Goal: Feedback & Contribution: Submit feedback/report problem

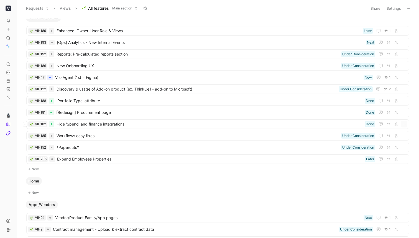
scroll to position [2, 0]
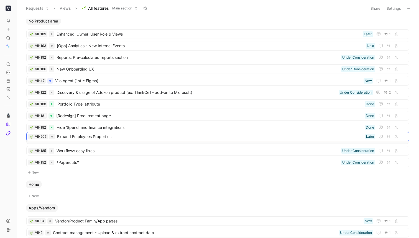
drag, startPoint x: 101, startPoint y: 162, endPoint x: 101, endPoint y: 137, distance: 25.8
click at [96, 149] on span "Workflows easy fixes" at bounding box center [198, 150] width 282 height 7
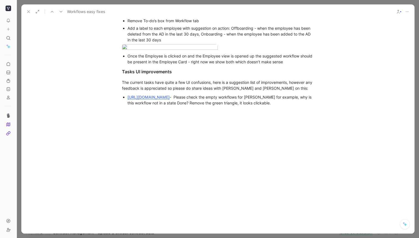
scroll to position [341, 0]
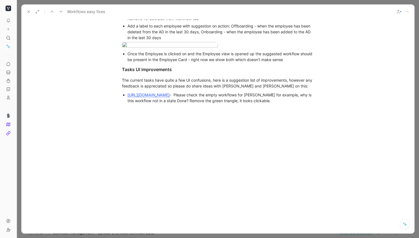
click at [29, 11] on icon at bounding box center [28, 11] width 4 height 4
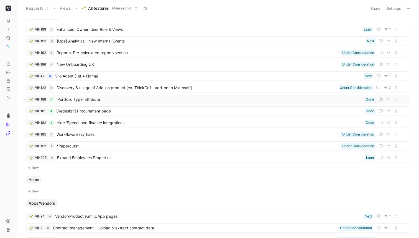
scroll to position [7, 0]
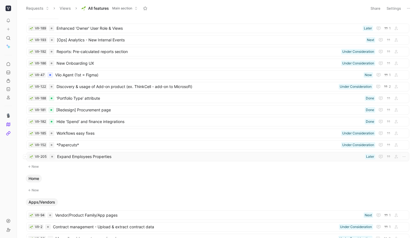
click at [83, 154] on span "Expand Employees Properties" at bounding box center [210, 156] width 306 height 7
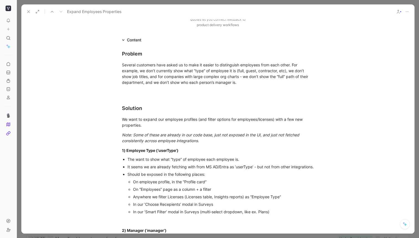
scroll to position [105, 0]
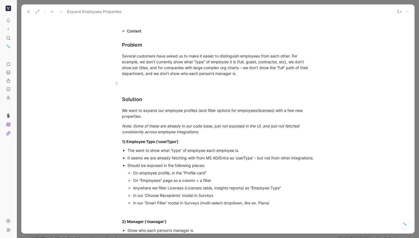
click at [153, 82] on div at bounding box center [218, 83] width 192 height 6
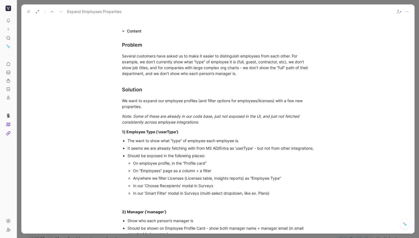
click at [283, 196] on div "In our ‘Smart Filter’ modal in Surveys (multi-select dropdown, like ex. Plans)" at bounding box center [223, 193] width 181 height 6
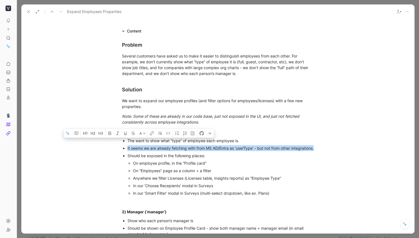
drag, startPoint x: 165, startPoint y: 154, endPoint x: 120, endPoint y: 149, distance: 45.5
click at [120, 149] on ul "The want to show what “type” of employee each employee is. It seems we are alre…" at bounding box center [217, 167] width 213 height 60
copy div "It seems we are already fetching with from MS AD/Entra as ‘userType’ - but not …"
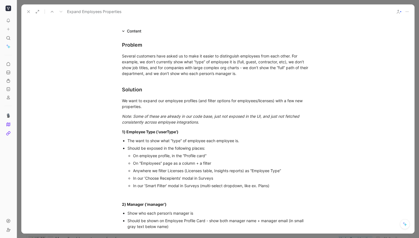
click at [282, 187] on div "In our ‘Smart Filter’ modal in Surveys (multi-select dropdown, like ex. Plans)" at bounding box center [223, 185] width 181 height 6
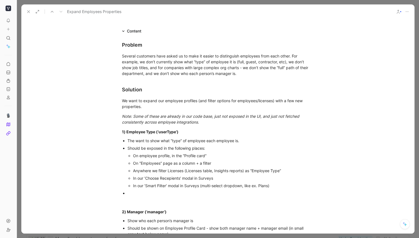
click at [246, 164] on div "On “Employees” page as a column + a filter" at bounding box center [223, 163] width 181 height 6
click at [260, 179] on div "In our ‘Choose Recepients’ modal in Surveys" at bounding box center [223, 178] width 181 height 6
click at [303, 184] on div "In our ‘Smart Filter’ modal in Surveys (multi-select dropdown, like ex. Plans)" at bounding box center [223, 185] width 181 height 6
click at [217, 178] on div "In our ‘Choose Recepients’ modal in Surveys (select filter)" at bounding box center [223, 178] width 181 height 6
click at [203, 163] on div "On “Employees” page as a column + a filter (ideally a Select filter)" at bounding box center [223, 163] width 181 height 6
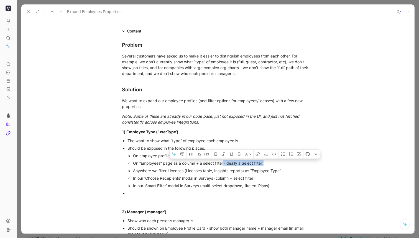
drag, startPoint x: 279, startPoint y: 161, endPoint x: 224, endPoint y: 161, distance: 54.3
click at [224, 162] on div "On “Employees” page as a column + a select filter (ideally a Select filter)" at bounding box center [223, 163] width 181 height 6
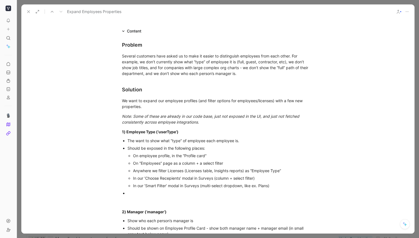
click at [293, 169] on div "Anywhere we filter Licenses (Licenses table, Insights reports) as “Employee Typ…" at bounding box center [223, 170] width 181 height 6
click at [282, 170] on div "Anywhere we filter Licenses (Licenses table, Insights reports) as “Employee Typ…" at bounding box center [223, 170] width 181 height 6
click at [333, 177] on div "Problem Several customers have asked us to make it easier to distinguish employ…" at bounding box center [217, 186] width 393 height 305
click at [312, 171] on div "Anywhere we filter Licenses (Licenses table, Insights reports) as “Employee Typ…" at bounding box center [223, 170] width 181 height 6
click at [286, 183] on div "In our ‘Smart Filter’ modal in Surveys (multi-select dropdown, like ex. Plans)" at bounding box center [223, 185] width 181 height 6
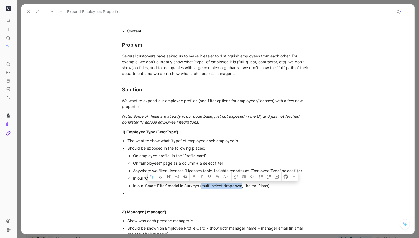
drag, startPoint x: 243, startPoint y: 185, endPoint x: 203, endPoint y: 185, distance: 39.9
click at [203, 185] on div "In our ‘Smart Filter’ modal in Surveys (multi-select dropdown, like ex. Plans)" at bounding box center [223, 185] width 181 height 6
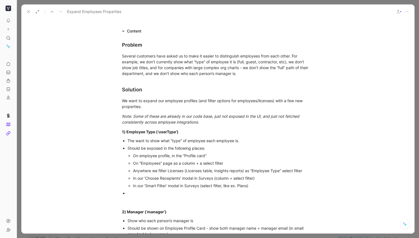
click at [257, 185] on div "In our ‘Smart Filter’ modal in Surveys (select filter, like ex. Plans)" at bounding box center [223, 185] width 181 height 6
click at [285, 187] on div "In our ‘Smart Filter’ modal in Surveys (multi-select dropdown, like ex. Plans)" at bounding box center [223, 185] width 181 height 6
click at [238, 190] on div at bounding box center [221, 193] width 186 height 6
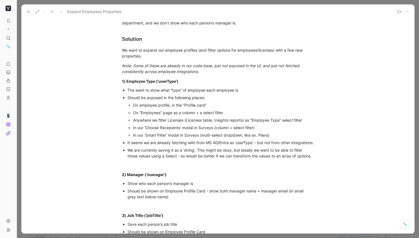
scroll to position [156, 0]
click at [172, 155] on div "We are currently saving it as a ‘string’. This might be okay, but ideally we wa…" at bounding box center [221, 152] width 186 height 12
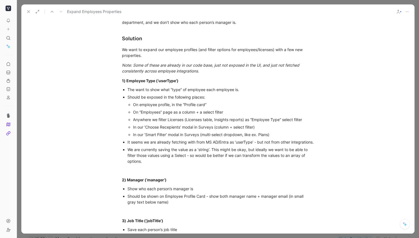
click at [221, 157] on div "We are currently saving the value as a ‘string’. This might be okay, but ideall…" at bounding box center [221, 154] width 186 height 17
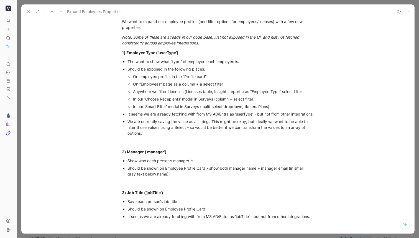
scroll to position [207, 0]
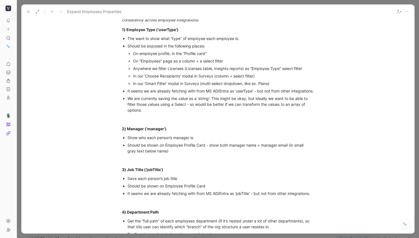
click at [216, 154] on div "Should be shown on Employee Profile Card - show both manager name + manager ema…" at bounding box center [221, 148] width 186 height 12
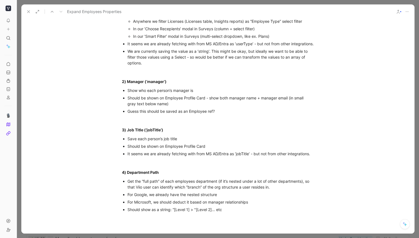
scroll to position [254, 0]
click at [327, 159] on div "Problem Several customers have asked us to make it easier to distinguish employ…" at bounding box center [217, 51] width 393 height 332
click at [322, 157] on ul "Save each person’s job title Should be shown on Employee Profile Card It seems …" at bounding box center [217, 145] width 213 height 22
click at [313, 156] on div "It seems we are already fetching with from MS AD/Entra as ‘jobTitle’ - but not …" at bounding box center [221, 153] width 186 height 6
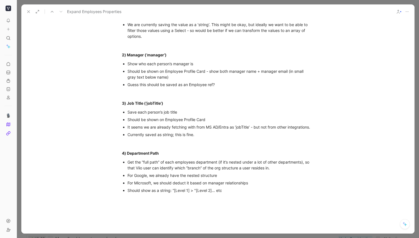
scroll to position [281, 0]
click at [252, 192] on div "Should show as a string: “[Level 1] > "[Level 2]… etc" at bounding box center [221, 190] width 186 height 6
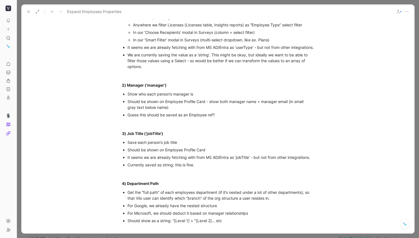
scroll to position [282, 0]
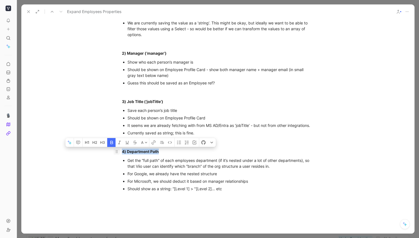
drag, startPoint x: 164, startPoint y: 157, endPoint x: 117, endPoint y: 158, distance: 46.8
click at [117, 156] on p "4) Department Path" at bounding box center [217, 151] width 213 height 9
copy strong "4) Department Path"
click at [251, 205] on div at bounding box center [217, 232] width 393 height 71
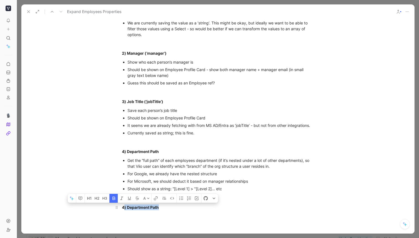
drag, startPoint x: 172, startPoint y: 214, endPoint x: 125, endPoint y: 213, distance: 46.6
click at [125, 210] on div "4) Department Path" at bounding box center [218, 207] width 192 height 6
click at [129, 209] on strong "4) Department Path" at bounding box center [140, 207] width 37 height 5
drag, startPoint x: 171, startPoint y: 212, endPoint x: 127, endPoint y: 212, distance: 44.4
click at [127, 210] on div "4) Department Path" at bounding box center [218, 207] width 192 height 6
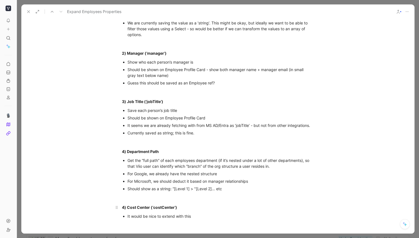
click at [190, 210] on div "4) Cost Center (‘costCenter’)" at bounding box center [218, 207] width 192 height 6
click at [196, 219] on div "It would be nice to extend with this" at bounding box center [221, 216] width 186 height 6
click at [162, 219] on div "It would be nice to extend with this" at bounding box center [221, 216] width 186 height 6
click at [215, 219] on div "It would be nice to potentially extend with this" at bounding box center [221, 216] width 186 height 6
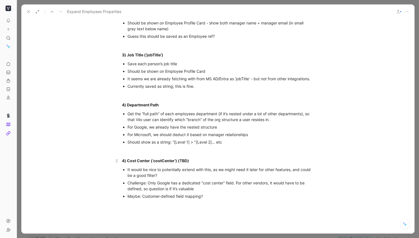
scroll to position [330, 0]
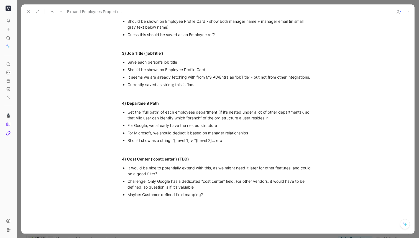
click at [270, 190] on div "Challenge: Only Google has a dedicated “cost center” field. For other vendors, …" at bounding box center [221, 184] width 186 height 12
click at [124, 161] on strong "4) Cost Center (‘costCenter’) (TBD)" at bounding box center [155, 158] width 67 height 5
click at [163, 152] on div at bounding box center [218, 149] width 192 height 6
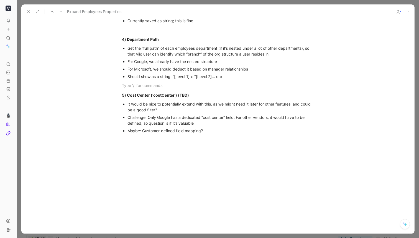
scroll to position [391, 0]
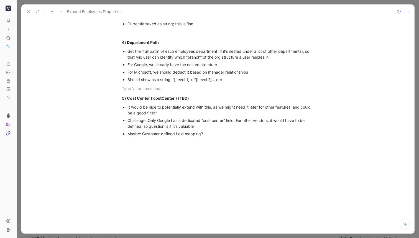
click at [165, 116] on div "It would be nice to potentially extend with this, as we might need it later for…" at bounding box center [221, 110] width 186 height 12
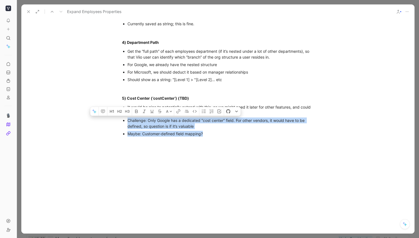
drag, startPoint x: 221, startPoint y: 139, endPoint x: 127, endPoint y: 124, distance: 95.5
click at [127, 124] on ul "It would be nice to potentially extend with this, as we might need it later for…" at bounding box center [217, 120] width 213 height 34
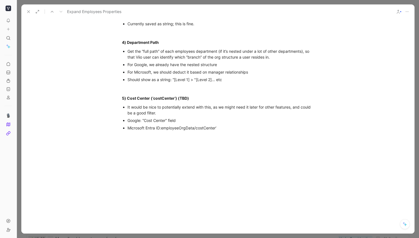
click at [163, 130] on span "employeeOrgData/costCenter’" at bounding box center [188, 127] width 55 height 5
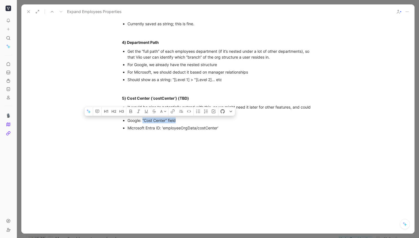
drag, startPoint x: 201, startPoint y: 126, endPoint x: 143, endPoint y: 126, distance: 58.2
click at [143, 123] on div "Google: “Cost Center” field" at bounding box center [221, 120] width 186 height 6
click at [183, 123] on div "Google: “Cost Center” field" at bounding box center [221, 120] width 186 height 6
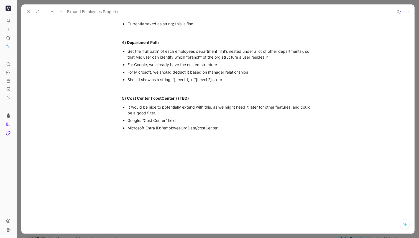
click at [229, 131] on div "Microsoft Entra ID: ‘ employeeOrgData/costCenter’" at bounding box center [221, 128] width 186 height 6
click at [240, 138] on div "Okta: TBD" at bounding box center [221, 135] width 186 height 6
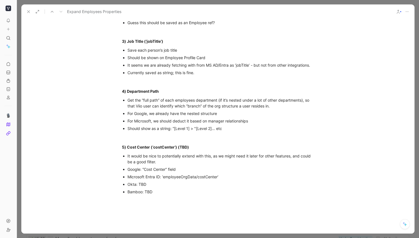
scroll to position [338, 0]
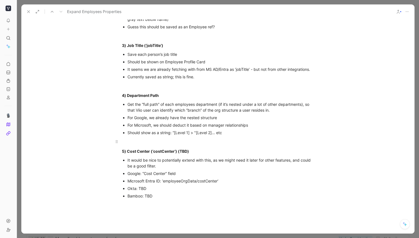
click at [143, 144] on div at bounding box center [218, 141] width 192 height 6
click at [131, 88] on div at bounding box center [218, 86] width 192 height 6
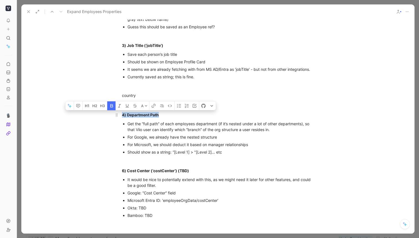
drag, startPoint x: 170, startPoint y: 119, endPoint x: 111, endPoint y: 119, distance: 58.5
click at [111, 119] on p "4) Department Path" at bounding box center [217, 114] width 213 height 9
copy strong "4) Department Path"
click at [138, 88] on div at bounding box center [218, 86] width 192 height 6
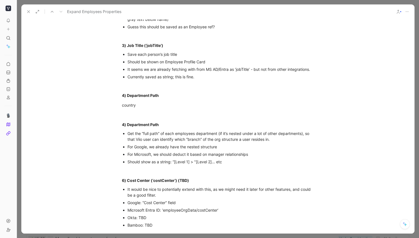
click at [204, 79] on div "Currently saved as string; this is fine." at bounding box center [221, 77] width 186 height 6
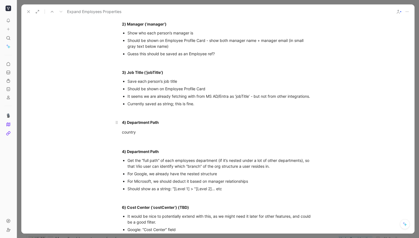
scroll to position [306, 0]
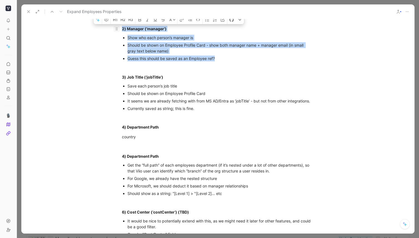
drag, startPoint x: 226, startPoint y: 66, endPoint x: 118, endPoint y: 36, distance: 112.2
click at [118, 36] on div "Problem Several customers have asked us to make it easier to distinguish employ…" at bounding box center [217, 49] width 393 height 432
copy div "2) Manager (‘manager’) Show who each person’s manager is Should be shown on Emp…"
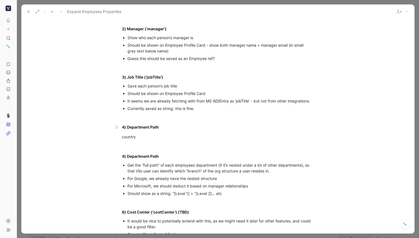
click at [154, 130] on div "4) Department Path" at bounding box center [218, 127] width 192 height 6
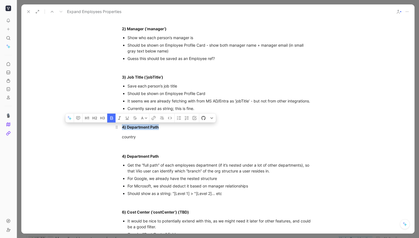
drag, startPoint x: 172, startPoint y: 134, endPoint x: 120, endPoint y: 133, distance: 51.8
click at [120, 131] on p "4) Department Path" at bounding box center [217, 126] width 213 height 9
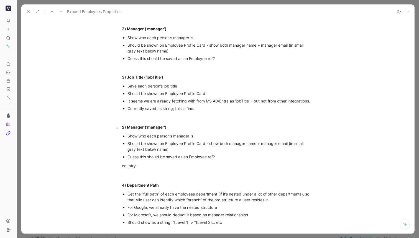
click at [135, 129] on strong "2) Manager (‘manager’)" at bounding box center [144, 126] width 45 height 5
click at [152, 129] on strong "2) Country (‘manager’)" at bounding box center [144, 126] width 44 height 5
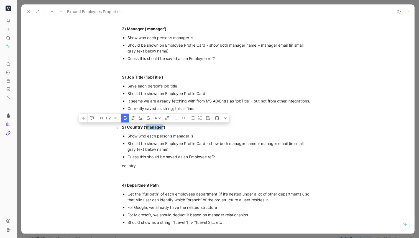
click at [152, 129] on strong "2) Country (‘manager’)" at bounding box center [144, 126] width 44 height 5
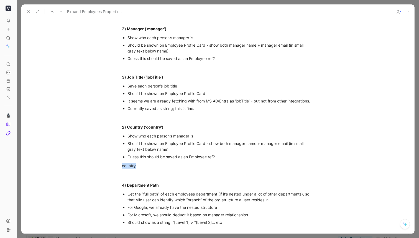
drag, startPoint x: 143, startPoint y: 170, endPoint x: 108, endPoint y: 170, distance: 34.9
click at [108, 170] on div "Problem Several customers have asked us to make it easier to distinguish employ…" at bounding box center [217, 63] width 393 height 461
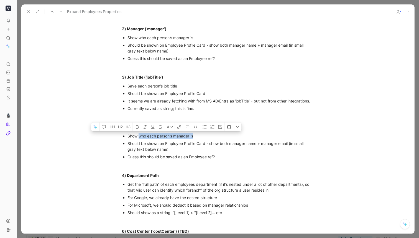
drag, startPoint x: 207, startPoint y: 141, endPoint x: 139, endPoint y: 142, distance: 68.2
click at [139, 139] on div "Show who each person’s manager is" at bounding box center [221, 136] width 186 height 6
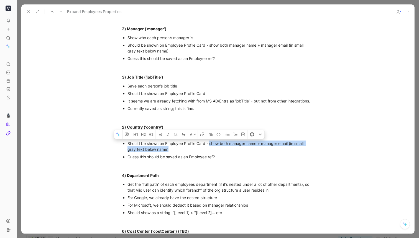
drag, startPoint x: 221, startPoint y: 154, endPoint x: 210, endPoint y: 149, distance: 12.0
click at [210, 149] on div "Should be shown on Employee Profile Card - show both manager name + manager ema…" at bounding box center [221, 146] width 186 height 12
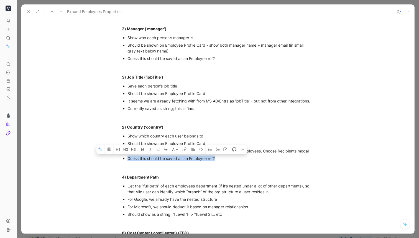
drag, startPoint x: 227, startPoint y: 164, endPoint x: 124, endPoint y: 164, distance: 103.1
click at [128, 162] on li "Guess this should be saved as an Employee ref?" at bounding box center [221, 157] width 186 height 7
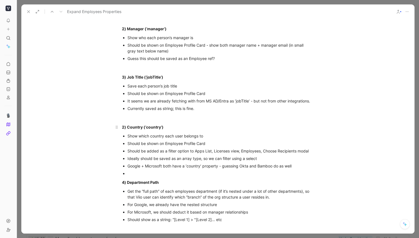
click at [124, 129] on strong "2) Country (‘country’)" at bounding box center [143, 126] width 42 height 5
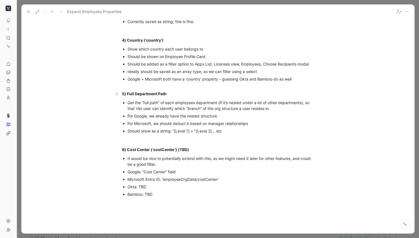
scroll to position [394, 0]
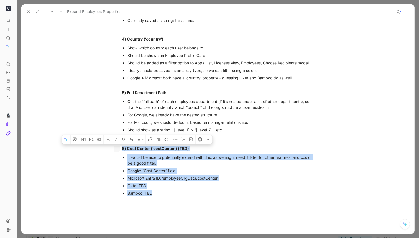
drag, startPoint x: 168, startPoint y: 197, endPoint x: 115, endPoint y: 156, distance: 67.2
copy div "6) Cost Center (‘costCenter’) (TBD) It would be nice to potentially extend with…"
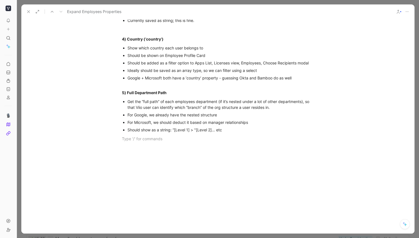
click at [303, 85] on div "Google + Microsoft both have a ‘country’ property - guessing Okta and Bamboo do…" at bounding box center [221, 81] width 186 height 12
click at [312, 82] on div "Google + Microsoft both have a ‘country’ property - guessing Okta and Bamboo do…" at bounding box center [221, 81] width 186 height 12
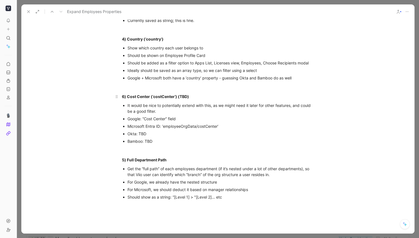
click at [125, 99] on div "6) Cost Center (‘costCenter’) (TBD)" at bounding box center [218, 96] width 192 height 6
click at [124, 162] on strong "5) Full Department Path" at bounding box center [144, 159] width 45 height 5
click at [199, 101] on p "5) Cost Center (‘costCenter’) (TBD)" at bounding box center [217, 96] width 213 height 9
click at [173, 113] on div "It would be nice to potentially extend with this, as we might need it later for…" at bounding box center [221, 108] width 186 height 12
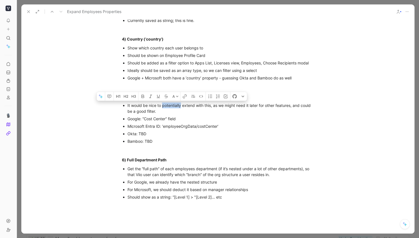
click at [173, 113] on div "It would be nice to potentially extend with this, as we might need it later for…" at bounding box center [221, 108] width 186 height 12
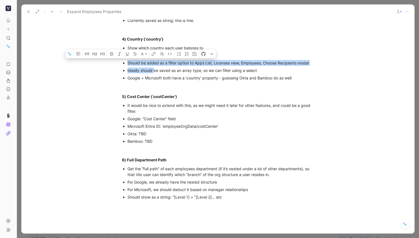
drag, startPoint x: 322, startPoint y: 67, endPoint x: 154, endPoint y: 74, distance: 168.4
click at [154, 74] on ul "Show which country each user belongs to Should be shown on Employee Profile Car…" at bounding box center [217, 62] width 213 height 37
click at [154, 73] on div "Ideally should be saved as an array type, so we can filter using a select" at bounding box center [221, 70] width 186 height 6
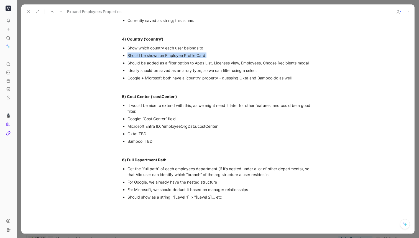
drag, startPoint x: 318, startPoint y: 68, endPoint x: 127, endPoint y: 64, distance: 191.0
click at [127, 64] on ul "Show which country each user belongs to Should be shown on Employee Profile Car…" at bounding box center [217, 62] width 213 height 37
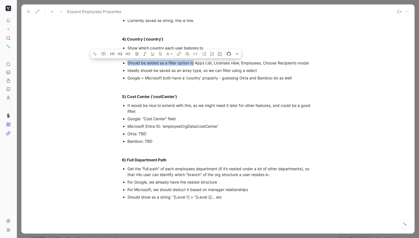
drag, startPoint x: 317, startPoint y: 70, endPoint x: 193, endPoint y: 70, distance: 124.2
click at [193, 70] on ul "Show which country each user belongs to Should be shown on Employee Profile Car…" at bounding box center [217, 62] width 213 height 37
click at [192, 66] on div "Should be added as a filter option to Apps List, Licenses view, Employees, Choo…" at bounding box center [221, 63] width 186 height 6
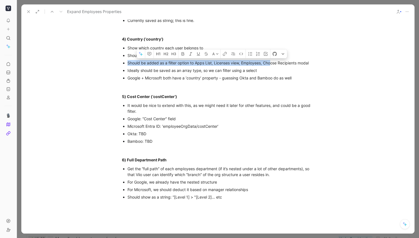
drag, startPoint x: 315, startPoint y: 68, endPoint x: 271, endPoint y: 68, distance: 43.2
click at [271, 68] on ul "Show which country each user belongs to Should be shown on Employee Profile Car…" at bounding box center [217, 62] width 213 height 37
click at [271, 66] on div "Should be added as a filter option to Apps List, Licenses view, Employees, Choo…" at bounding box center [221, 63] width 186 height 6
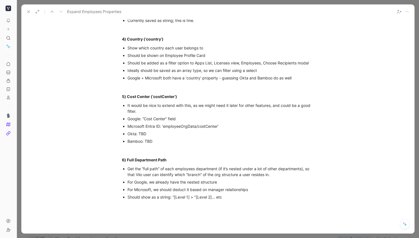
click at [259, 73] on div "Ideally should be saved as an array type, so we can filter using a select" at bounding box center [221, 70] width 186 height 6
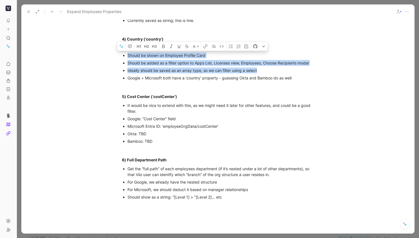
drag, startPoint x: 250, startPoint y: 77, endPoint x: 123, endPoint y: 62, distance: 128.6
click at [123, 62] on ul "Show which country each user belongs to Should be shown on Employee Profile Car…" at bounding box center [217, 62] width 213 height 37
copy ul "Should be shown on Employee Profile Card Should be added as a filter option to …"
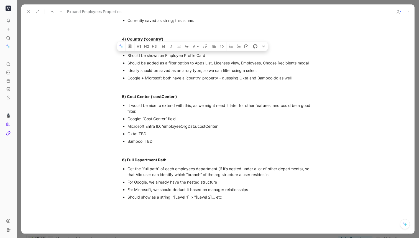
click at [181, 114] on div "It would be nice to extend with this, as we might need it later for other featu…" at bounding box center [221, 108] width 186 height 12
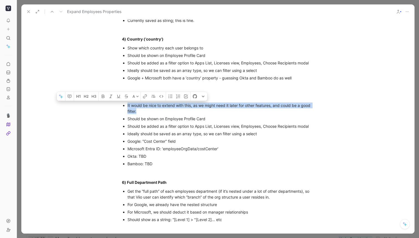
drag, startPoint x: 154, startPoint y: 119, endPoint x: 116, endPoint y: 113, distance: 38.8
click at [116, 113] on ul "It would be nice to extend with this, as we might need it later for other featu…" at bounding box center [217, 134] width 213 height 66
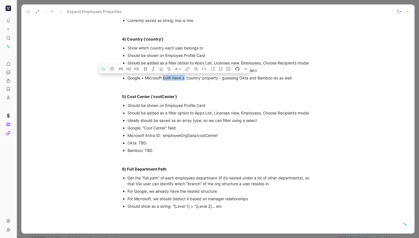
drag, startPoint x: 163, startPoint y: 85, endPoint x: 185, endPoint y: 84, distance: 21.9
click at [185, 81] on div "Google + Microsoft both have a ‘country’ property - guessing Okta and Bamboo do…" at bounding box center [221, 78] width 186 height 6
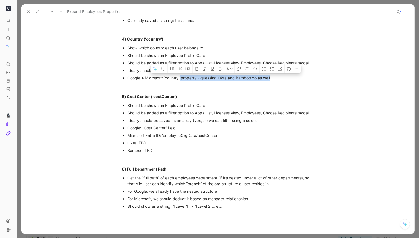
drag, startPoint x: 180, startPoint y: 85, endPoint x: 278, endPoint y: 86, distance: 97.6
click at [278, 81] on div "Google + Microsoft: ‘country’ property - guessing Okta and Bamboo do as well" at bounding box center [221, 78] width 186 height 6
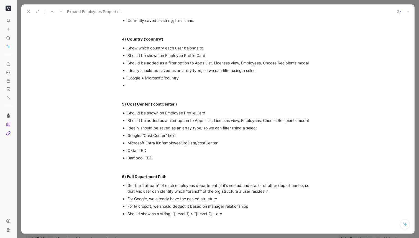
click at [144, 153] on div "Okta: TBD" at bounding box center [221, 150] width 186 height 6
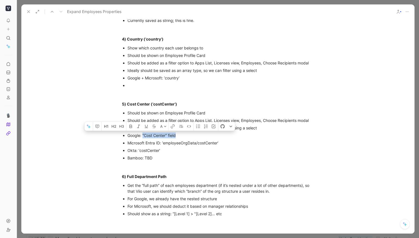
drag, startPoint x: 190, startPoint y: 139, endPoint x: 143, endPoint y: 139, distance: 46.8
click at [143, 138] on div "Google: “Cost Center” field" at bounding box center [221, 135] width 186 height 6
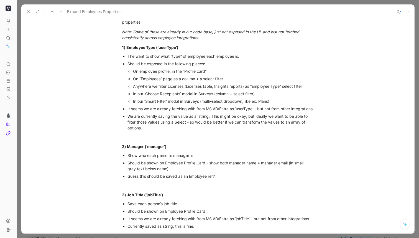
scroll to position [176, 0]
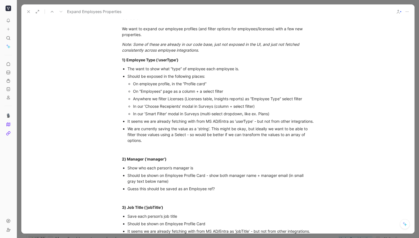
click at [174, 143] on div "We are currently saving the value as a ‘string’. This might be okay, but ideall…" at bounding box center [221, 134] width 186 height 17
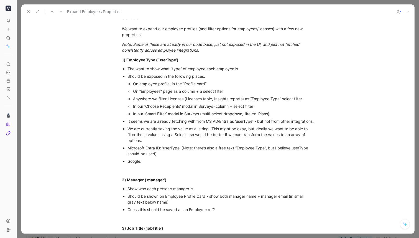
click at [169, 164] on div "Google:" at bounding box center [221, 161] width 186 height 6
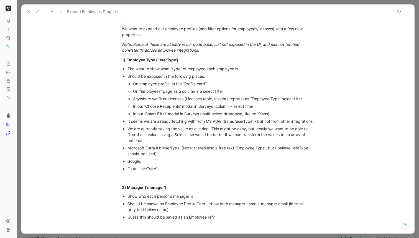
click at [181, 164] on div "Google:" at bounding box center [221, 161] width 186 height 6
click at [151, 171] on div "Okta: ‘userType’" at bounding box center [221, 168] width 186 height 6
click at [160, 162] on icon "button" at bounding box center [160, 159] width 4 height 4
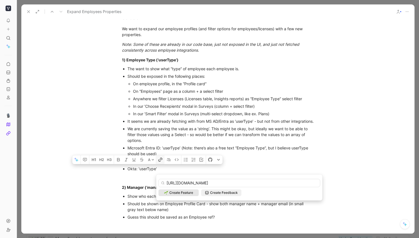
scroll to position [0, 132]
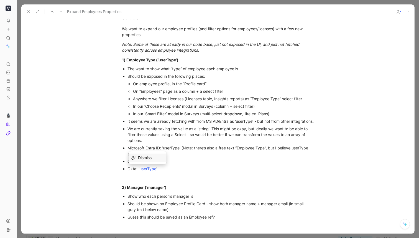
click at [150, 160] on span "Dismiss" at bounding box center [145, 157] width 14 height 5
click at [161, 162] on icon "button" at bounding box center [160, 159] width 4 height 4
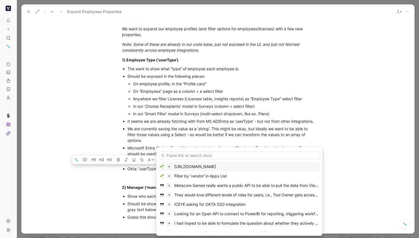
type input "[URL][DOMAIN_NAME]"
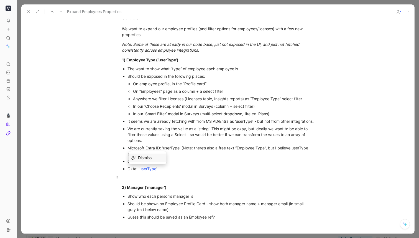
click at [201, 182] on p at bounding box center [217, 177] width 213 height 9
click at [180, 163] on p "Google:" at bounding box center [221, 160] width 186 height 7
click at [172, 164] on div "Google:" at bounding box center [221, 161] width 186 height 6
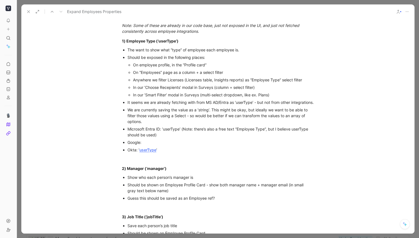
scroll to position [276, 0]
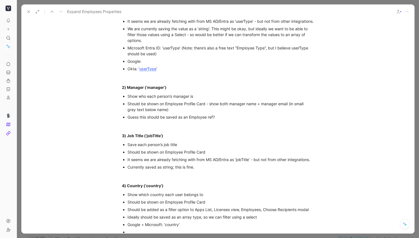
click at [226, 120] on div "Guess this should be saved as an Employee ref?" at bounding box center [221, 117] width 186 height 6
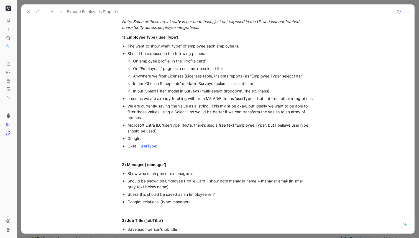
scroll to position [203, 0]
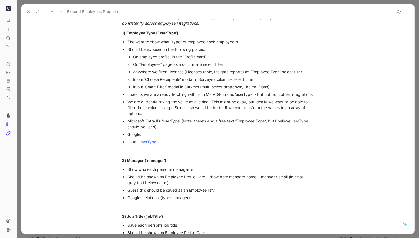
click at [156, 137] on div "Google:" at bounding box center [221, 134] width 186 height 6
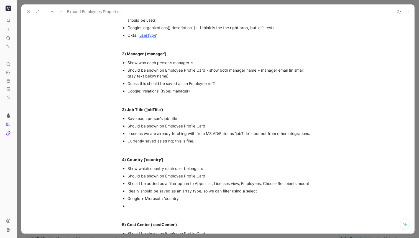
scroll to position [325, 0]
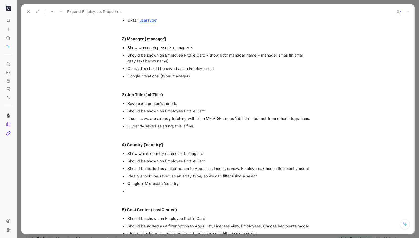
click at [203, 129] on div "Currently saved as string; this is fine." at bounding box center [221, 126] width 186 height 6
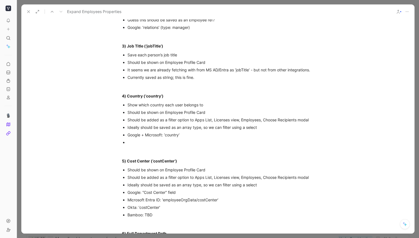
scroll to position [380, 0]
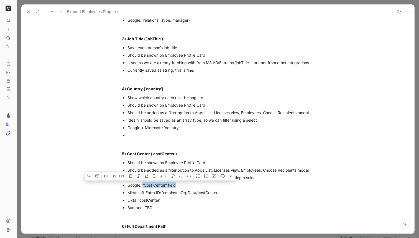
drag, startPoint x: 184, startPoint y: 189, endPoint x: 142, endPoint y: 190, distance: 41.9
click at [142, 188] on div "Google: “Cost Center” field" at bounding box center [221, 185] width 186 height 6
drag, startPoint x: 200, startPoint y: 191, endPoint x: 143, endPoint y: 191, distance: 56.3
click at [143, 188] on div "Google: ‘ organizations[].costCenter" at bounding box center [221, 185] width 186 height 6
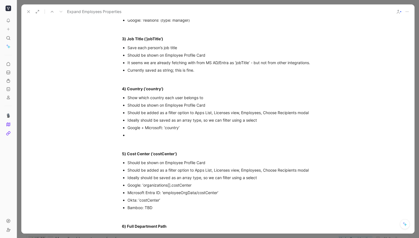
click at [201, 188] on div "Google: ‘ organizations[].costCenter" at bounding box center [221, 185] width 186 height 6
click at [164, 138] on div at bounding box center [221, 135] width 186 height 6
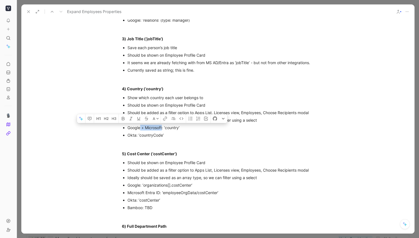
drag, startPoint x: 163, startPoint y: 132, endPoint x: 141, endPoint y: 132, distance: 22.5
click at [141, 130] on div "Google + Microsoft: ‘country’" at bounding box center [221, 127] width 186 height 6
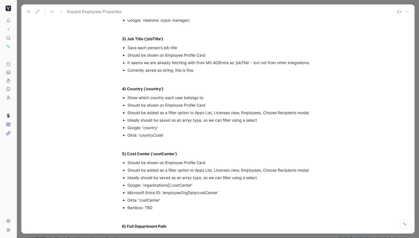
click at [162, 130] on div "Google: ‘country’" at bounding box center [221, 127] width 186 height 6
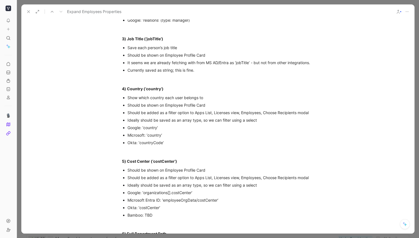
click at [185, 146] on p "Okta: ‘countryCode’" at bounding box center [221, 142] width 186 height 7
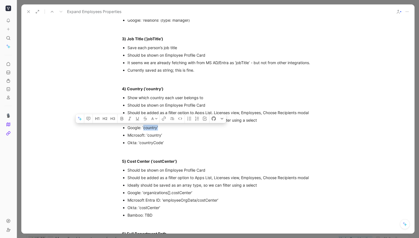
drag, startPoint x: 178, startPoint y: 134, endPoint x: 143, endPoint y: 133, distance: 34.4
click at [143, 130] on div "Google: ‘country’" at bounding box center [221, 127] width 186 height 6
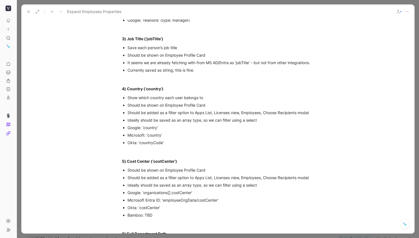
click at [145, 130] on div "Google: ‘country’" at bounding box center [221, 127] width 186 height 6
click at [144, 130] on div "Google: ‘country’" at bounding box center [221, 127] width 186 height 6
click at [182, 130] on div "Google: ‘addresses[].country’" at bounding box center [221, 127] width 186 height 6
click at [210, 145] on div "Okta: ‘countryCode’" at bounding box center [221, 142] width 186 height 6
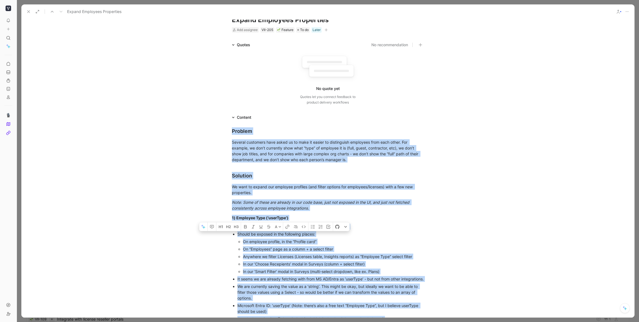
scroll to position [0, 0]
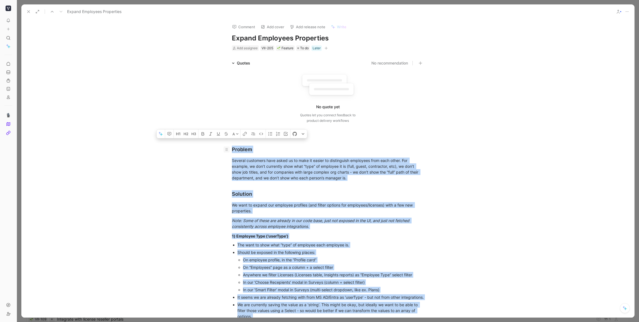
drag, startPoint x: 313, startPoint y: 177, endPoint x: 223, endPoint y: 147, distance: 94.8
copy div "Loremip Dolorsi ametconse adip elits do ei temp in utlabo et doloremagna aliqua…"
click at [27, 12] on icon at bounding box center [28, 11] width 4 height 4
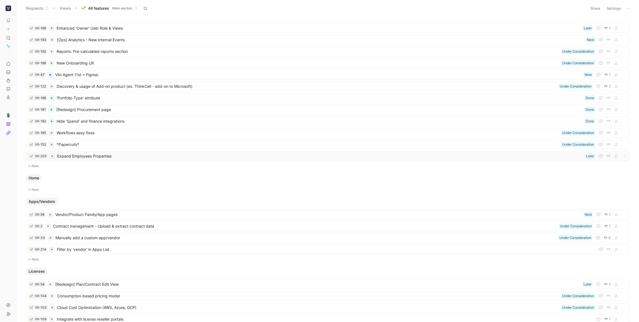
click at [91, 156] on span "Expand Employees Properties" at bounding box center [319, 156] width 525 height 7
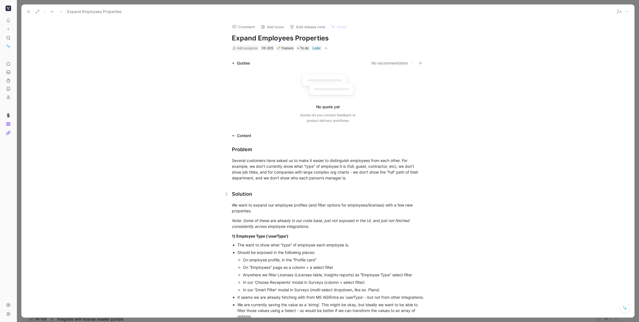
click at [294, 187] on h2 "Solution" at bounding box center [327, 191] width 213 height 17
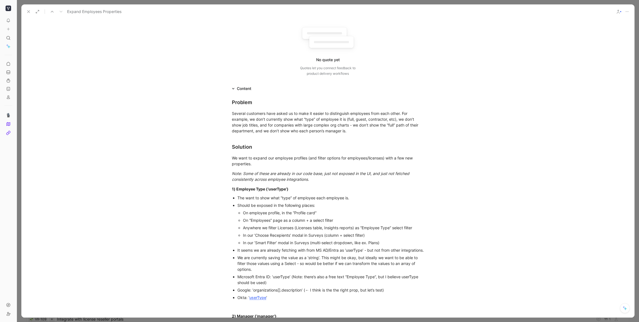
click at [303, 195] on div "The want to show what “type” of employee each employee is." at bounding box center [330, 198] width 186 height 6
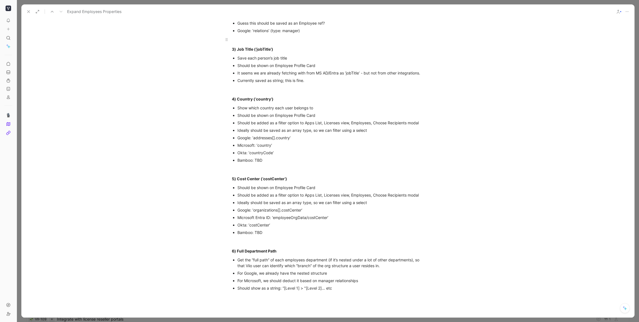
scroll to position [514, 0]
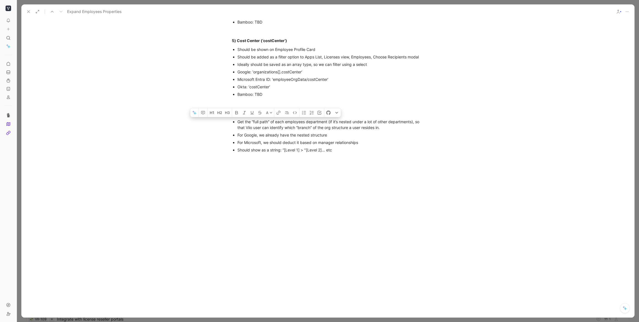
drag, startPoint x: 352, startPoint y: 170, endPoint x: 258, endPoint y: 48, distance: 154.7
click at [344, 203] on div at bounding box center [327, 216] width 613 height 97
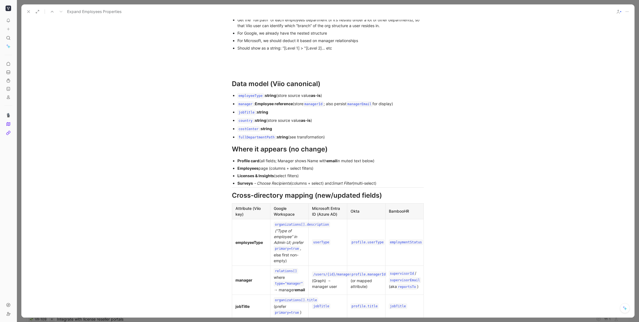
scroll to position [521, 0]
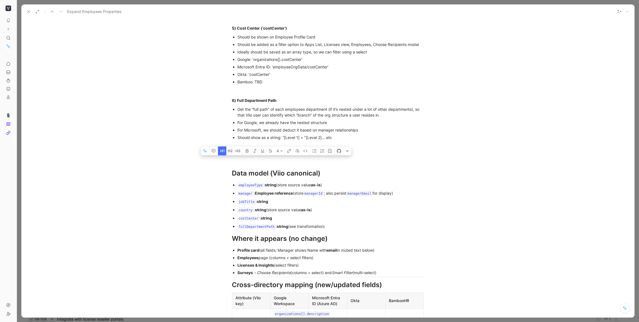
drag, startPoint x: 328, startPoint y: 180, endPoint x: 208, endPoint y: 175, distance: 119.6
click at [208, 175] on div "Problem Several customers have asked us to make it easier to distinguish employ…" at bounding box center [327, 278] width 613 height 1321
click at [229, 153] on icon "button" at bounding box center [230, 151] width 4 height 4
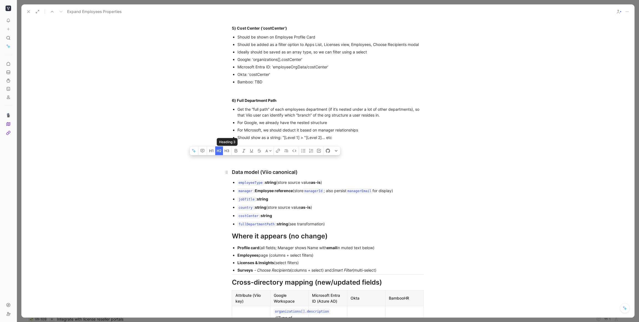
click at [284, 176] on div "Data model (Viio canonical)" at bounding box center [328, 172] width 192 height 7
drag, startPoint x: 302, startPoint y: 180, endPoint x: 229, endPoint y: 178, distance: 73.5
click at [229, 178] on h2 "Data model (Viio canonical)" at bounding box center [327, 169] width 213 height 17
click at [320, 172] on h2 "New fields" at bounding box center [327, 169] width 213 height 17
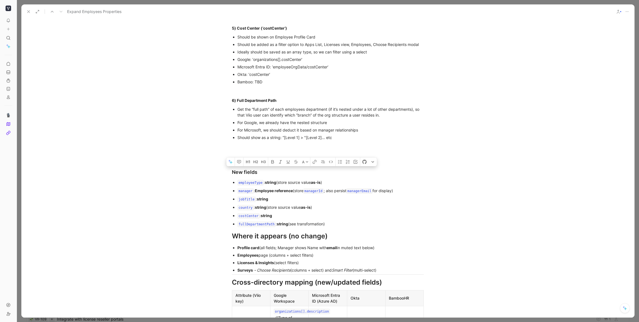
drag, startPoint x: 332, startPoint y: 190, endPoint x: 278, endPoint y: 189, distance: 54.1
click at [277, 186] on div "employeeType : string (store source value as-is )" at bounding box center [330, 183] width 186 height 7
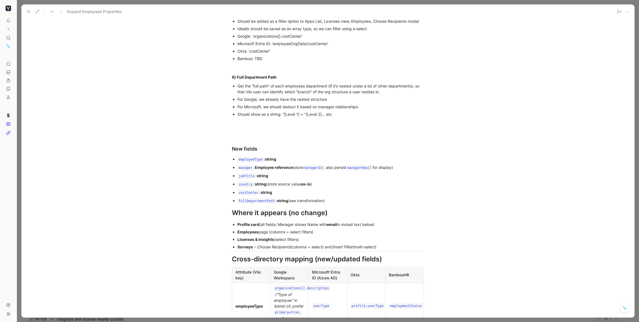
scroll to position [551, 0]
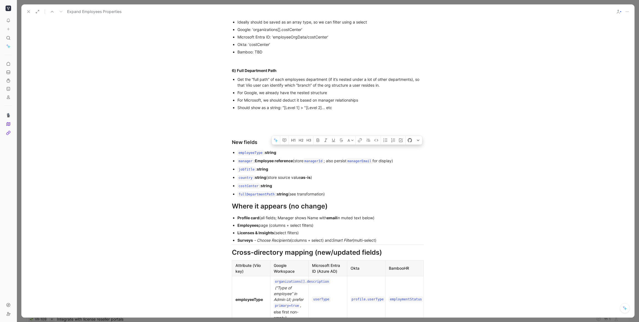
drag, startPoint x: 404, startPoint y: 166, endPoint x: 295, endPoint y: 167, distance: 108.9
click at [295, 165] on div "manager : Employee reference (store managerId ; also persist managerEmail for d…" at bounding box center [330, 161] width 186 height 7
drag, startPoint x: 294, startPoint y: 182, endPoint x: 269, endPoint y: 182, distance: 24.4
click at [269, 181] on div "country : string (store source value as-is )" at bounding box center [330, 178] width 186 height 7
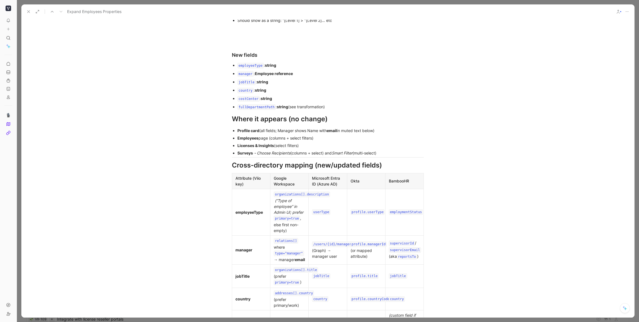
scroll to position [638, 0]
drag, startPoint x: 409, startPoint y: 159, endPoint x: 226, endPoint y: 123, distance: 185.9
click at [226, 123] on div "Problem Several customers have asked us to make it easier to distinguish employ…" at bounding box center [327, 160] width 613 height 1318
copy div "Where it appears (no change) Profile card (all fields; Manager shows Name with …"
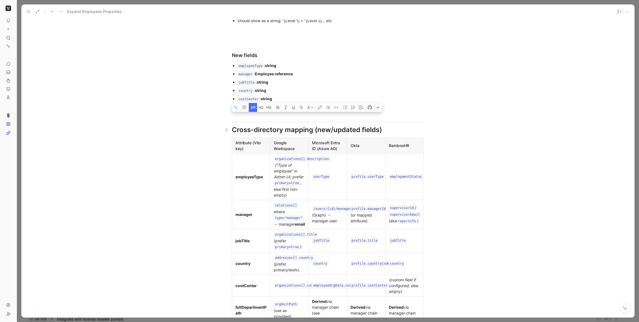
drag, startPoint x: 325, startPoint y: 137, endPoint x: 222, endPoint y: 128, distance: 102.6
click at [222, 129] on h1 "Cross-directory mapping (new/updated fields)" at bounding box center [327, 130] width 213 height 14
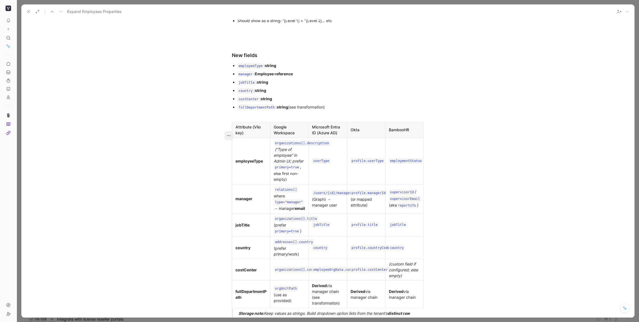
click at [229, 135] on icon "button" at bounding box center [229, 136] width 6 height 6
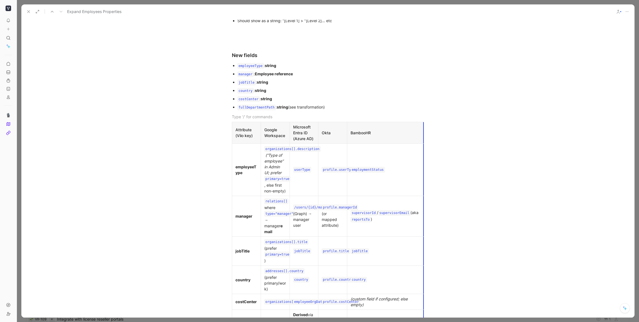
drag, startPoint x: 423, startPoint y: 136, endPoint x: 461, endPoint y: 137, distance: 38.5
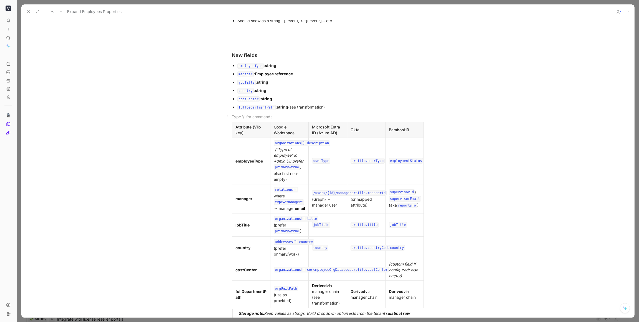
click at [254, 121] on p at bounding box center [327, 116] width 213 height 9
click at [243, 133] on div "Attribute (Viio key)" at bounding box center [250, 130] width 31 height 12
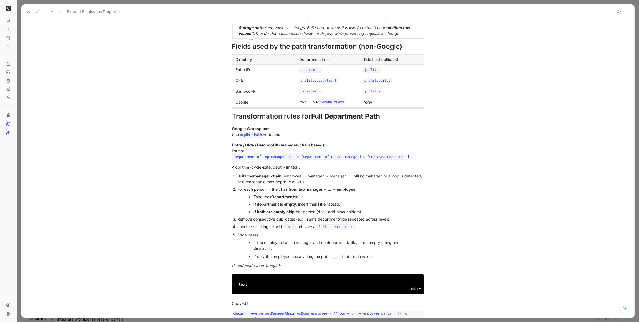
scroll to position [815, 0]
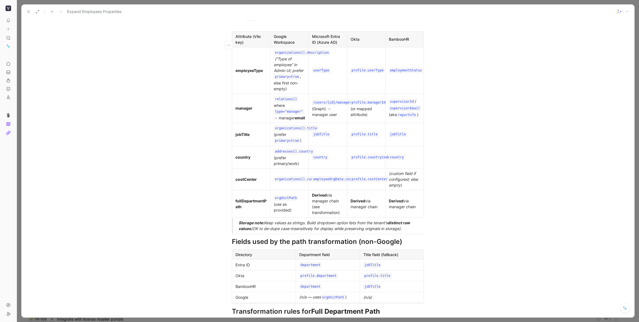
click at [419, 168] on div "Problem Several customers have asked us to make it easier to distinguish employ…" at bounding box center [327, 44] width 613 height 1267
drag, startPoint x: 404, startPoint y: 197, endPoint x: 265, endPoint y: 135, distance: 152.2
click at [265, 135] on div "Attribute (Viio key) Google Workspace Microsoft Entra ID (Azure AD) Okta Bamboo…" at bounding box center [327, 125] width 213 height 187
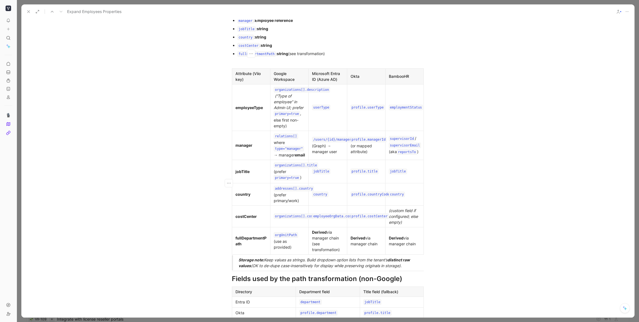
scroll to position [691, 0]
click at [419, 135] on div "Problem Several customers have asked us to make it easier to distinguish employ…" at bounding box center [327, 81] width 613 height 1267
click at [236, 160] on td "manager" at bounding box center [251, 145] width 38 height 29
click at [281, 65] on p at bounding box center [327, 63] width 213 height 9
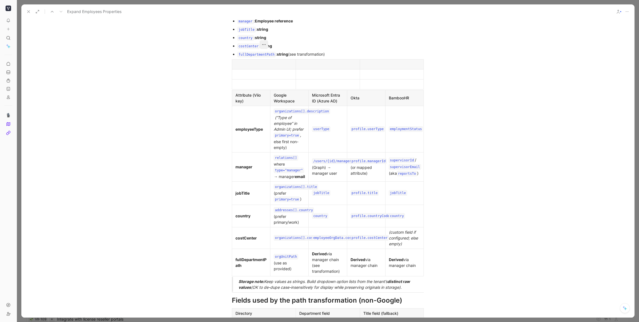
click at [263, 47] on icon "button" at bounding box center [264, 45] width 6 height 6
click at [258, 67] on div at bounding box center [263, 65] width 57 height 6
click at [264, 47] on icon "button" at bounding box center [264, 45] width 6 height 6
click at [261, 97] on div "Delete table" at bounding box center [266, 99] width 35 height 7
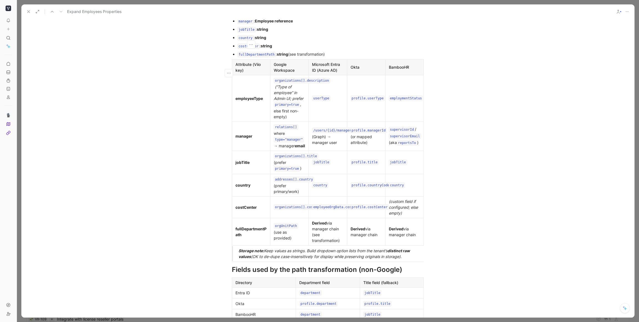
click at [419, 101] on div "Problem Several customers have asked us to make it easier to distinguish employ…" at bounding box center [327, 76] width 613 height 1257
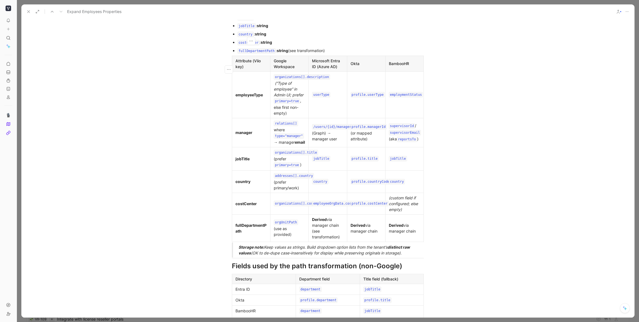
scroll to position [695, 0]
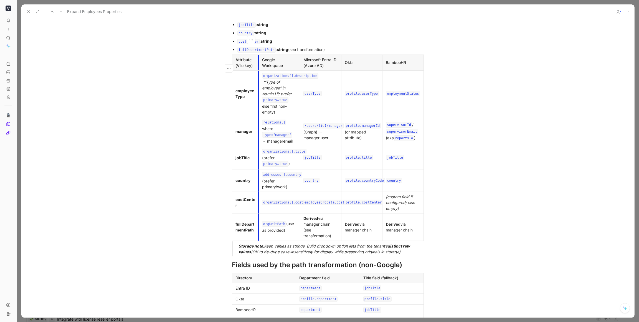
drag, startPoint x: 271, startPoint y: 114, endPoint x: 259, endPoint y: 114, distance: 11.6
click at [259, 114] on td "organizations[].description (“Type of employee” in Admin UI; prefer primary=tru…" at bounding box center [279, 93] width 41 height 47
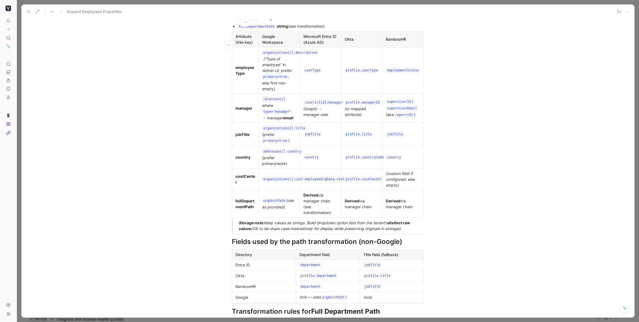
scroll to position [732, 0]
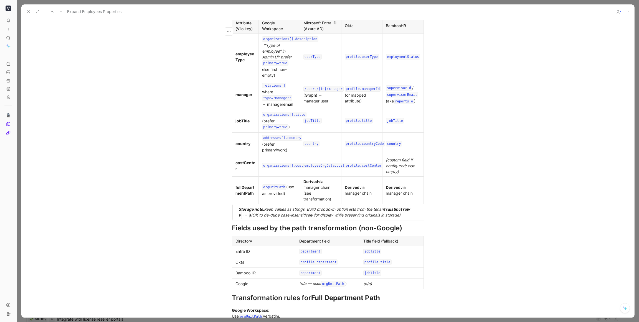
click at [406, 218] on div "Storage note: Keep values as strings. Build dropdown option lists from the tena…" at bounding box center [334, 213] width 192 height 12
drag, startPoint x: 391, startPoint y: 222, endPoint x: 236, endPoint y: 216, distance: 155.6
click at [236, 216] on blockquote "Storage note: Keep values as strings. Build dropdown option lists from the tena…" at bounding box center [327, 212] width 213 height 15
click at [278, 218] on div "Storage note: Keep values as strings. Build dropdown option lists from the tena…" at bounding box center [334, 213] width 192 height 12
click at [267, 215] on div "Storage note: Keep values as strings. Build dropdown option lists from the tena…" at bounding box center [334, 213] width 192 height 12
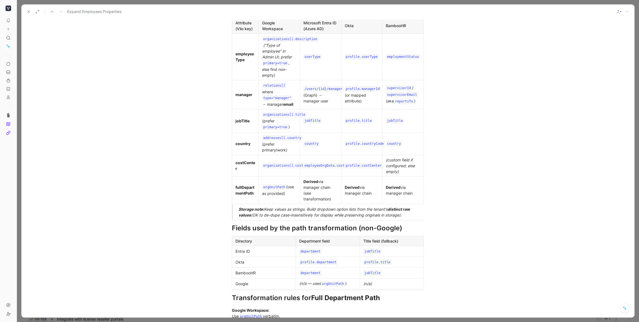
click at [267, 215] on div "Storage note: Keep values as strings. Build dropdown option lists from the tena…" at bounding box center [334, 213] width 192 height 12
drag, startPoint x: 409, startPoint y: 222, endPoint x: 237, endPoint y: 216, distance: 171.7
click at [237, 216] on blockquote "Storage note: It’s fine to values as strings. Build dropdown option lists from …" at bounding box center [327, 212] width 213 height 15
click at [306, 218] on div "Storage note: It’s fine to values as strings. Build dropdown option lists from …" at bounding box center [334, 212] width 192 height 12
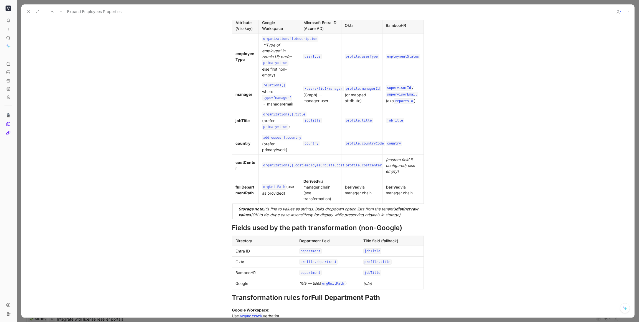
click at [285, 216] on div "Storage note: It’s fine to values as strings. Build dropdown option lists from …" at bounding box center [334, 212] width 192 height 12
click at [329, 214] on div "Storage note: It’s fine to store values as strings. Build dropdown option lists…" at bounding box center [334, 213] width 192 height 12
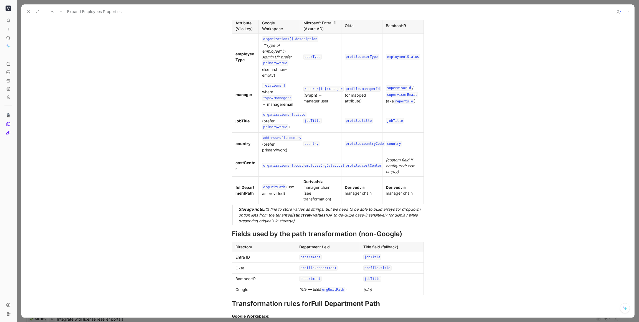
click at [274, 221] on div "Storage note: It’s fine to store values as strings. But we need to be able to b…" at bounding box center [334, 215] width 192 height 17
click at [283, 218] on div "Storage note: It’s fine to store values as strings. But we need to be able to b…" at bounding box center [334, 215] width 192 height 17
click at [320, 218] on strong "distinct raw values" at bounding box center [315, 215] width 36 height 5
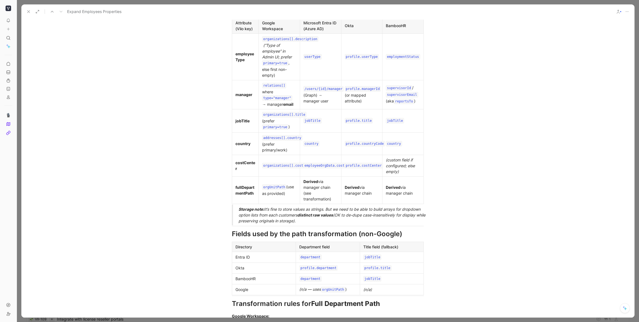
click at [320, 218] on strong "distinct raw values" at bounding box center [315, 215] width 36 height 5
click at [331, 221] on div "Storage note: It’s fine to store values as strings. But we need to be able to b…" at bounding box center [334, 215] width 192 height 17
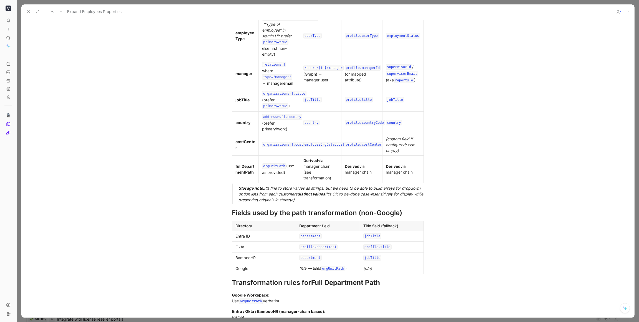
scroll to position [754, 0]
click at [235, 192] on blockquote "Storage note: It’s fine to store values as strings. But we need to be able to b…" at bounding box center [327, 193] width 213 height 21
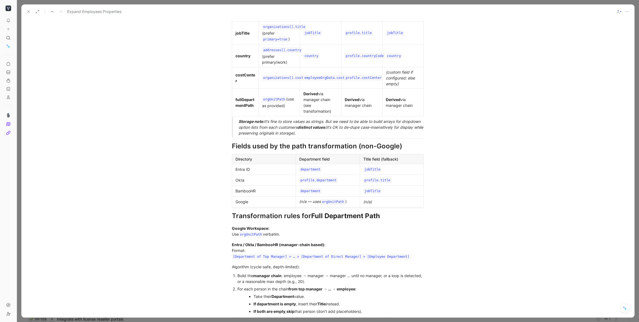
scroll to position [820, 0]
drag, startPoint x: 256, startPoint y: 180, endPoint x: 234, endPoint y: 168, distance: 24.7
click at [232, 168] on tbody "Directory Department field Title field (fallback) Entra ID department jobTitle …" at bounding box center [328, 180] width 192 height 53
click at [374, 205] on div "(n/a)" at bounding box center [391, 202] width 57 height 6
drag, startPoint x: 369, startPoint y: 208, endPoint x: 247, endPoint y: 169, distance: 127.9
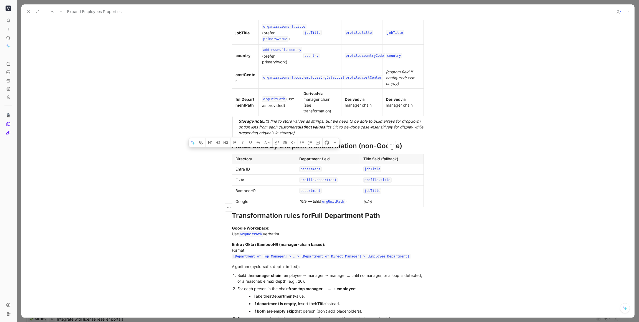
click at [246, 167] on tbody "Directory Department field Title field (fallback) Entra ID department jobTitle …" at bounding box center [328, 180] width 192 height 53
drag, startPoint x: 353, startPoint y: 222, endPoint x: 226, endPoint y: 220, distance: 127.5
click at [226, 220] on h1 "Transformation rules for Full Department Path" at bounding box center [327, 216] width 213 height 14
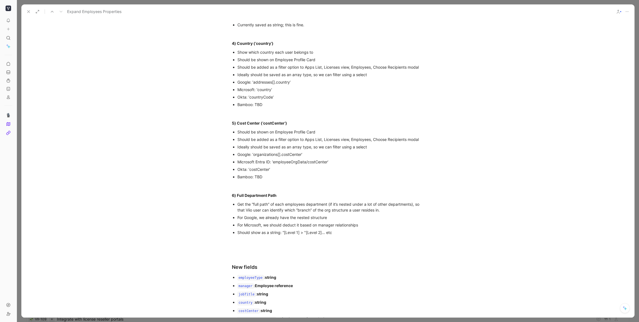
scroll to position [551, 0]
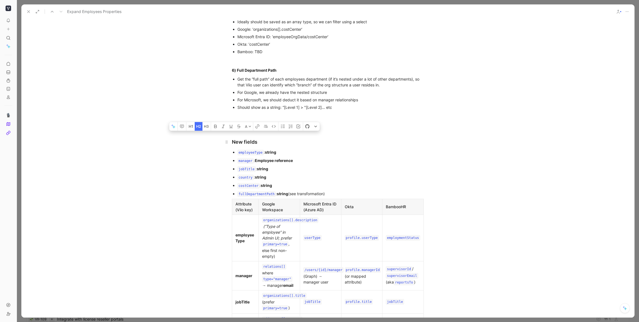
drag, startPoint x: 243, startPoint y: 148, endPoint x: 223, endPoint y: 148, distance: 20.0
click at [223, 148] on h2 "New fields" at bounding box center [327, 139] width 213 height 17
click at [216, 156] on div "Problem Several customers have asked us to make it easier to distinguish employ…" at bounding box center [327, 212] width 613 height 1248
click at [341, 198] on div "fullDepartmentPath : string (see transformation)" at bounding box center [330, 194] width 186 height 7
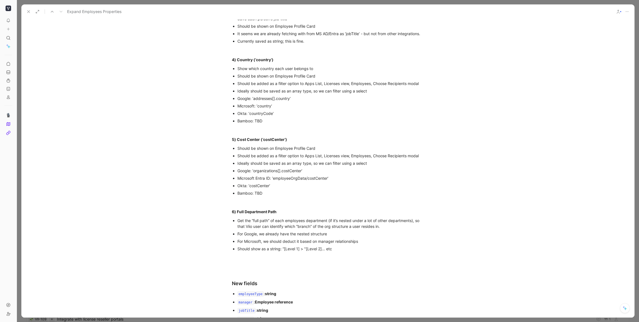
scroll to position [595, 0]
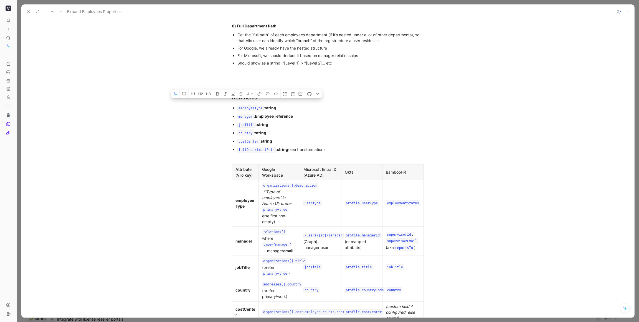
drag, startPoint x: 254, startPoint y: 114, endPoint x: 238, endPoint y: 114, distance: 15.8
click at [238, 111] on code "employeeType" at bounding box center [250, 109] width 26 height 6
click at [285, 112] on div "userType : string" at bounding box center [330, 108] width 186 height 7
drag, startPoint x: 303, startPoint y: 114, endPoint x: 270, endPoint y: 116, distance: 32.5
click at [270, 112] on div "userType : string (we already have this for Microsoft)" at bounding box center [330, 108] width 186 height 7
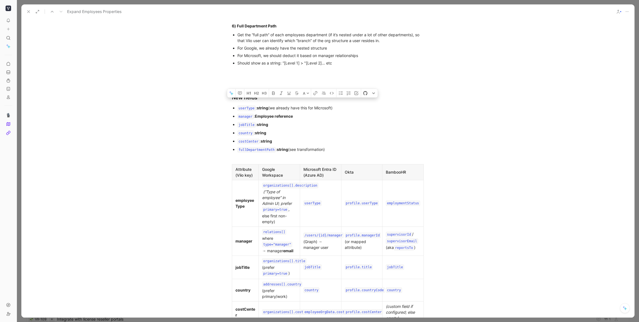
copy div "(we already have this for Microsoft)"
click at [302, 128] on div "jobTitle : string" at bounding box center [330, 125] width 186 height 7
click at [328, 137] on div "country : string" at bounding box center [330, 133] width 186 height 7
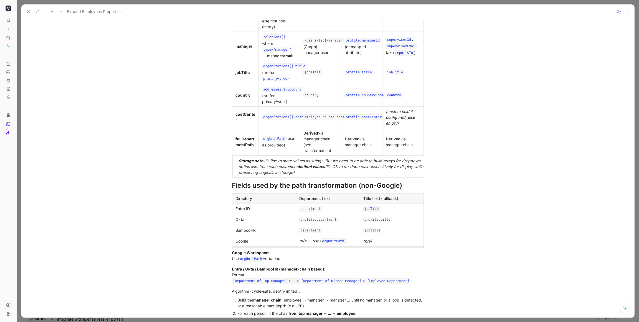
scroll to position [795, 0]
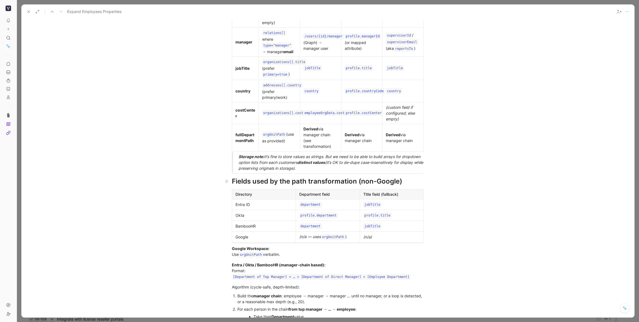
click at [231, 186] on h1 "Fields used by the path transformation (non-Google)" at bounding box center [327, 181] width 213 height 14
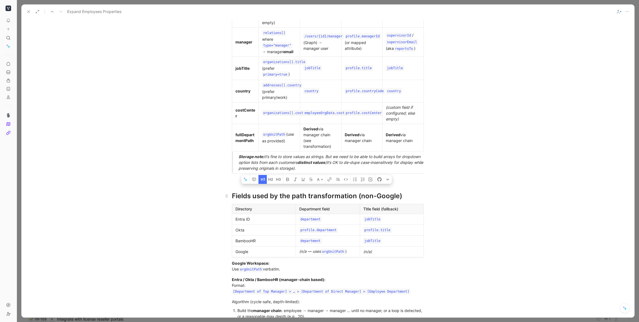
drag, startPoint x: 356, startPoint y: 202, endPoint x: 232, endPoint y: 200, distance: 124.2
click at [232, 200] on div "Fields used by the path transformation (non-Google)" at bounding box center [328, 196] width 192 height 10
click at [270, 181] on icon "button" at bounding box center [269, 179] width 2 height 2
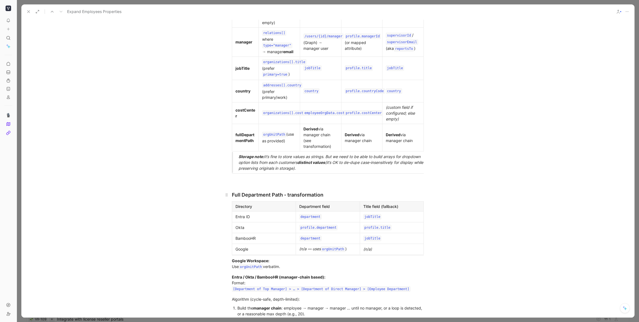
click at [289, 199] on div "Full Department Path - transformation" at bounding box center [328, 194] width 192 height 7
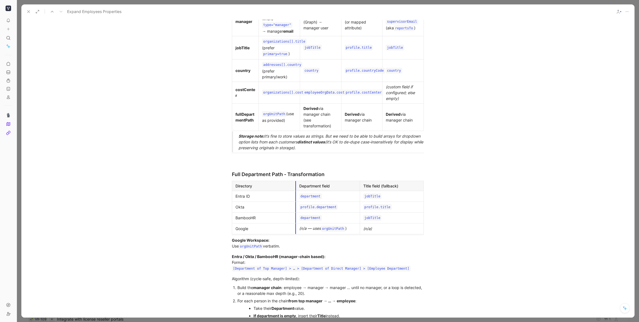
scroll to position [816, 0]
click at [236, 188] on div "Directory" at bounding box center [263, 185] width 57 height 6
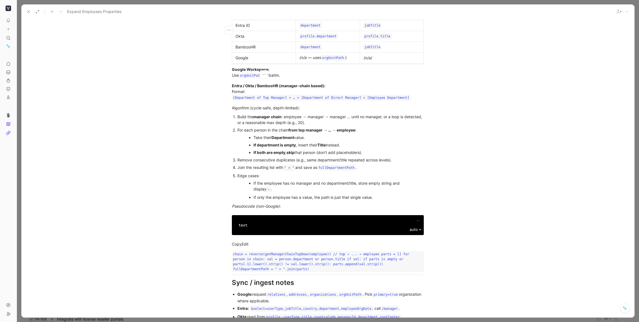
scroll to position [997, 0]
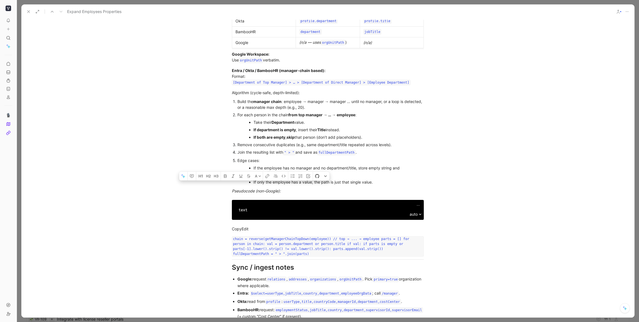
drag, startPoint x: 232, startPoint y: 202, endPoint x: 413, endPoint y: 312, distance: 212.5
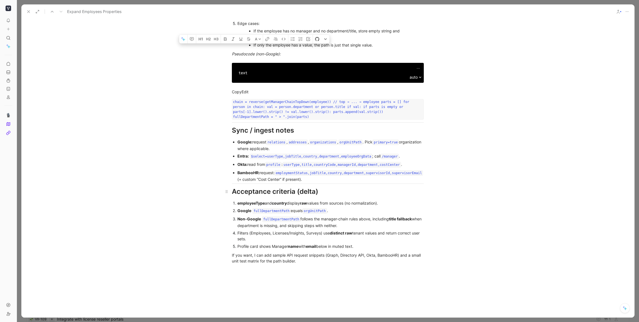
scroll to position [1139, 0]
drag, startPoint x: 304, startPoint y: 273, endPoint x: 230, endPoint y: 60, distance: 225.7
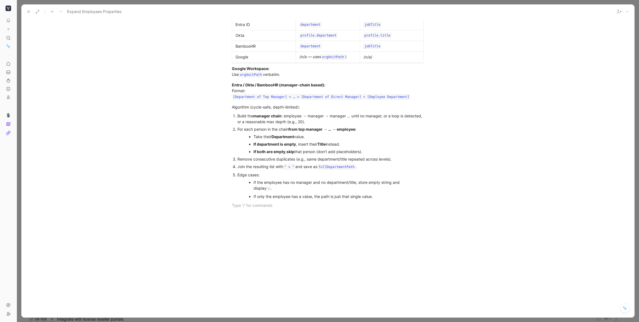
scroll to position [938, 0]
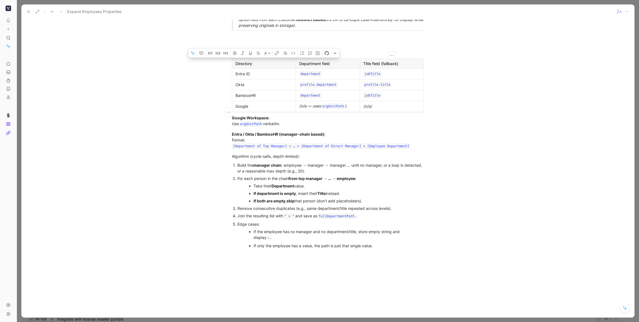
drag, startPoint x: 402, startPoint y: 113, endPoint x: 238, endPoint y: 73, distance: 168.3
click at [238, 73] on tbody "Directory Department field Title field (fallback) Entra ID department jobTitle …" at bounding box center [328, 84] width 192 height 53
drag, startPoint x: 342, startPoint y: 245, endPoint x: 227, endPoint y: 124, distance: 166.6
copy div "Google Workspace: Use orgUnitPath verbatim. Entra / Okta / BambooHR (manager-ch…"
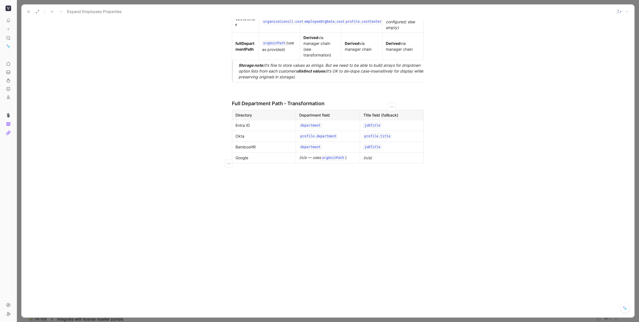
scroll to position [892, 0]
click at [331, 103] on div "Full Department Path - Transformation" at bounding box center [328, 103] width 192 height 7
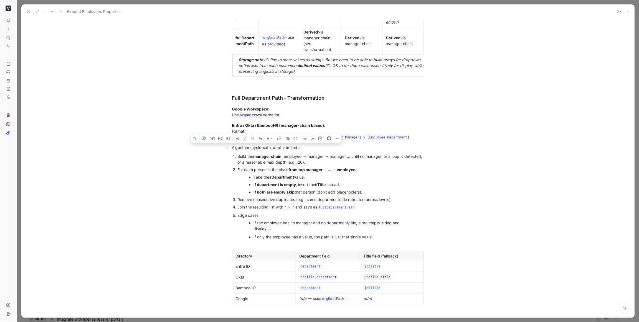
drag, startPoint x: 305, startPoint y: 154, endPoint x: 227, endPoint y: 149, distance: 78.3
click at [223, 150] on p "Algorithm (cycle-safe, depth-limited):" at bounding box center [327, 147] width 213 height 9
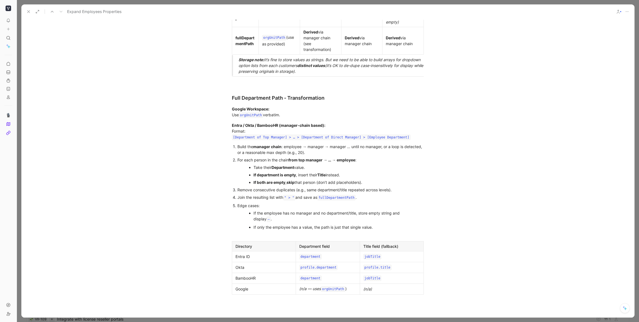
scroll to position [900, 0]
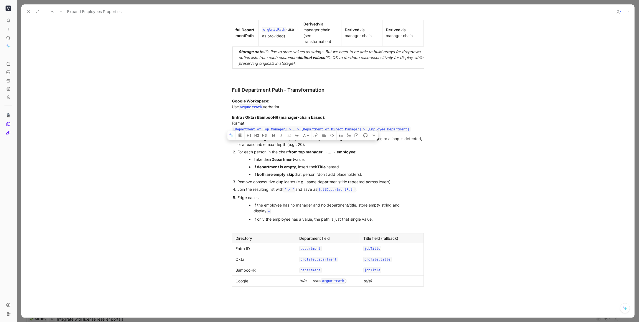
drag, startPoint x: 330, startPoint y: 150, endPoint x: 281, endPoint y: 150, distance: 49.6
click at [281, 147] on div "Build the manager chain : employee → manager → manager … until no manager, or a…" at bounding box center [330, 142] width 186 height 12
click at [253, 210] on ul "If the employee has no manager and no department/title, store empty string and …" at bounding box center [330, 213] width 186 height 22
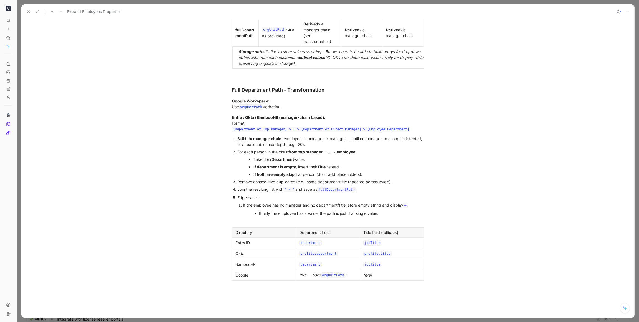
click at [258, 217] on ul "If only the employee has a value, the path is just that single value." at bounding box center [328, 213] width 170 height 7
drag, startPoint x: 391, startPoint y: 211, endPoint x: 361, endPoint y: 210, distance: 29.4
click at [361, 210] on ol "If the employee has no manager and no department/title, store empty string and …" at bounding box center [330, 210] width 186 height 16
click at [361, 209] on div "If the employee has no manager and no department/title, store empty string and …" at bounding box center [328, 205] width 170 height 7
drag, startPoint x: 348, startPoint y: 211, endPoint x: 411, endPoint y: 211, distance: 62.9
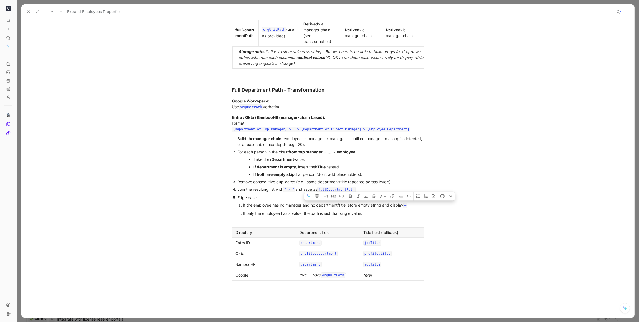
click at [412, 209] on div "If the employee has no manager and no department/title, store empty string and …" at bounding box center [328, 205] width 170 height 7
click at [253, 167] on ul "Take their Department value. If department is empty , insert their Title instea…" at bounding box center [330, 167] width 186 height 22
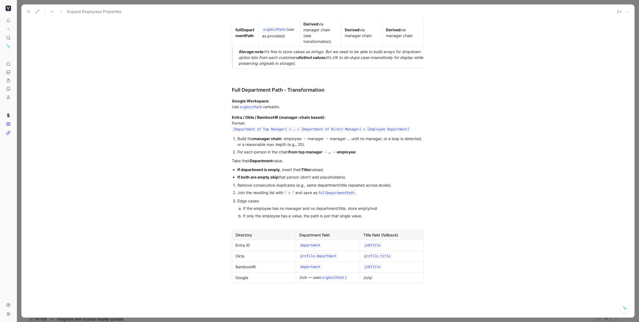
scroll to position [0, 0]
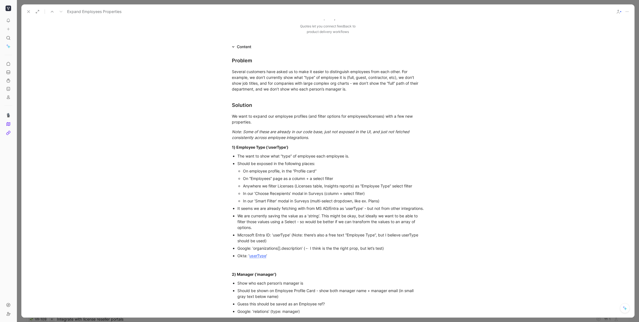
click at [283, 185] on div "Anywhere we filter Licenses (Licenses table, Insights reports) as “Employee Typ…" at bounding box center [333, 186] width 181 height 6
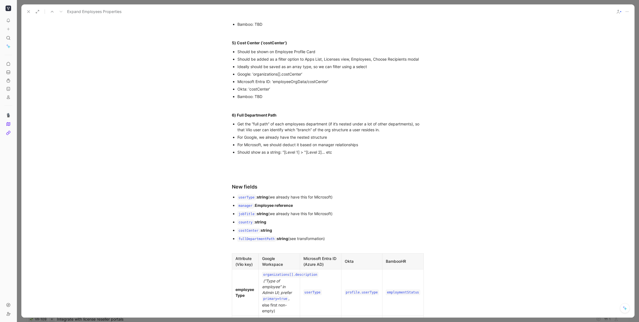
scroll to position [737, 0]
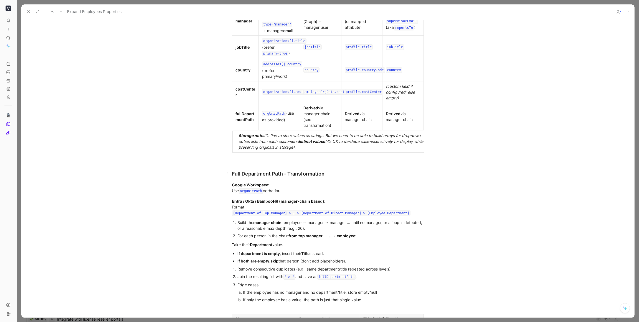
click at [283, 180] on h2 "Full Department Path - Transformation" at bounding box center [327, 171] width 213 height 17
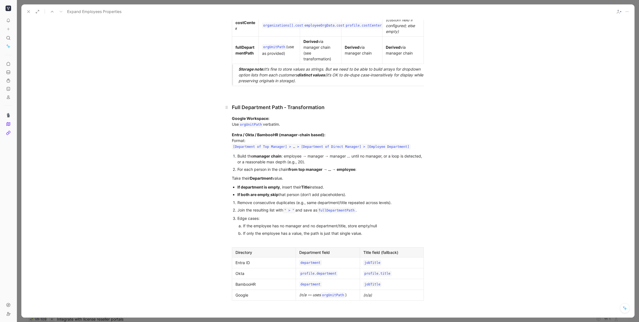
scroll to position [883, 0]
click at [253, 211] on p "Join the resulting list with " > " and save as fullDepartmentPath ." at bounding box center [330, 209] width 186 height 8
click at [238, 188] on strong "If department is empty" at bounding box center [258, 186] width 42 height 5
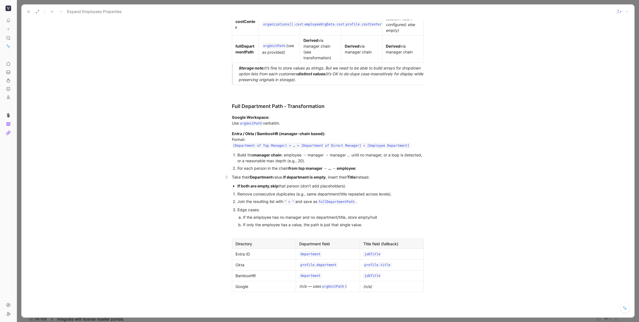
click at [233, 180] on div "Take their Department value. If department is empty , insert their Title instea…" at bounding box center [328, 177] width 192 height 6
click at [297, 178] on strong "If department is empty" at bounding box center [315, 176] width 42 height 5
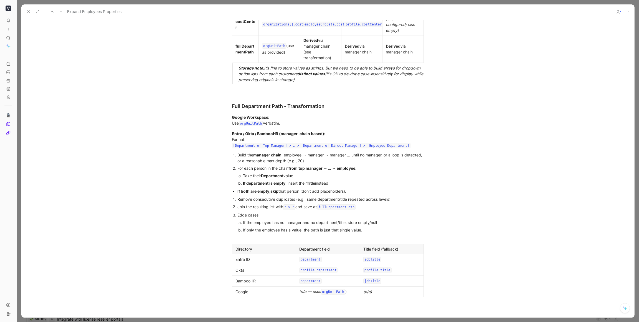
click at [237, 194] on strong "If both are empty" at bounding box center [253, 191] width 32 height 5
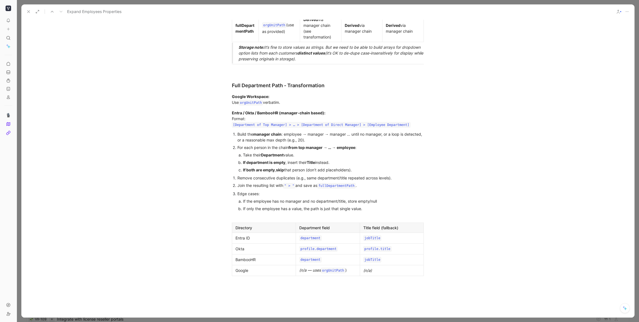
scroll to position [916, 0]
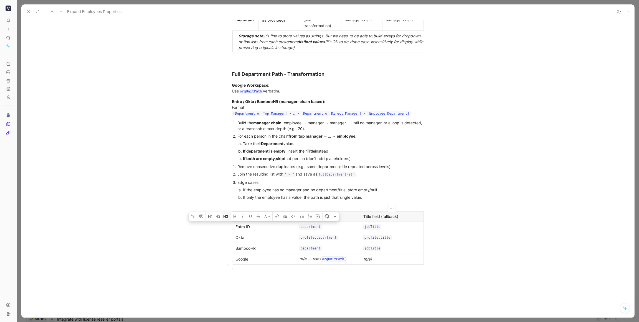
drag, startPoint x: 298, startPoint y: 254, endPoint x: 228, endPoint y: 221, distance: 77.4
click at [237, 209] on div at bounding box center [328, 206] width 192 height 6
drag, startPoint x: 238, startPoint y: 213, endPoint x: 437, endPoint y: 281, distance: 210.0
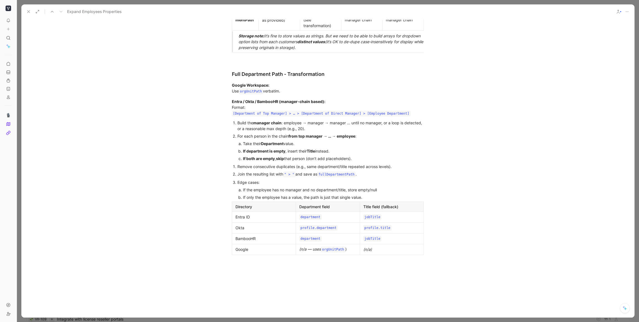
drag, startPoint x: 388, startPoint y: 258, endPoint x: 383, endPoint y: 258, distance: 5.0
click at [386, 237] on div "(n/a)" at bounding box center [391, 250] width 57 height 6
click at [227, 237] on icon "button" at bounding box center [229, 256] width 6 height 6
click at [232, 237] on span "Delete table" at bounding box center [229, 284] width 22 height 5
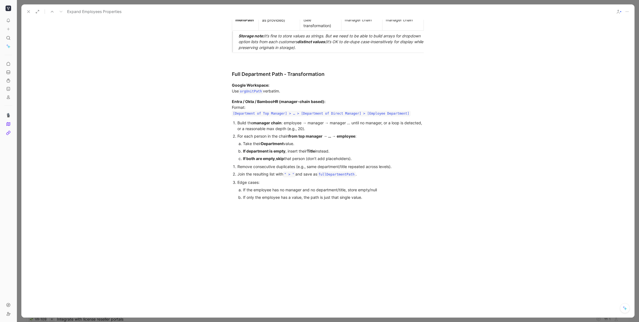
click at [282, 237] on div at bounding box center [327, 254] width 613 height 97
drag, startPoint x: 366, startPoint y: 196, endPoint x: 360, endPoint y: 196, distance: 6.1
click at [360, 193] on div "If the employee has no manager and no department/title, store empty/null" at bounding box center [328, 190] width 170 height 6
click at [397, 183] on icon "button" at bounding box center [398, 181] width 4 height 4
drag, startPoint x: 380, startPoint y: 196, endPoint x: 359, endPoint y: 196, distance: 20.8
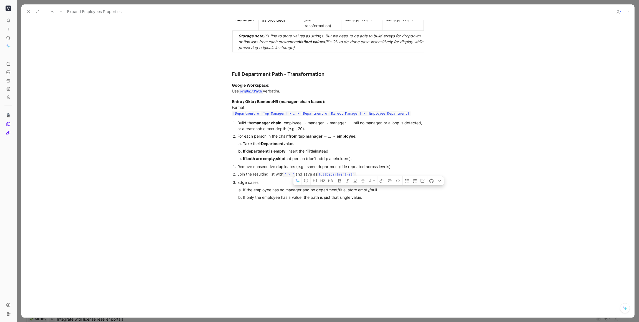
click at [359, 193] on div "If the employee has no manager and no department/title, store empty/null" at bounding box center [328, 190] width 170 height 6
click at [419, 182] on icon "button" at bounding box center [439, 181] width 2 height 2
click at [340, 177] on code "fullDepartmentPath" at bounding box center [336, 175] width 38 height 6
click at [371, 193] on div "If the employee has no manager and no department/title, store empty/null" at bounding box center [328, 190] width 170 height 6
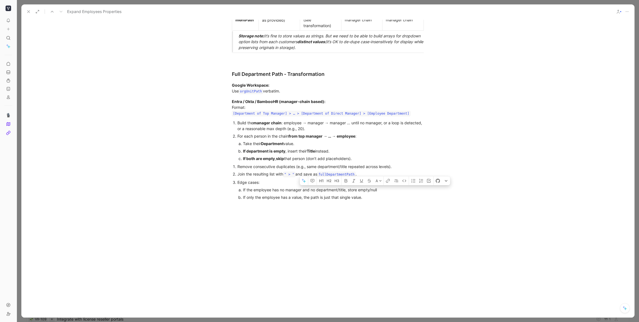
click at [371, 193] on div "If the employee has no manager and no department/title, store empty/null" at bounding box center [328, 190] width 170 height 6
click at [367, 194] on div "If the employee has no manager and no department/title, store empty/ fullDepart…" at bounding box center [328, 190] width 170 height 7
click at [369, 193] on code "fullDepartmentPath" at bounding box center [376, 191] width 38 height 6
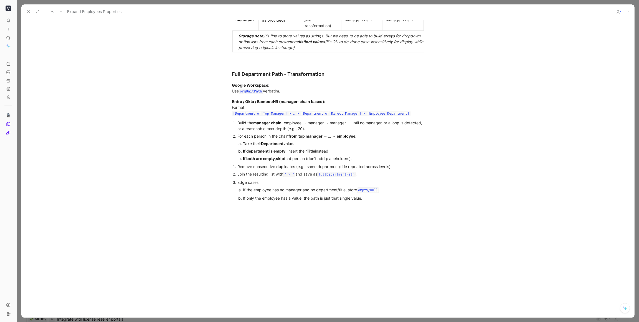
click at [367, 201] on div "If only the employee has a value, the path is just that single value." at bounding box center [328, 198] width 170 height 6
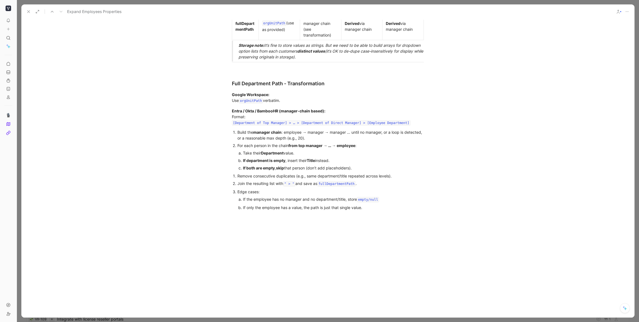
scroll to position [906, 0]
click at [419, 128] on p "Entra / Okta / BambooHR (manager-chain based): Format: [Department of Top Manag…" at bounding box center [327, 117] width 213 height 22
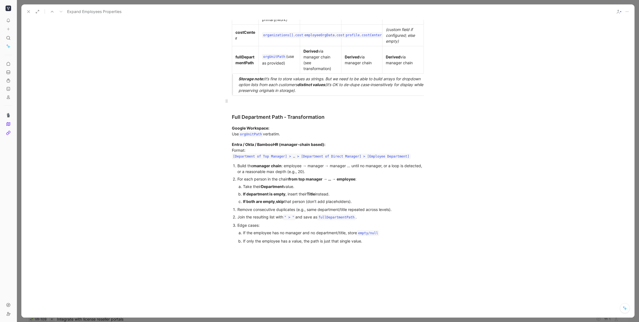
scroll to position [873, 0]
click at [296, 113] on h2 "Full Department Path - Transformation" at bounding box center [327, 114] width 213 height 17
click at [263, 105] on p at bounding box center [327, 100] width 213 height 9
click at [238, 85] on blockquote "Storage note: It’s fine to store values as strings. But we need to be able to b…" at bounding box center [327, 84] width 213 height 21
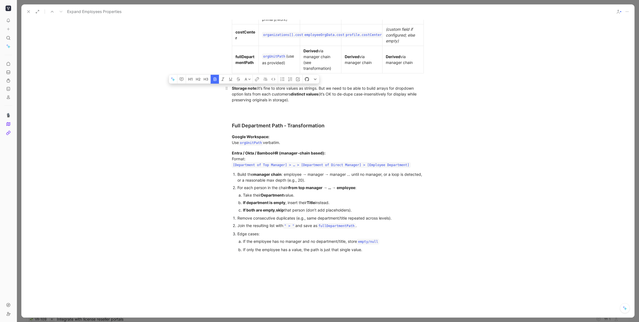
drag, startPoint x: 256, startPoint y: 94, endPoint x: 231, endPoint y: 93, distance: 24.7
click at [316, 103] on div "Note regarding filtering: It’s fine to store values as strings. But we need to …" at bounding box center [328, 93] width 192 height 17
click at [346, 103] on div "Note regarding filtering: It’s fine to store values as strings. But we need to …" at bounding box center [328, 93] width 192 height 17
click at [271, 98] on div "Note regarding filtering: It’s fine to store values as strings. But we need to …" at bounding box center [328, 93] width 192 height 17
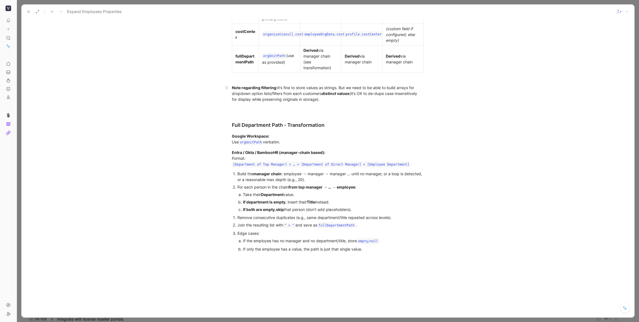
click at [258, 100] on div "Note regarding filtering: It’s fine to store values as strings. But we need to …" at bounding box center [328, 93] width 192 height 17
click at [349, 102] on div "Note regarding filtering: It’s fine to store values as strings. But we need to …" at bounding box center [328, 93] width 192 height 17
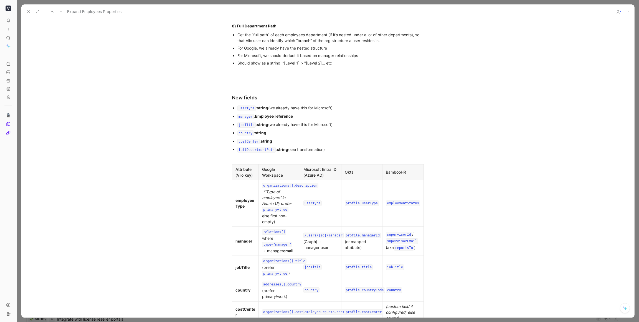
scroll to position [588, 0]
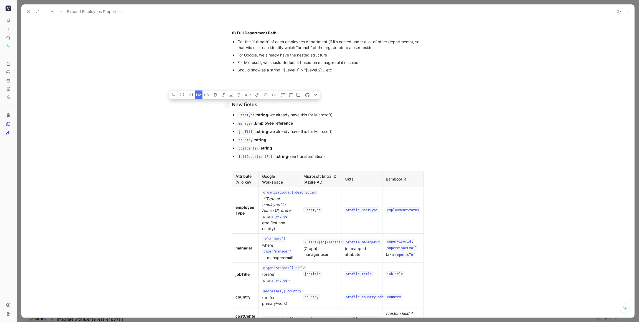
drag, startPoint x: 237, startPoint y: 111, endPoint x: 224, endPoint y: 111, distance: 13.0
click at [224, 111] on h2 "New fields" at bounding box center [327, 102] width 213 height 17
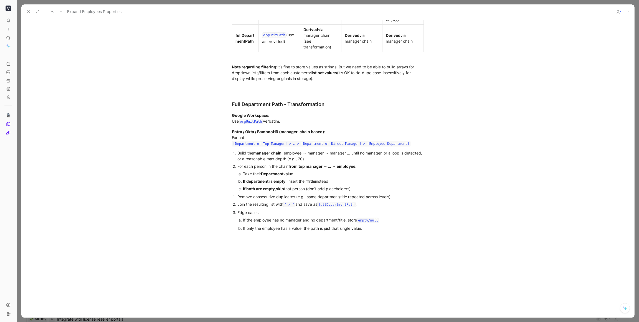
scroll to position [953, 0]
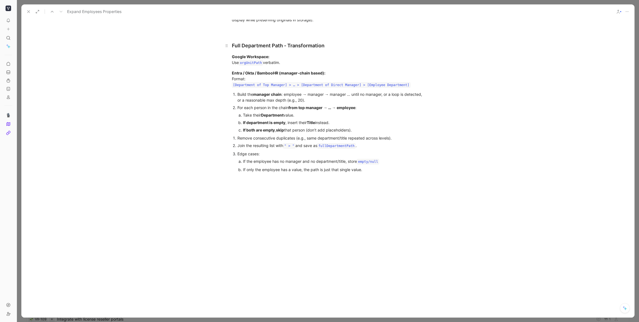
click at [253, 40] on h2 "Full Department Path - Transformation" at bounding box center [327, 43] width 213 height 17
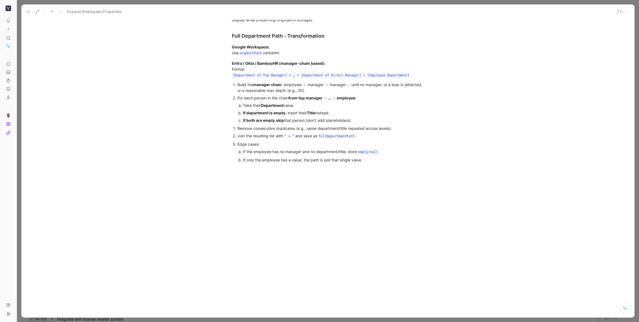
click at [285, 203] on div at bounding box center [327, 216] width 613 height 97
drag, startPoint x: 232, startPoint y: 202, endPoint x: 219, endPoint y: 201, distance: 13.0
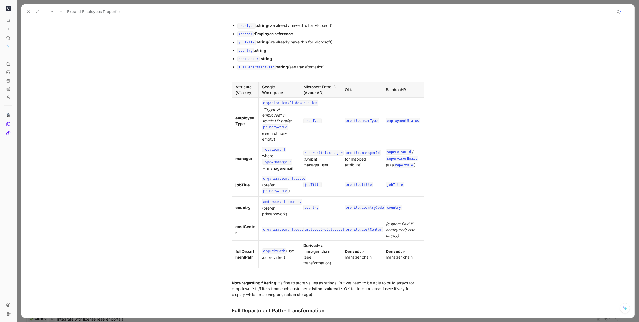
scroll to position [678, 0]
click at [417, 237] on div "Derived via manager chain" at bounding box center [403, 255] width 34 height 12
click at [413, 114] on td "employmentStatus" at bounding box center [402, 121] width 41 height 47
click at [414, 116] on td "employmentStatus" at bounding box center [402, 121] width 41 height 47
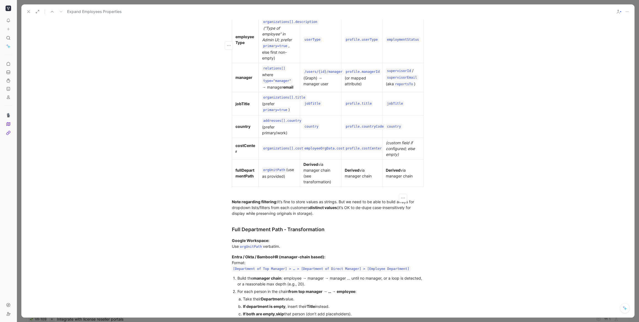
scroll to position [745, 0]
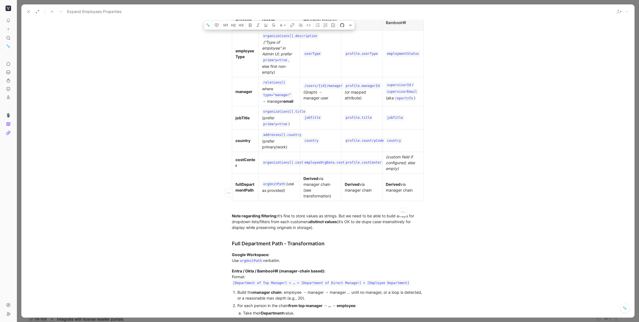
drag, startPoint x: 324, startPoint y: 139, endPoint x: 263, endPoint y: 75, distance: 88.8
click at [263, 72] on tbody "Attribute (Viio key) Google Workspace Microsoft Entra ID (Azure AD) Okta Bamboo…" at bounding box center [328, 108] width 192 height 186
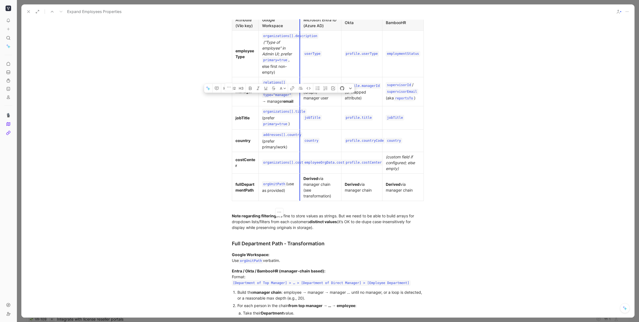
scroll to position [966, 0]
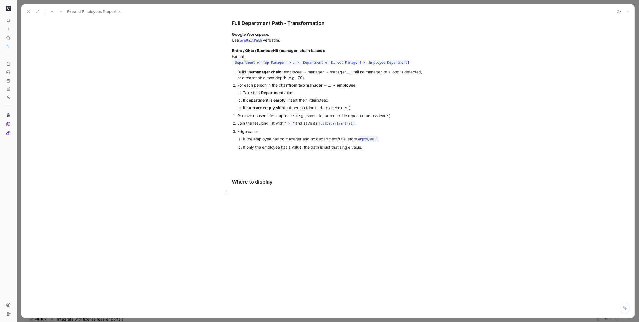
click at [255, 196] on div at bounding box center [328, 193] width 192 height 6
click at [238, 197] on div "Value" at bounding box center [263, 194] width 57 height 6
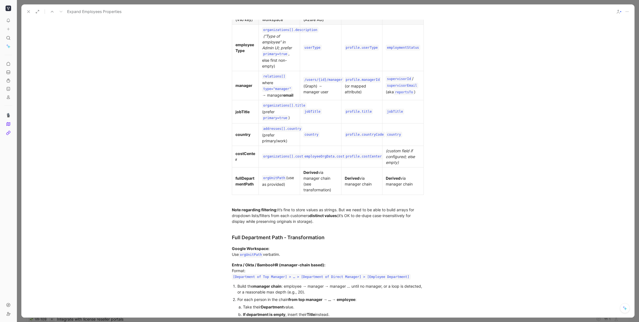
scroll to position [665, 0]
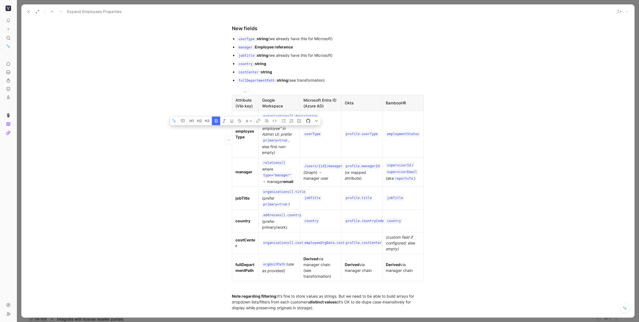
drag, startPoint x: 251, startPoint y: 270, endPoint x: 238, endPoint y: 131, distance: 139.2
click at [235, 140] on tbody "Attribute (Viio key) Google Workspace Microsoft Entra ID (Azure AD) Okta Bamboo…" at bounding box center [328, 188] width 192 height 186
drag, startPoint x: 244, startPoint y: 109, endPoint x: 245, endPoint y: 104, distance: 5.7
click at [244, 109] on div "Attribute (Viio key)" at bounding box center [245, 103] width 20 height 12
click at [245, 95] on icon "button" at bounding box center [246, 92] width 6 height 6
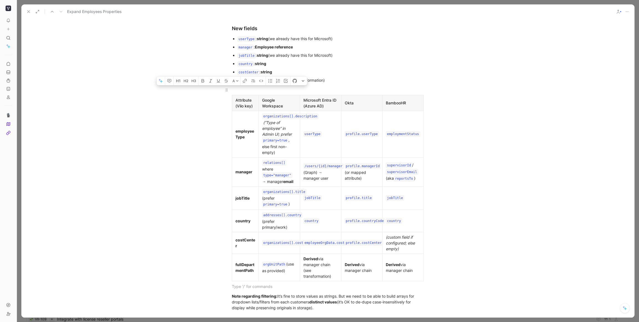
drag, startPoint x: 238, startPoint y: 292, endPoint x: 230, endPoint y: 98, distance: 194.8
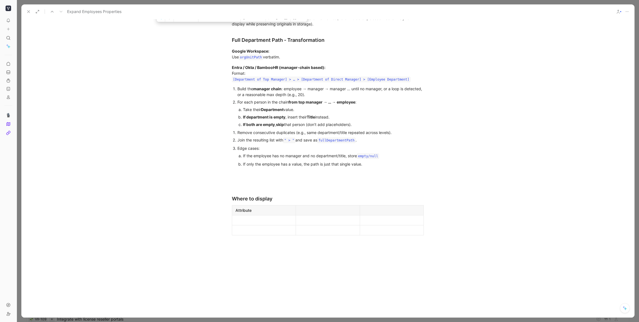
scroll to position [974, 0]
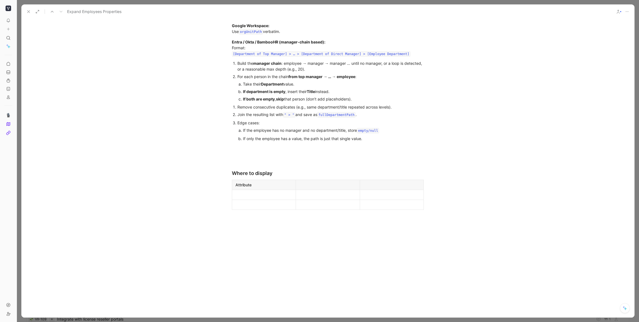
click at [299, 230] on div at bounding box center [327, 263] width 613 height 97
click at [255, 227] on div at bounding box center [327, 263] width 613 height 97
click at [282, 177] on div "Where to display" at bounding box center [328, 173] width 192 height 7
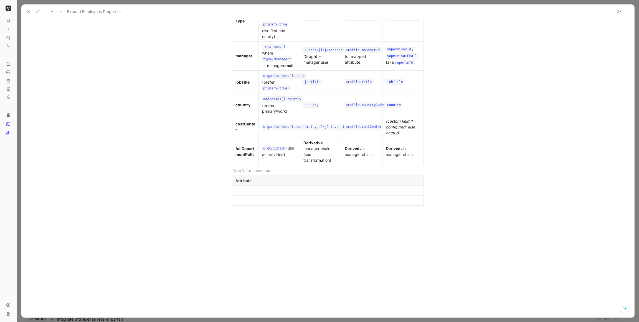
scroll to position [1205, 0]
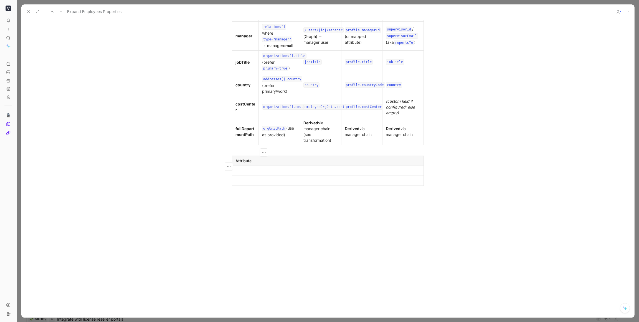
click at [245, 164] on div "Attribute" at bounding box center [263, 161] width 57 height 6
click at [264, 156] on icon "button" at bounding box center [264, 153] width 6 height 6
click at [265, 197] on span "Delete table" at bounding box center [260, 195] width 22 height 5
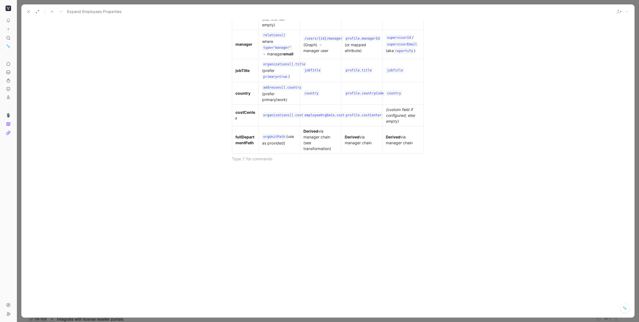
scroll to position [1026, 0]
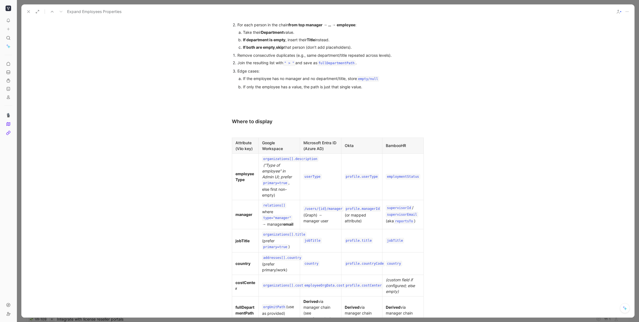
click at [275, 151] on div "Google Workspace" at bounding box center [279, 146] width 34 height 12
click at [278, 137] on icon "button" at bounding box center [279, 135] width 6 height 6
click at [281, 180] on div "Delete table" at bounding box center [282, 178] width 35 height 7
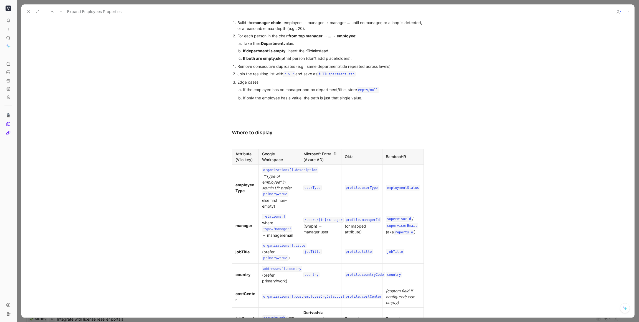
scroll to position [1047, 0]
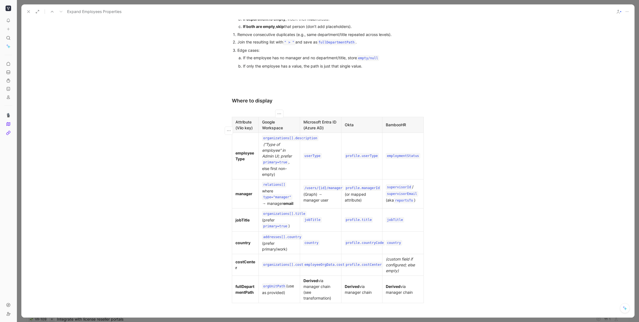
click at [279, 131] on div "Google Workspace" at bounding box center [279, 125] width 34 height 12
click at [282, 118] on button "button" at bounding box center [279, 114] width 8 height 8
drag, startPoint x: 275, startPoint y: 150, endPoint x: 276, endPoint y: 145, distance: 5.1
click at [275, 150] on span "Delete column" at bounding box center [278, 148] width 26 height 5
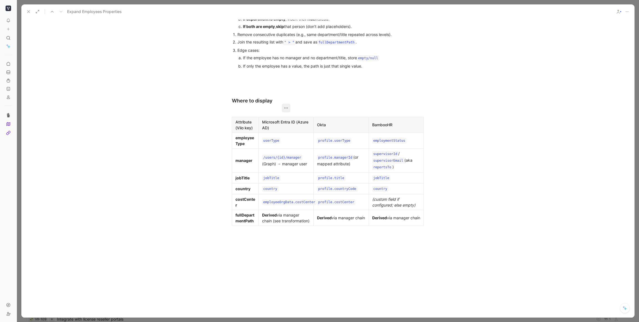
click at [287, 108] on icon "button" at bounding box center [286, 108] width 4 height 1
click at [285, 147] on span "Delete column" at bounding box center [285, 148] width 26 height 5
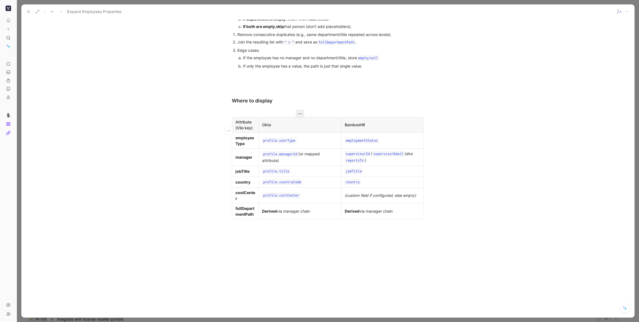
click at [300, 117] on icon "button" at bounding box center [300, 114] width 6 height 6
click at [300, 147] on span "Delete column" at bounding box center [299, 148] width 26 height 5
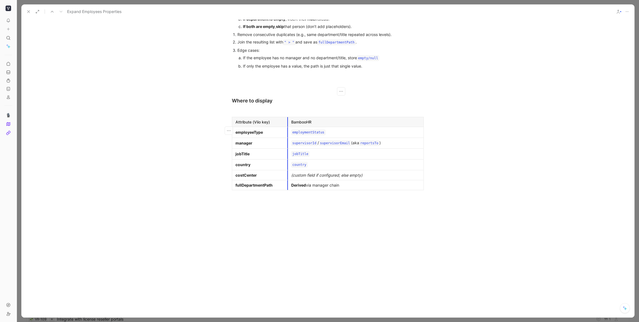
drag, startPoint x: 260, startPoint y: 132, endPoint x: 276, endPoint y: 131, distance: 16.7
click at [288, 132] on tbody "Attribute (Viio key) BambooHR employeeType employmentStatus manager supervisorI…" at bounding box center [328, 153] width 192 height 73
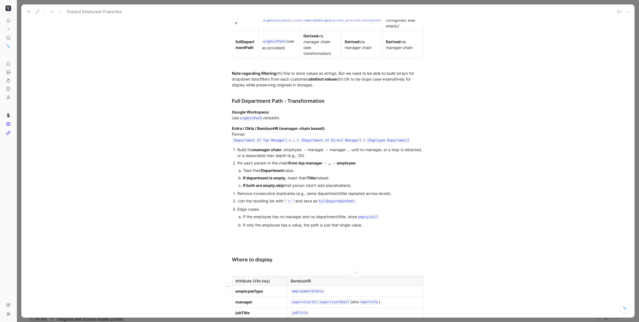
scroll to position [591, 0]
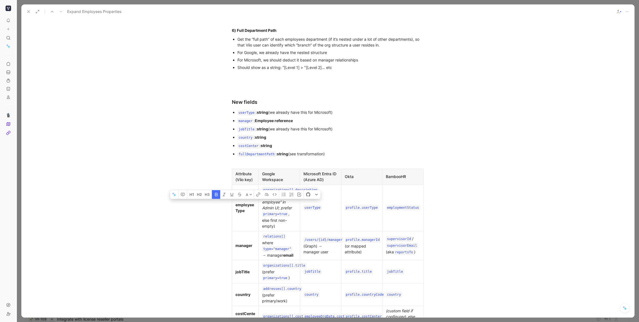
drag, startPoint x: 239, startPoint y: 211, endPoint x: 231, endPoint y: 211, distance: 8.0
click at [231, 211] on div "Attribute (Viio key) Google Workspace Microsoft Entra ID (Azure AD) Okta Bamboo…" at bounding box center [327, 262] width 213 height 187
click at [246, 214] on div "employeeType" at bounding box center [245, 208] width 20 height 12
drag, startPoint x: 254, startPoint y: 211, endPoint x: 236, endPoint y: 210, distance: 17.7
click at [236, 211] on div "employeeType" at bounding box center [245, 208] width 20 height 12
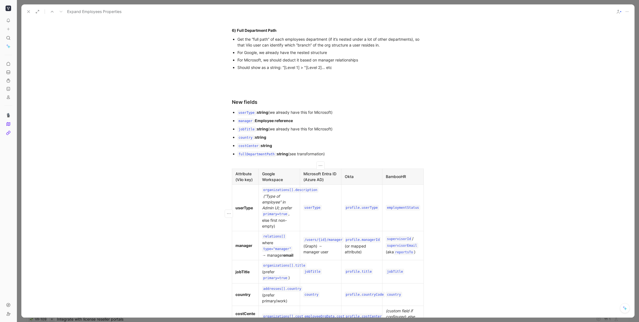
click at [315, 223] on td "userType" at bounding box center [320, 208] width 41 height 47
click at [322, 227] on td "userType" at bounding box center [320, 208] width 41 height 47
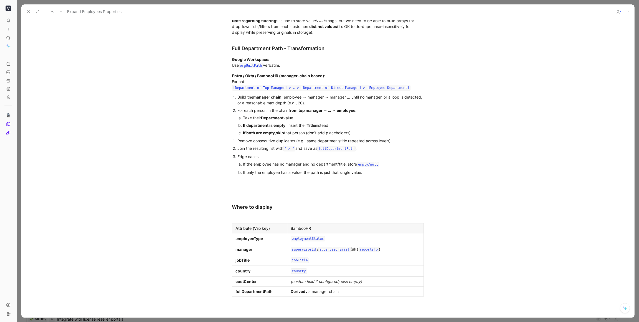
scroll to position [946, 0]
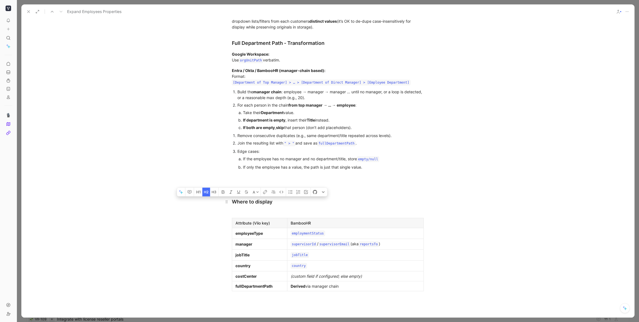
drag, startPoint x: 246, startPoint y: 208, endPoint x: 233, endPoint y: 208, distance: 13.6
click at [233, 206] on div "Where to display" at bounding box center [328, 201] width 192 height 7
click at [246, 216] on div at bounding box center [328, 213] width 192 height 6
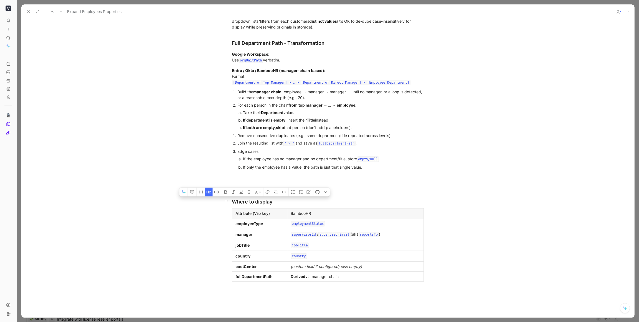
drag, startPoint x: 275, startPoint y: 208, endPoint x: 231, endPoint y: 208, distance: 44.4
click at [231, 208] on h2 "Where to display" at bounding box center [327, 199] width 213 height 17
click at [304, 216] on div "BambooHR" at bounding box center [354, 214] width 129 height 6
click at [333, 227] on div "employmentStatus" at bounding box center [354, 224] width 129 height 7
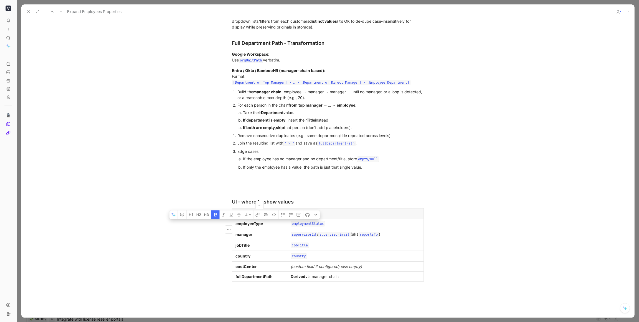
drag, startPoint x: 248, startPoint y: 231, endPoint x: 235, endPoint y: 230, distance: 12.8
click at [235, 228] on p "employeeType" at bounding box center [259, 223] width 53 height 7
click at [331, 227] on div "employmentStatus" at bounding box center [354, 224] width 129 height 7
click at [307, 206] on div "UI - where to show values" at bounding box center [328, 201] width 192 height 7
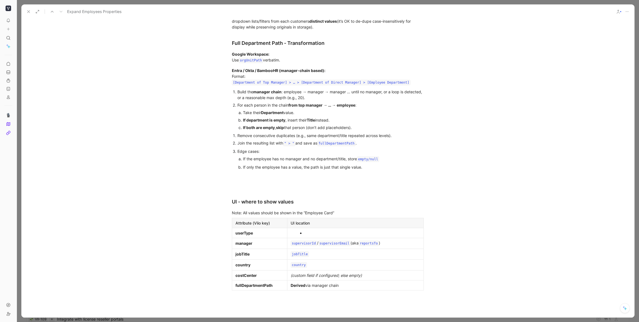
click at [309, 226] on div "UI location" at bounding box center [354, 223] width 129 height 6
click at [342, 216] on div "Note: All values should be shown in the “Employee Card”" at bounding box center [328, 213] width 192 height 6
drag, startPoint x: 342, startPoint y: 218, endPoint x: 231, endPoint y: 221, distance: 111.5
click at [231, 218] on p "Note: All values should be shown in the “Employee Card”" at bounding box center [327, 212] width 213 height 9
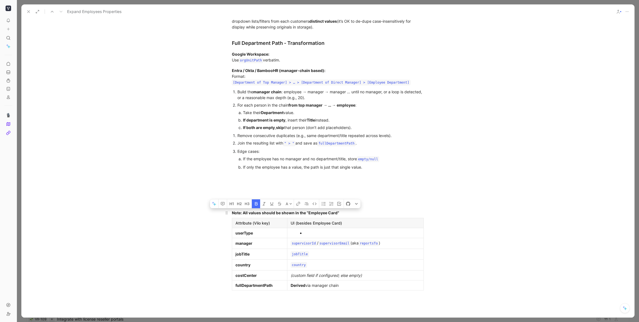
click at [347, 218] on p "Note: All values should be shown in the “Employee Card”" at bounding box center [327, 212] width 213 height 9
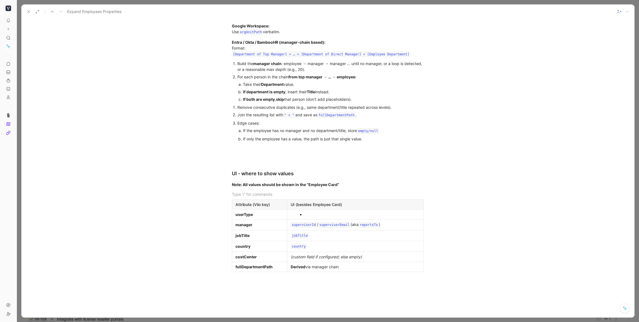
scroll to position [1000, 0]
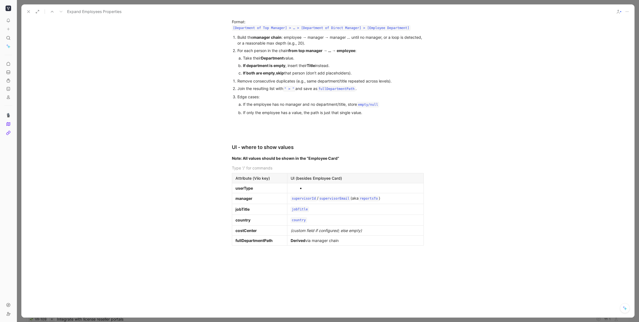
click at [310, 191] on div at bounding box center [357, 188] width 107 height 6
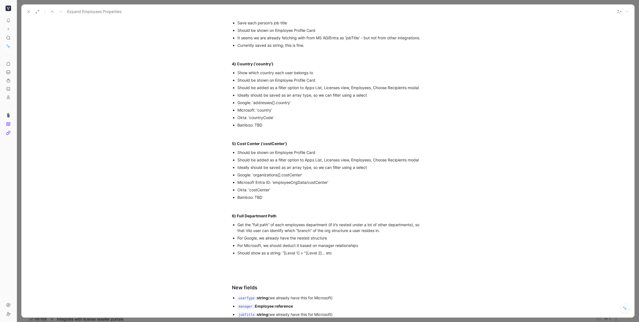
scroll to position [132, 0]
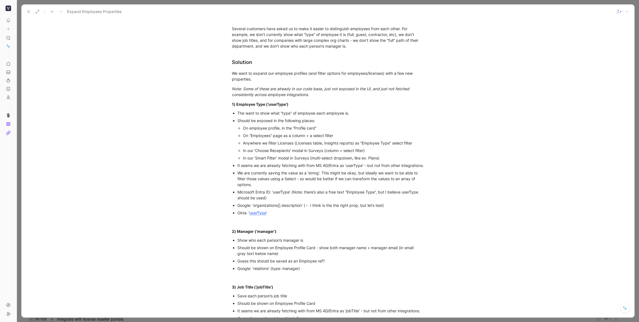
click at [253, 135] on div "On “Employees” page as a column + a select filter" at bounding box center [333, 136] width 181 height 6
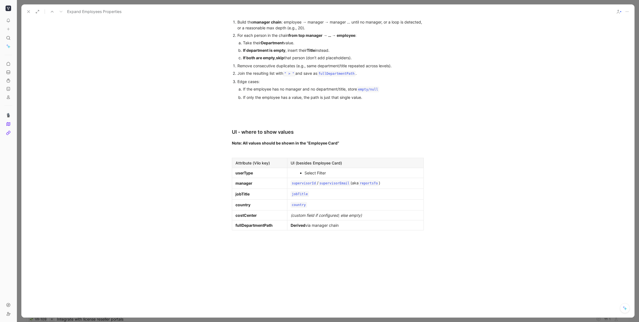
scroll to position [1030, 0]
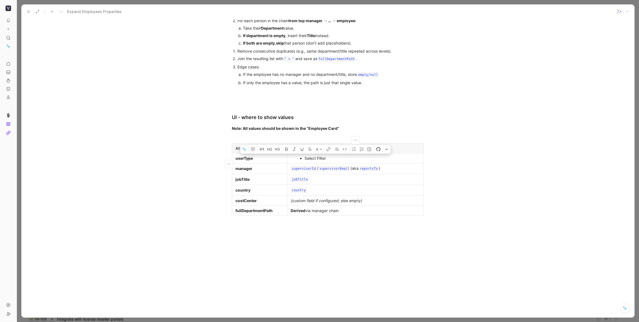
drag, startPoint x: 309, startPoint y: 166, endPoint x: 304, endPoint y: 165, distance: 5.0
click at [304, 161] on div "Select Filter" at bounding box center [357, 159] width 107 height 6
drag, startPoint x: 372, startPoint y: 165, endPoint x: 303, endPoint y: 164, distance: 68.7
click at [303, 162] on ul "Employees (as column + select filter)" at bounding box center [355, 158] width 134 height 7
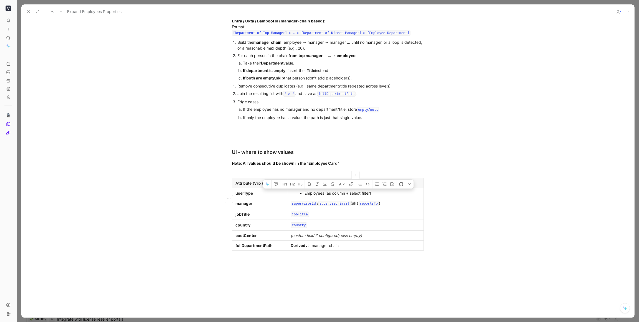
scroll to position [1020, 0]
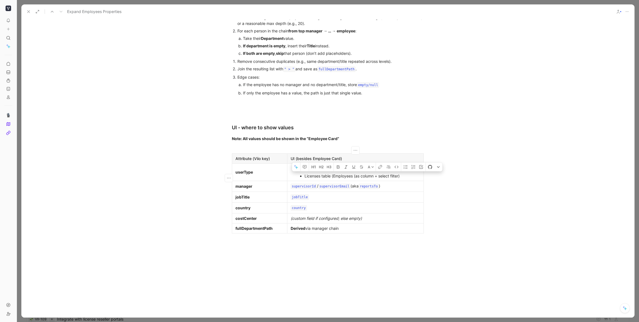
drag, startPoint x: 401, startPoint y: 182, endPoint x: 334, endPoint y: 182, distance: 67.6
click at [334, 179] on div "Licenses table (Employees (as column + select filter)" at bounding box center [357, 176] width 107 height 6
drag, startPoint x: 358, startPoint y: 174, endPoint x: 344, endPoint y: 175, distance: 13.3
click at [344, 172] on div "Employees Table (as column + select filter)" at bounding box center [357, 169] width 107 height 6
click at [363, 172] on div "Employees Table (as select filter)" at bounding box center [357, 169] width 107 height 6
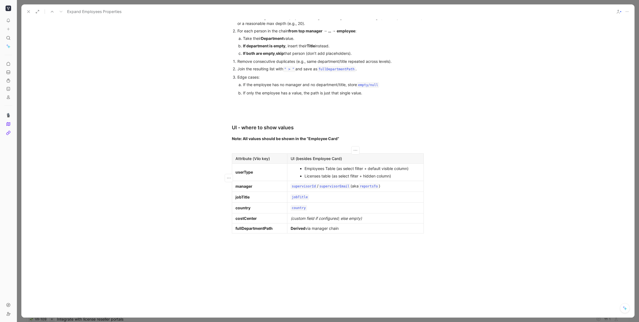
click at [397, 179] on div "Licenses table (as select filter + hidden column)" at bounding box center [357, 176] width 107 height 6
drag, startPoint x: 397, startPoint y: 181, endPoint x: 304, endPoint y: 180, distance: 92.3
click at [304, 179] on div "Licenses table (as select filter + hidden column)" at bounding box center [357, 176] width 107 height 6
click at [408, 179] on div "Licenses table (as select filter + hidden column)" at bounding box center [357, 176] width 107 height 6
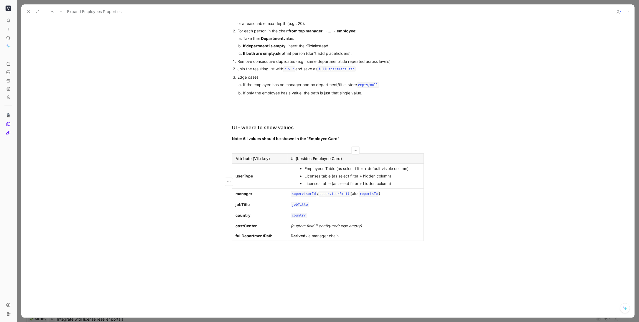
click at [313, 187] on div "Licenses table (as select filter + hidden column)" at bounding box center [357, 184] width 107 height 6
click at [394, 187] on div "Insights table (as select filter + hidden column)" at bounding box center [357, 184] width 107 height 6
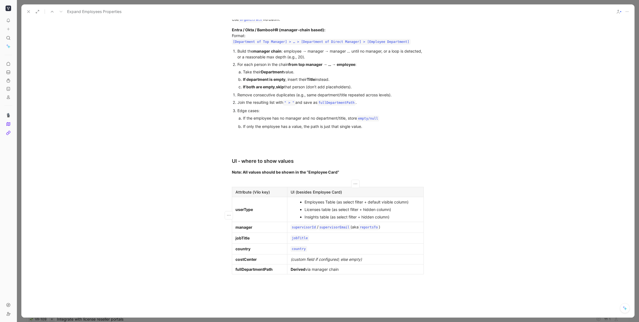
scroll to position [1024, 0]
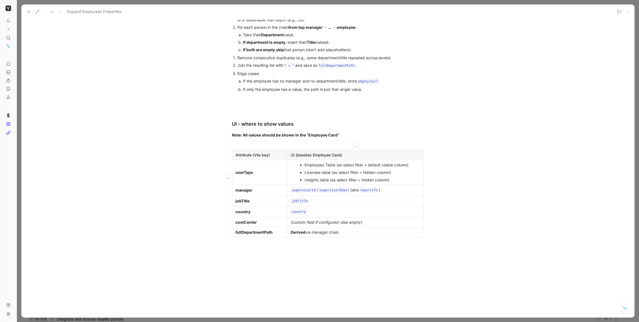
drag, startPoint x: 330, startPoint y: 177, endPoint x: 332, endPoint y: 175, distance: 2.9
click at [330, 175] on div "Licenses table (as select filter + hidden column)" at bounding box center [357, 173] width 107 height 6
click at [401, 175] on div "Licenses table (as select filter + hidden column)" at bounding box center [357, 173] width 107 height 6
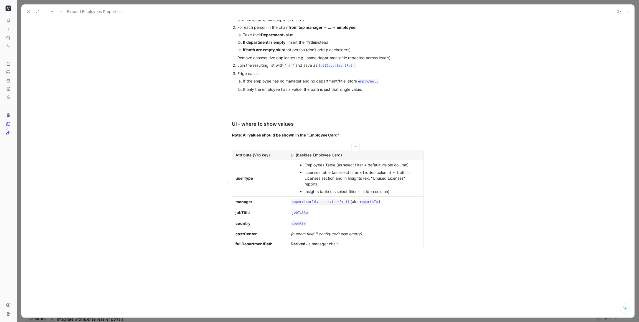
click at [378, 182] on div "Licenses table (as select filter + hidden column) ← both in Licenses section an…" at bounding box center [357, 178] width 107 height 17
click at [343, 188] on div "Licenses table (as select filter + hidden column) ← both in Licenses section an…" at bounding box center [357, 178] width 107 height 17
drag, startPoint x: 352, startPoint y: 199, endPoint x: 304, endPoint y: 200, distance: 48.0
click at [304, 195] on div "Insights table (as select filter + hidden column)" at bounding box center [357, 192] width 107 height 6
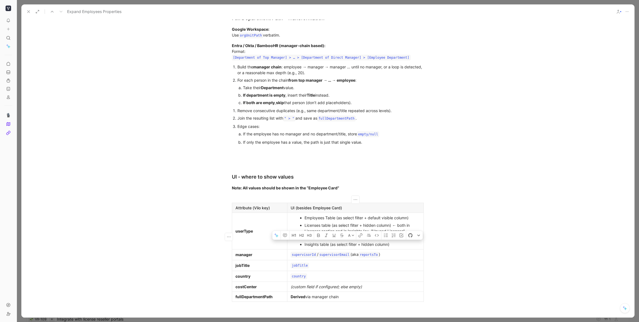
scroll to position [1045, 0]
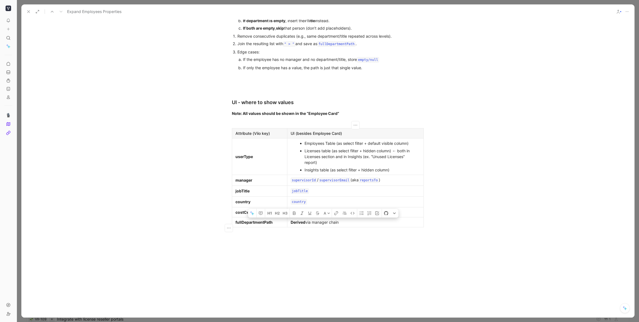
drag, startPoint x: 321, startPoint y: 227, endPoint x: 325, endPoint y: 208, distance: 19.8
click at [307, 225] on div "Derived via manager chain" at bounding box center [354, 223] width 129 height 6
drag, startPoint x: 310, startPoint y: 242, endPoint x: 326, endPoint y: 236, distance: 17.5
click at [312, 237] on p at bounding box center [327, 232] width 213 height 9
drag, startPoint x: 350, startPoint y: 228, endPoint x: 344, endPoint y: 228, distance: 5.3
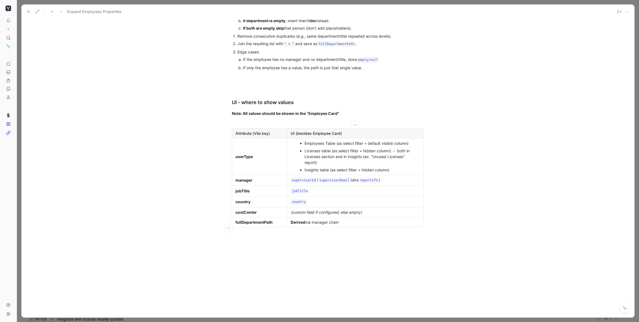
click at [344, 225] on div "Derived via manager chain" at bounding box center [354, 223] width 129 height 6
drag, startPoint x: 364, startPoint y: 219, endPoint x: 289, endPoint y: 220, distance: 74.8
click at [289, 216] on p "(custom field if configured; else empty)" at bounding box center [355, 212] width 134 height 7
drag, startPoint x: 327, startPoint y: 229, endPoint x: 294, endPoint y: 228, distance: 32.7
click at [292, 225] on div "Derived via manager chain" at bounding box center [354, 223] width 129 height 6
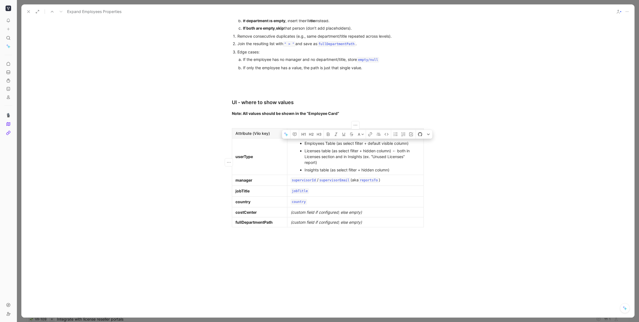
drag, startPoint x: 396, startPoint y: 149, endPoint x: 411, endPoint y: 152, distance: 15.2
click at [411, 152] on ul "Employees Table (as select filter + default visible column) Licenses table (as …" at bounding box center [355, 157] width 134 height 34
click at [316, 195] on div "jobTitle" at bounding box center [354, 191] width 129 height 7
click at [349, 194] on div "Employees Table (as select filter + default visible column)" at bounding box center [357, 191] width 107 height 6
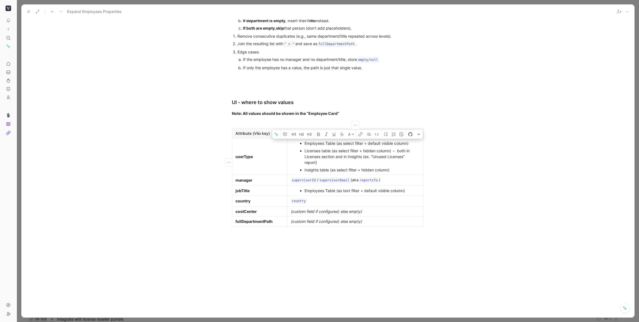
drag, startPoint x: 390, startPoint y: 176, endPoint x: 305, endPoint y: 145, distance: 90.1
click at [305, 145] on td "Employees Table (as select filter + default visible column) Licenses table (as …" at bounding box center [355, 156] width 136 height 37
click at [315, 205] on div "country" at bounding box center [354, 201] width 129 height 7
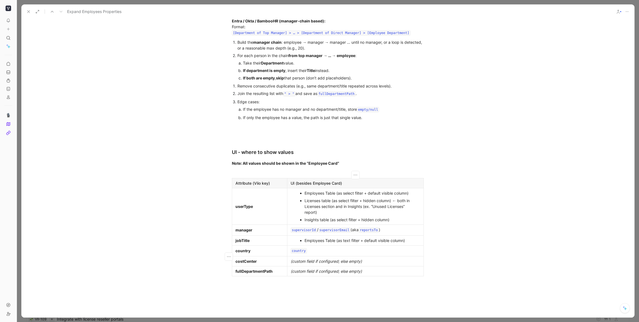
scroll to position [1026, 0]
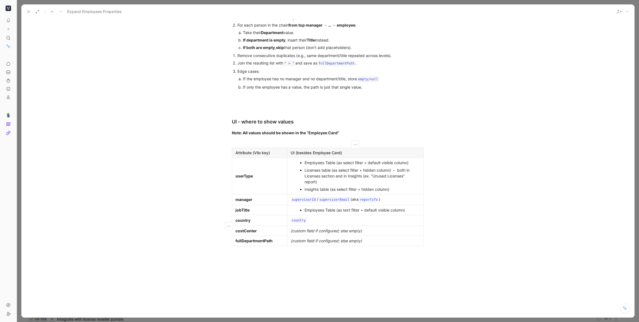
click at [396, 192] on div "Insights table (as select filter + hidden column)" at bounding box center [357, 190] width 107 height 6
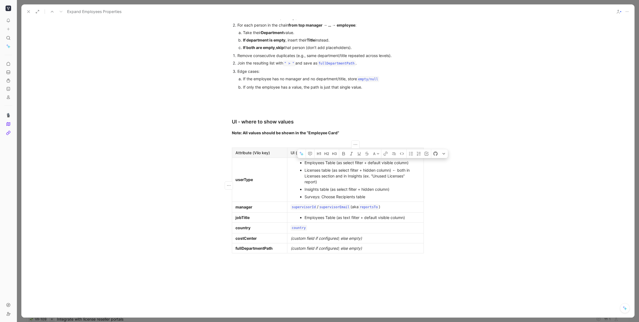
drag, startPoint x: 394, startPoint y: 167, endPoint x: 346, endPoint y: 176, distance: 49.0
click at [336, 166] on div "Employees Table (as select filter + default visible column)" at bounding box center [357, 163] width 107 height 6
click at [374, 200] on div "Surveys: Choose Recipients table" at bounding box center [357, 197] width 107 height 6
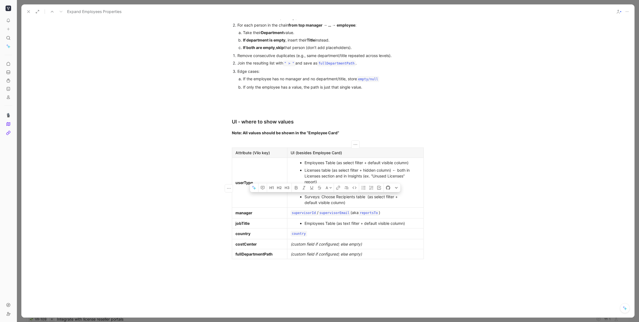
drag, startPoint x: 329, startPoint y: 208, endPoint x: 304, endPoint y: 203, distance: 25.4
click at [304, 203] on div "Surveys: Choose Recipients table (as select filter + default visible column)" at bounding box center [357, 200] width 107 height 12
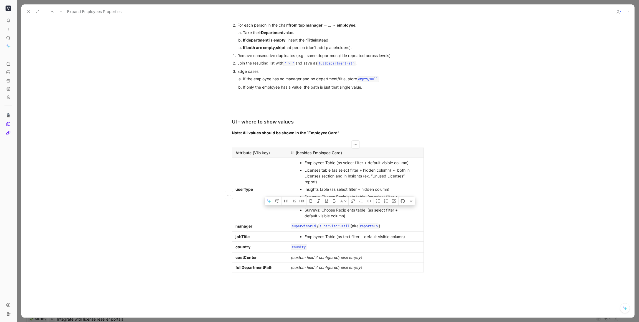
drag, startPoint x: 337, startPoint y: 217, endPoint x: 323, endPoint y: 216, distance: 14.2
click at [323, 216] on div "Surveys: Choose Recipients table (as select filter + default visible column)" at bounding box center [357, 213] width 107 height 12
click at [350, 216] on div "Surveys: Smart Filter table (as select filter + default visible column)" at bounding box center [357, 213] width 107 height 12
drag, startPoint x: 351, startPoint y: 216, endPoint x: 341, endPoint y: 218, distance: 10.5
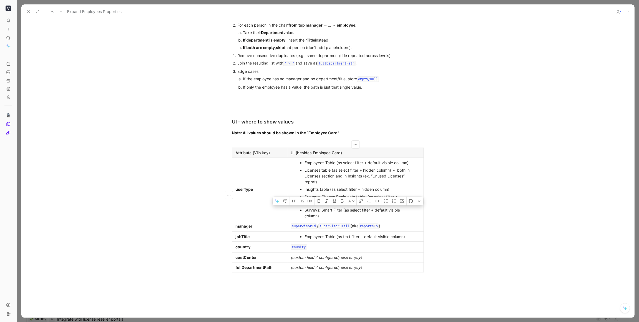
click at [343, 218] on div "Surveys: Smart Filter (as select filter + default visible column)" at bounding box center [357, 213] width 107 height 12
click at [332, 219] on div "Surveys: Smart Filter (as select filter + default visible column)" at bounding box center [357, 213] width 107 height 12
drag, startPoint x: 317, startPoint y: 221, endPoint x: 370, endPoint y: 215, distance: 53.9
click at [370, 215] on div "Surveys: Smart Filter (as select filter + default visible column)" at bounding box center [357, 213] width 107 height 12
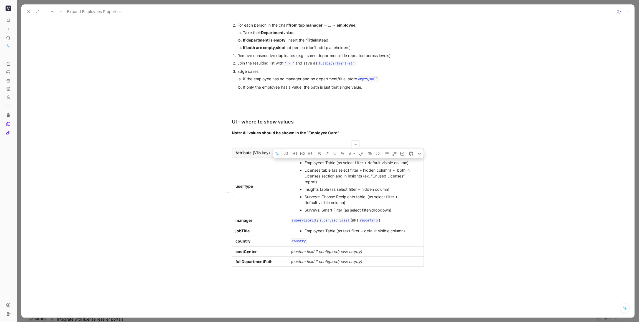
drag, startPoint x: 341, startPoint y: 199, endPoint x: 303, endPoint y: 170, distance: 47.6
click at [303, 170] on ul "Employees Table (as select filter + default visible column) Licenses table (as …" at bounding box center [355, 186] width 134 height 55
click at [388, 224] on div "supervisorId / supervisorEmail (aka reportsTo )" at bounding box center [354, 220] width 129 height 7
click at [319, 237] on div "country" at bounding box center [354, 240] width 129 height 7
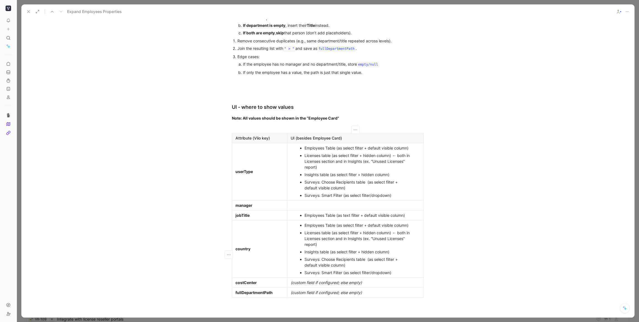
scroll to position [1047, 0]
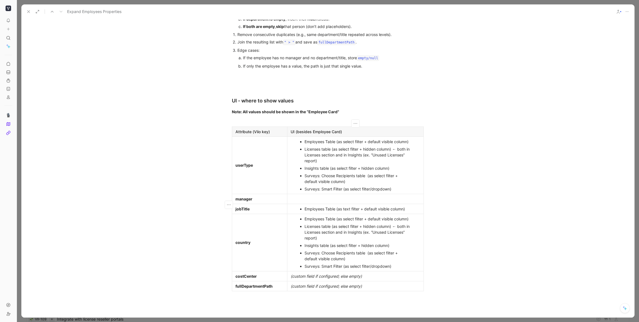
click at [330, 202] on div at bounding box center [354, 199] width 129 height 6
drag, startPoint x: 322, startPoint y: 117, endPoint x: 309, endPoint y: 117, distance: 13.6
click at [309, 115] on div "Note: All values should be shown in the “Employee Card”" at bounding box center [328, 112] width 192 height 6
click at [305, 145] on div "Employees Table (as select filter + default visible column)" at bounding box center [357, 142] width 107 height 6
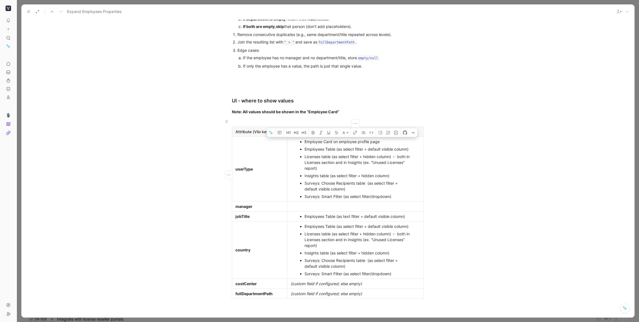
drag, startPoint x: 331, startPoint y: 147, endPoint x: 320, endPoint y: 125, distance: 24.3
click at [300, 147] on ul "Employee Card on employee profile page Employees Table (as select filter + defa…" at bounding box center [355, 169] width 134 height 62
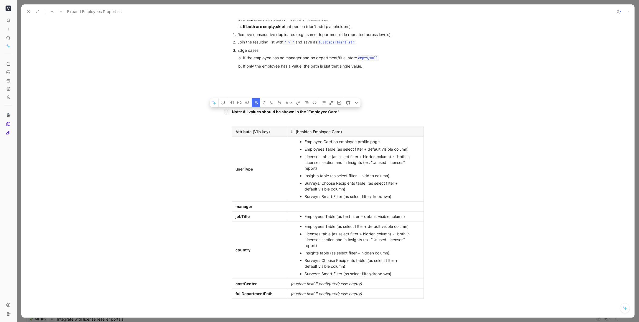
drag, startPoint x: 282, startPoint y: 114, endPoint x: 227, endPoint y: 116, distance: 54.7
click at [226, 116] on p "Note: All values should be shown in the “Employee Card”" at bounding box center [327, 111] width 213 height 9
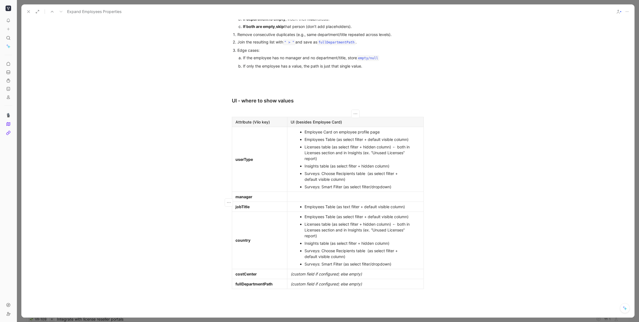
click at [322, 199] on p at bounding box center [355, 196] width 134 height 7
drag, startPoint x: 360, startPoint y: 291, endPoint x: 292, endPoint y: 289, distance: 68.2
click at [292, 237] on div "(custom field if configured; else empty)" at bounding box center [354, 284] width 129 height 6
click at [292, 237] on div "( Employee Card on employee profile page" at bounding box center [354, 284] width 129 height 6
drag, startPoint x: 338, startPoint y: 252, endPoint x: 306, endPoint y: 229, distance: 39.2
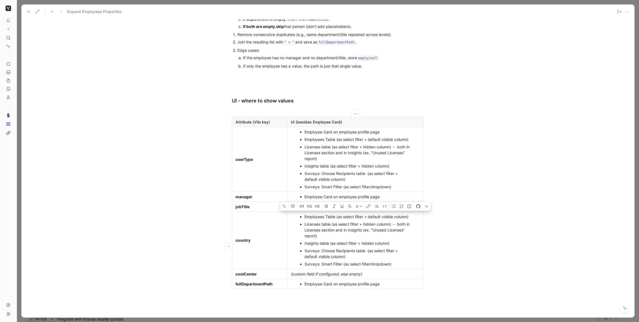
click at [308, 223] on ul "Employees Table (as select filter + default visible column) Licenses table (as …" at bounding box center [355, 240] width 134 height 55
drag, startPoint x: 376, startPoint y: 264, endPoint x: 308, endPoint y: 231, distance: 74.8
click at [302, 223] on ul "Employees Table (as select filter + default visible column) Licenses table (as …" at bounding box center [355, 240] width 134 height 55
drag, startPoint x: 363, startPoint y: 280, endPoint x: 292, endPoint y: 279, distance: 71.8
click at [292, 237] on div "(custom field if configured; else empty)" at bounding box center [354, 274] width 129 height 6
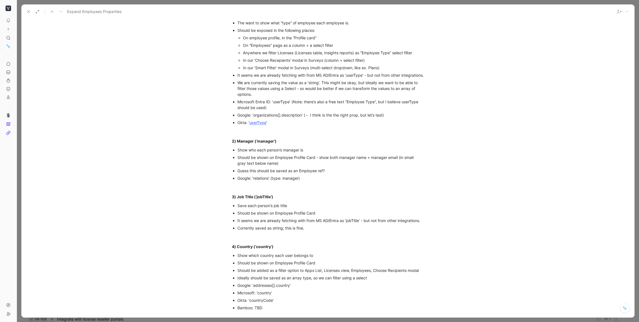
scroll to position [66, 0]
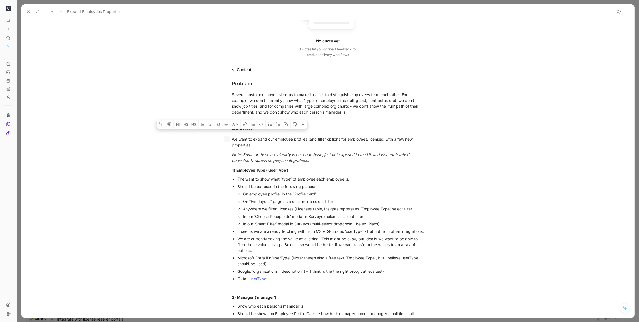
drag, startPoint x: 339, startPoint y: 199, endPoint x: 228, endPoint y: 141, distance: 125.2
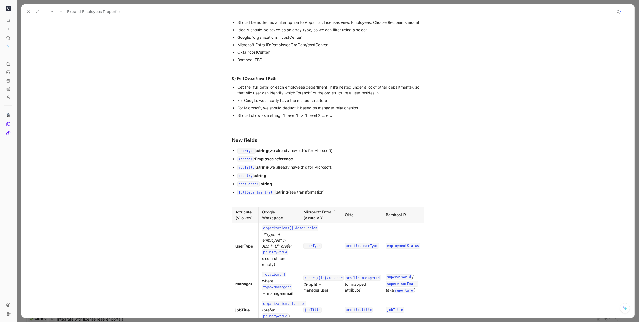
scroll to position [542, 0]
drag, startPoint x: 357, startPoint y: 131, endPoint x: 245, endPoint y: 68, distance: 129.1
click at [244, 68] on div "Problem Several customers have asked us to make it easier to distinguish employ…" at bounding box center [327, 221] width 613 height 1249
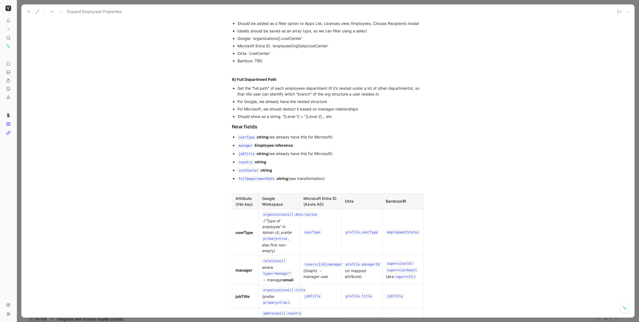
click at [340, 119] on div "Should show as a string: “[Level 1] > "[Level 2]… etc" at bounding box center [330, 117] width 186 height 6
drag, startPoint x: 337, startPoint y: 122, endPoint x: 317, endPoint y: 108, distance: 24.1
click at [317, 108] on ul "Get the “full path” of each employees department (if it’s nested under a lot of…" at bounding box center [327, 103] width 213 height 36
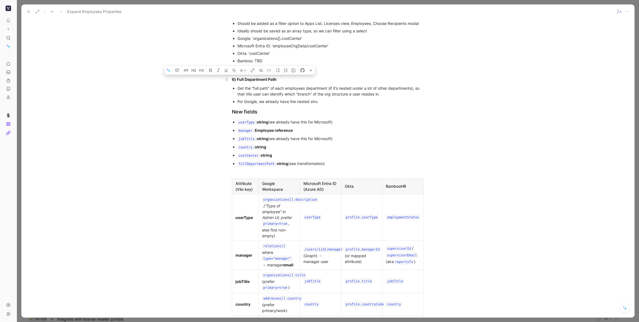
drag, startPoint x: 319, startPoint y: 108, endPoint x: 249, endPoint y: 85, distance: 73.6
click at [248, 85] on div "Problem Several customers have asked us to make it easier to distinguish employ…" at bounding box center [327, 206] width 613 height 1219
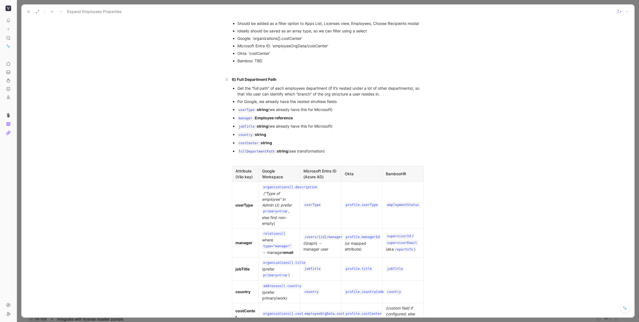
click at [249, 82] on strong "6) Full Department Path" at bounding box center [254, 79] width 45 height 5
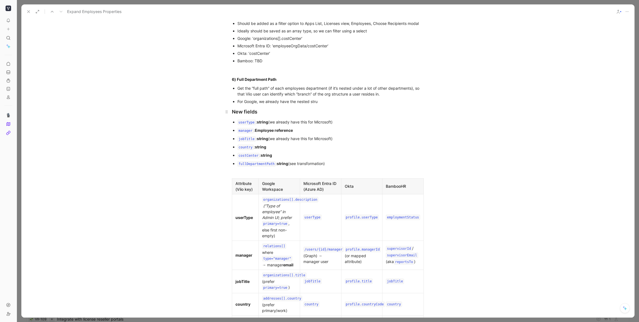
drag, startPoint x: 299, startPoint y: 93, endPoint x: 241, endPoint y: 115, distance: 61.9
click at [298, 93] on div "Get the “full path” of each employees department (if it’s nested under a lot of…" at bounding box center [330, 91] width 186 height 12
click at [230, 118] on h2 "New fields" at bounding box center [327, 112] width 213 height 12
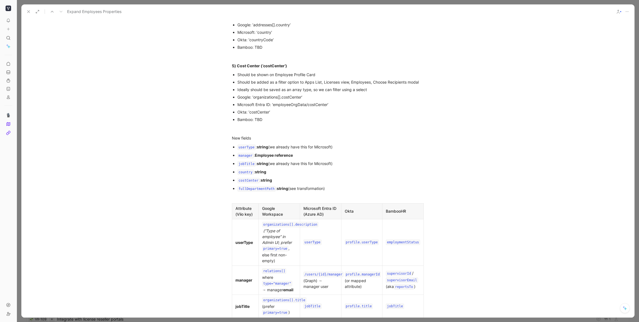
scroll to position [475, 0]
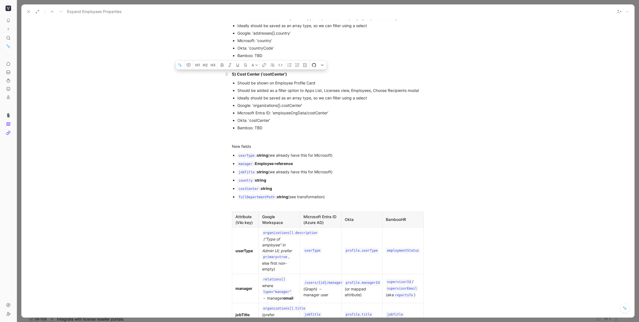
drag, startPoint x: 247, startPoint y: 111, endPoint x: 238, endPoint y: 82, distance: 30.4
click at [238, 82] on div "Problem Several customers have asked us to make it easier to distinguish employ…" at bounding box center [327, 257] width 613 height 1186
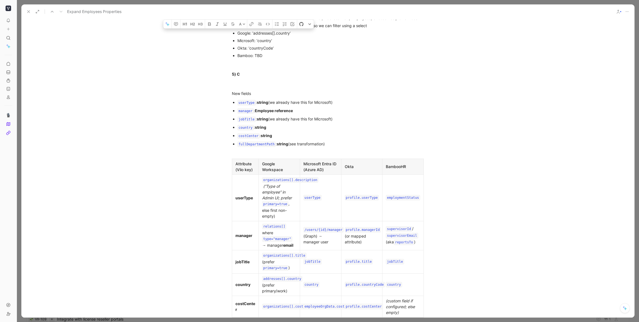
drag, startPoint x: 242, startPoint y: 79, endPoint x: 238, endPoint y: 37, distance: 42.9
click at [238, 37] on div "Problem Several customers have asked us to make it easier to distinguish employ…" at bounding box center [327, 230] width 613 height 1133
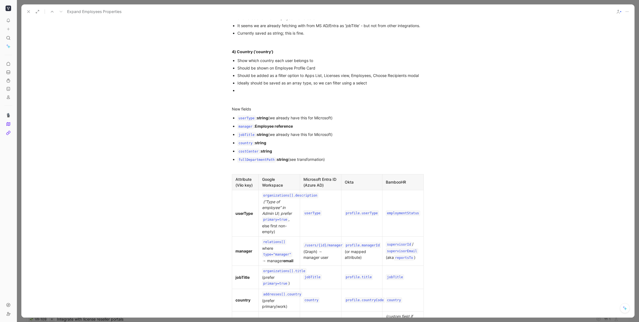
scroll to position [411, 0]
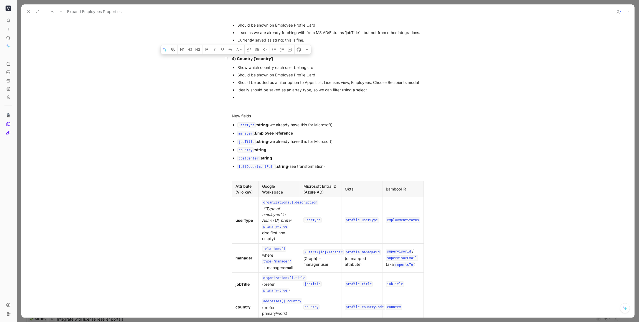
drag, startPoint x: 235, startPoint y: 70, endPoint x: 234, endPoint y: 62, distance: 8.6
click at [234, 62] on div "Problem Several customers have asked us to make it easier to distinguish employ…" at bounding box center [327, 274] width 613 height 1091
drag, startPoint x: 241, startPoint y: 101, endPoint x: 267, endPoint y: 67, distance: 42.6
click at [267, 67] on div "Problem Several customers have asked us to make it easier to distinguish employ…" at bounding box center [327, 274] width 613 height 1091
drag, startPoint x: 242, startPoint y: 102, endPoint x: 243, endPoint y: 75, distance: 26.9
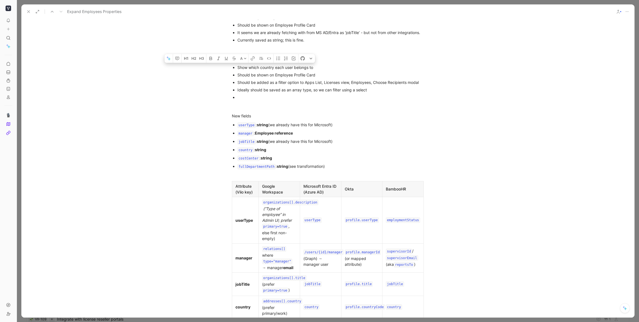
click at [243, 75] on ul "Show which country each user belongs to Should be shown on Employee Profile Car…" at bounding box center [327, 82] width 213 height 37
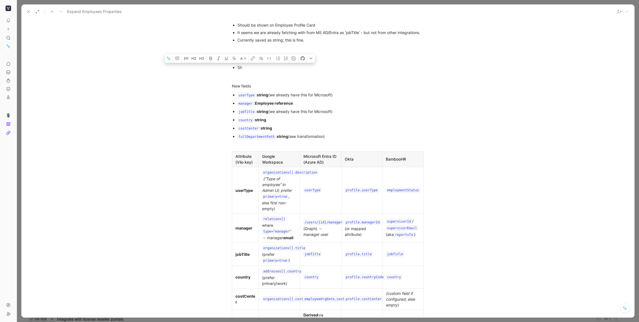
drag, startPoint x: 244, startPoint y: 71, endPoint x: 245, endPoint y: 62, distance: 9.7
click at [245, 62] on div "Problem Several customers have asked us to make it easier to distinguish employ…" at bounding box center [327, 259] width 613 height 1061
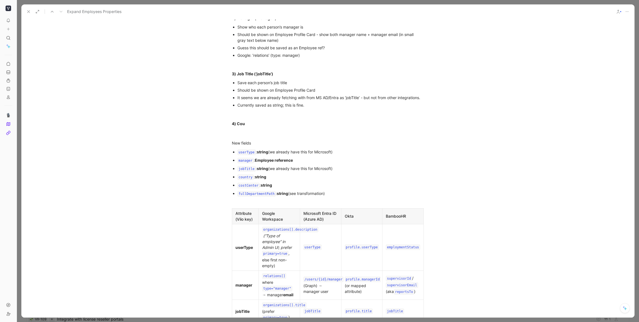
scroll to position [338, 0]
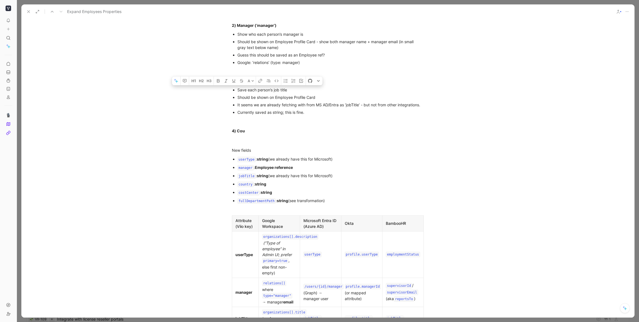
drag, startPoint x: 249, startPoint y: 104, endPoint x: 248, endPoint y: 87, distance: 17.0
click at [248, 87] on div "Problem Several customers have asked us to make it easier to distinguish employ…" at bounding box center [327, 327] width 613 height 1053
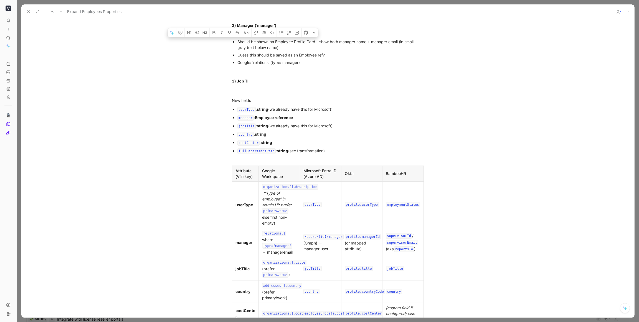
drag, startPoint x: 256, startPoint y: 81, endPoint x: 258, endPoint y: 44, distance: 37.2
click at [258, 44] on div "Problem Several customers have asked us to make it easier to distinguish employ…" at bounding box center [327, 302] width 613 height 1003
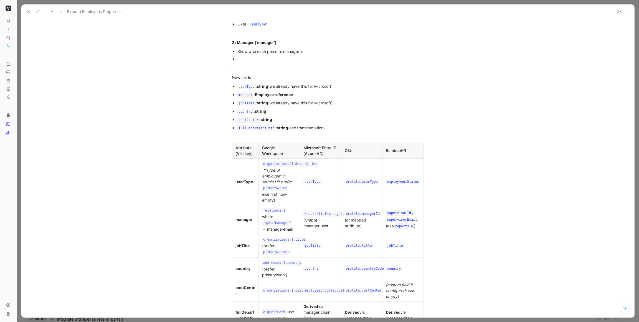
scroll to position [313, 0]
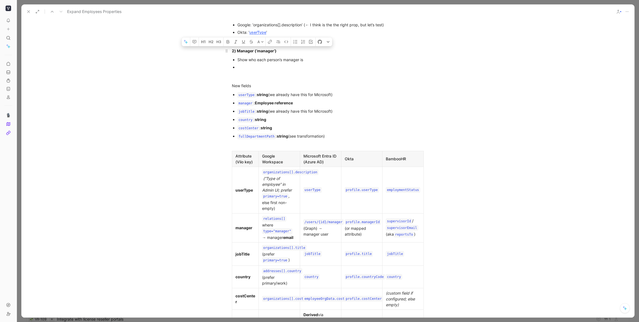
drag, startPoint x: 251, startPoint y: 60, endPoint x: 252, endPoint y: 55, distance: 4.8
click at [252, 55] on div "Problem Several customers have asked us to make it easier to distinguish employ…" at bounding box center [327, 307] width 613 height 963
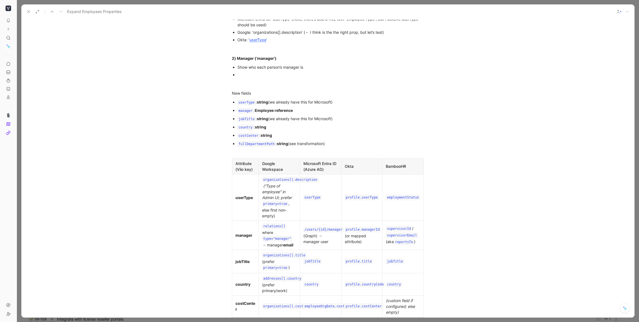
scroll to position [299, 0]
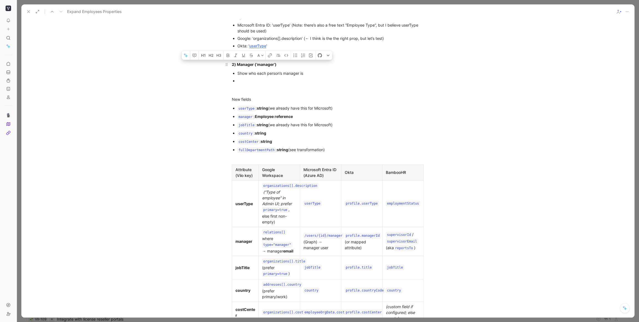
drag, startPoint x: 245, startPoint y: 86, endPoint x: 244, endPoint y: 74, distance: 11.4
click at [244, 74] on div "Problem Several customers have asked us to make it easier to distinguish employ…" at bounding box center [327, 321] width 613 height 963
click at [244, 84] on div at bounding box center [330, 81] width 186 height 6
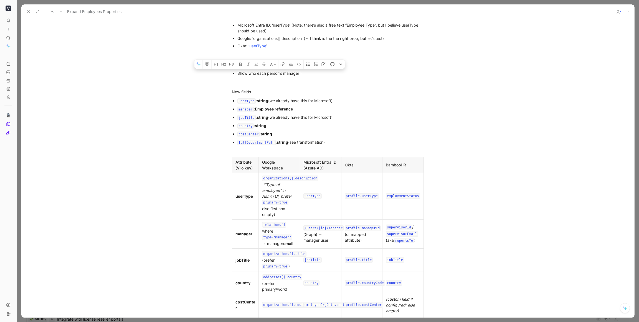
drag, startPoint x: 238, startPoint y: 78, endPoint x: 213, endPoint y: 78, distance: 24.9
click at [213, 78] on div "Problem Several customers have asked us to make it easier to distinguish employ…" at bounding box center [327, 317] width 613 height 955
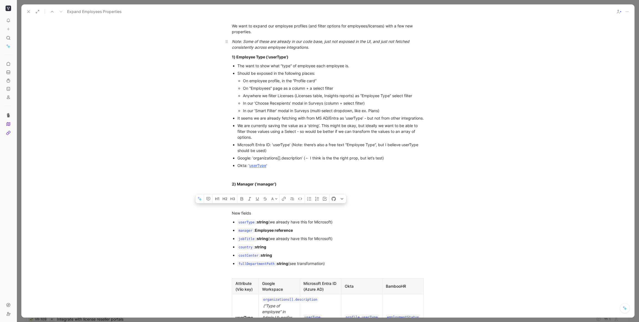
scroll to position [169, 0]
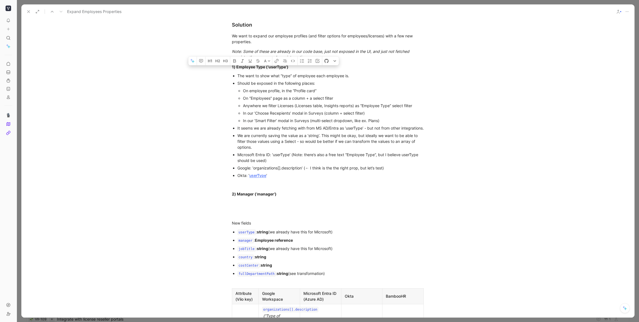
drag, startPoint x: 276, startPoint y: 78, endPoint x: 250, endPoint y: 75, distance: 26.7
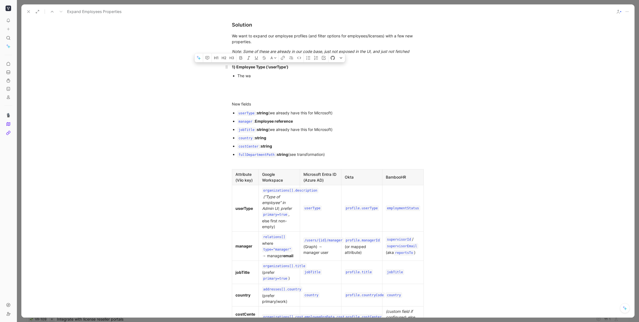
drag, startPoint x: 253, startPoint y: 71, endPoint x: 241, endPoint y: 70, distance: 11.7
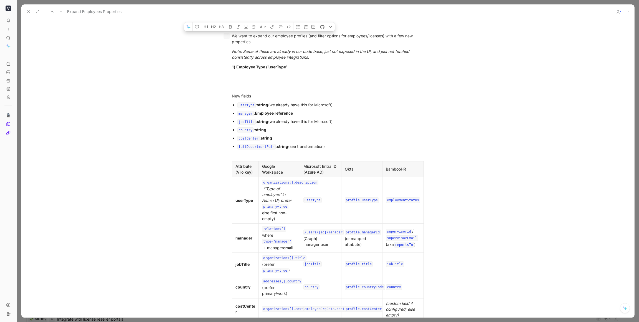
drag, startPoint x: 275, startPoint y: 54, endPoint x: 228, endPoint y: 37, distance: 49.4
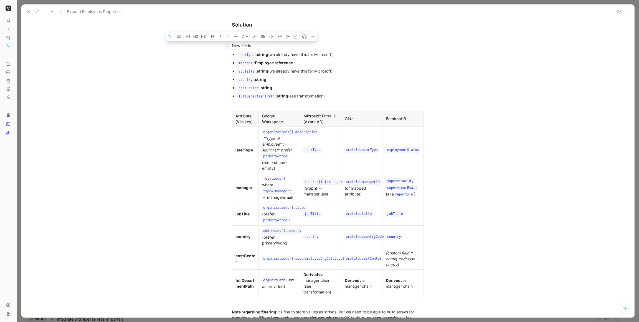
drag, startPoint x: 256, startPoint y: 45, endPoint x: 227, endPoint y: 45, distance: 29.1
click at [267, 27] on div "Solution" at bounding box center [328, 24] width 192 height 7
click at [249, 35] on div at bounding box center [328, 36] width 192 height 6
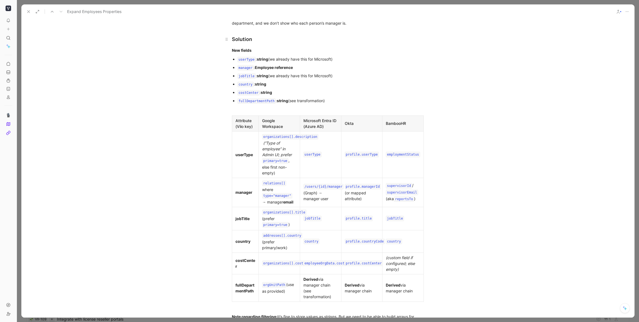
scroll to position [153, 0]
click at [238, 38] on div "Solution" at bounding box center [328, 40] width 192 height 7
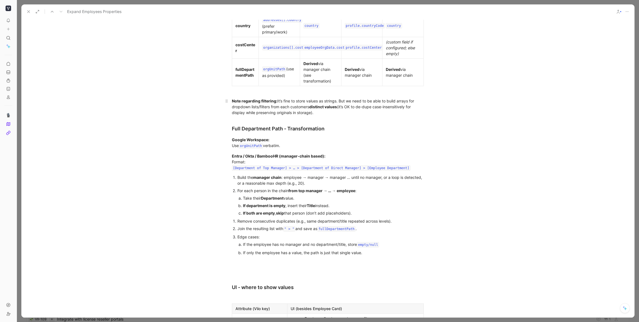
scroll to position [374, 0]
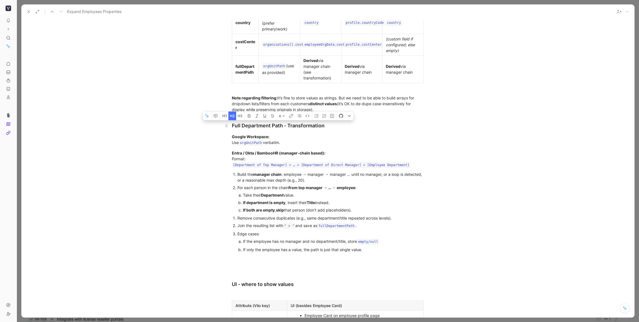
drag, startPoint x: 258, startPoint y: 128, endPoint x: 230, endPoint y: 124, distance: 28.5
click at [226, 127] on h2 "Full Department Path - Transformation" at bounding box center [327, 123] width 213 height 17
click at [239, 115] on icon "button" at bounding box center [239, 115] width 2 height 2
click at [322, 147] on p "Google Workspace: Use orgUnitPath verbatim." at bounding box center [327, 139] width 213 height 16
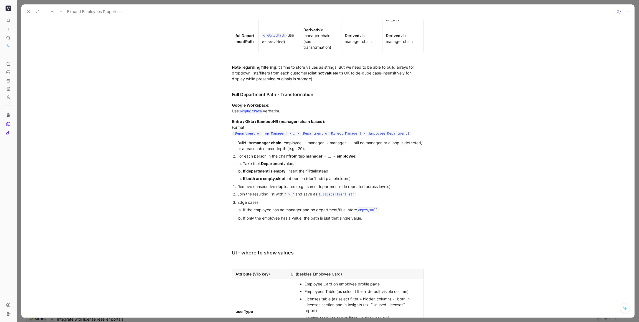
scroll to position [426, 0]
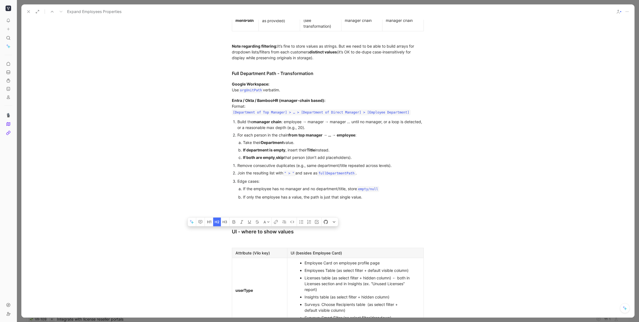
drag, startPoint x: 266, startPoint y: 233, endPoint x: 216, endPoint y: 231, distance: 49.1
click at [216, 231] on div "Problem Several customers have asked us to make it easier to distinguish employ…" at bounding box center [327, 97] width 613 height 769
click at [225, 221] on icon "button" at bounding box center [225, 222] width 4 height 4
click at [252, 204] on div at bounding box center [328, 206] width 192 height 6
click at [250, 218] on div at bounding box center [328, 216] width 192 height 6
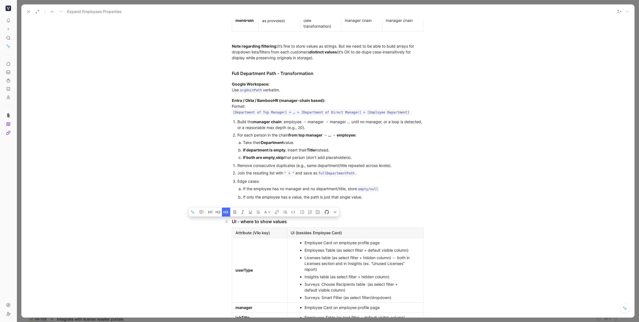
drag, startPoint x: 292, startPoint y: 222, endPoint x: 241, endPoint y: 224, distance: 50.7
click at [241, 224] on div "UI - where to show values" at bounding box center [328, 221] width 192 height 7
click at [290, 223] on div "UI - where to show values" at bounding box center [328, 221] width 192 height 7
click at [281, 221] on div "UI - where to show values" at bounding box center [328, 221] width 192 height 7
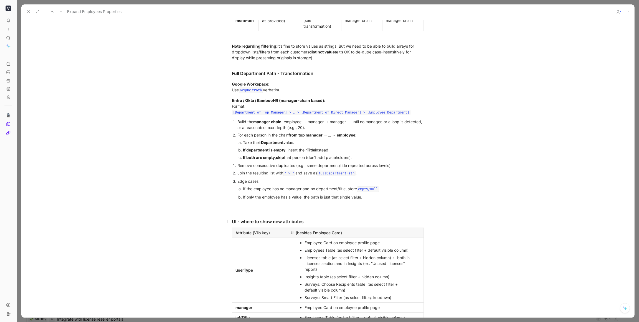
click at [271, 221] on div "UI - where to show new attributes" at bounding box center [328, 221] width 192 height 7
click at [384, 193] on p "If the employee has no manager and no department/title, store empty/null" at bounding box center [328, 189] width 170 height 8
click at [366, 202] on div "Problem Several customers have asked us to make it easier to distinguish employ…" at bounding box center [327, 87] width 613 height 748
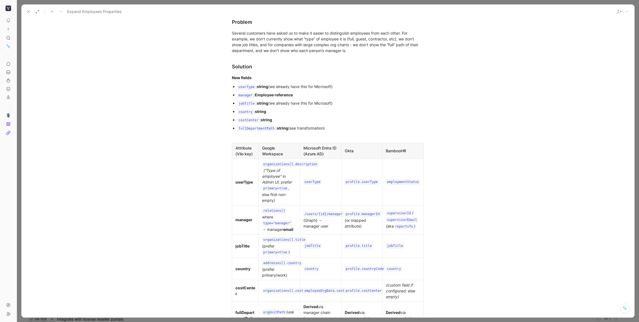
scroll to position [0, 0]
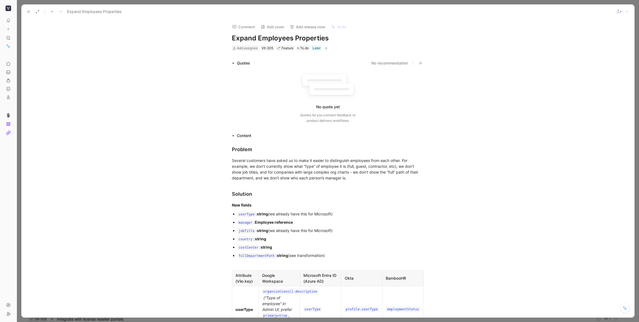
click at [27, 11] on use at bounding box center [28, 12] width 2 height 2
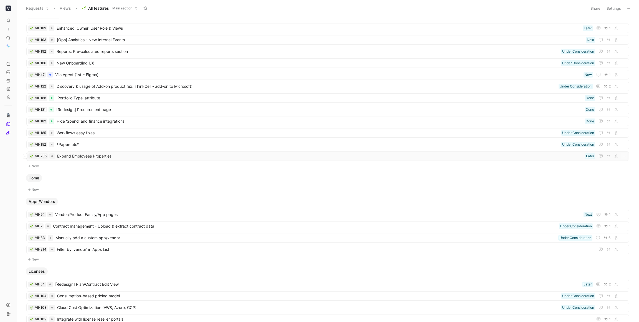
click at [136, 158] on span "Expand Employees Properties" at bounding box center [319, 156] width 525 height 7
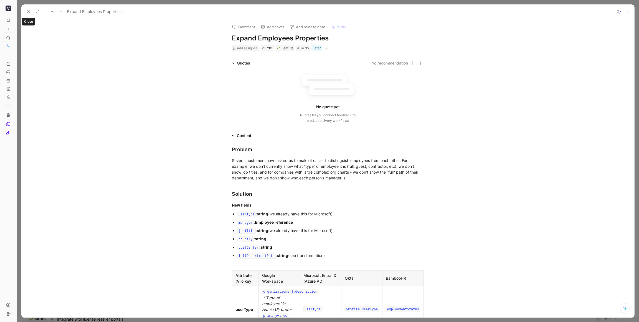
click at [29, 12] on icon at bounding box center [28, 11] width 4 height 4
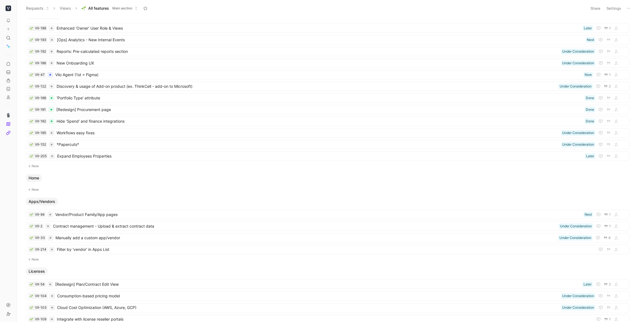
click at [37, 166] on button "New" at bounding box center [328, 166] width 604 height 7
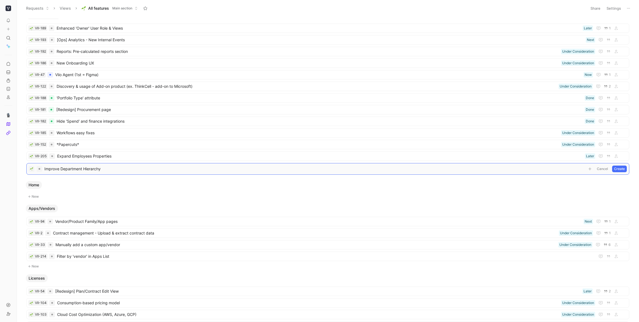
click at [59, 169] on span "Improve Department Hierarchy" at bounding box center [314, 169] width 540 height 7
click at [79, 187] on div "Home" at bounding box center [328, 185] width 608 height 8
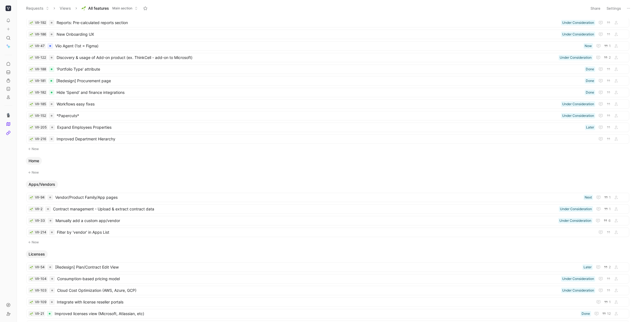
scroll to position [37, 0]
click at [8, 64] on icon at bounding box center [8, 64] width 4 height 4
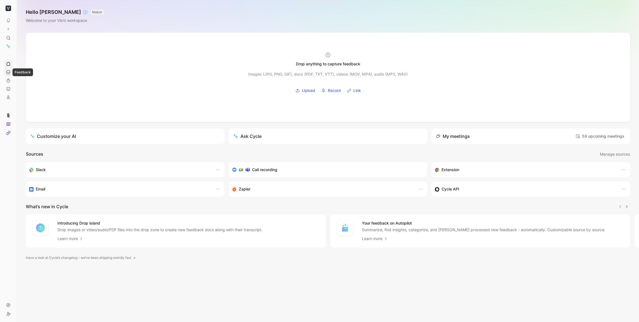
click at [9, 75] on link at bounding box center [8, 72] width 8 height 8
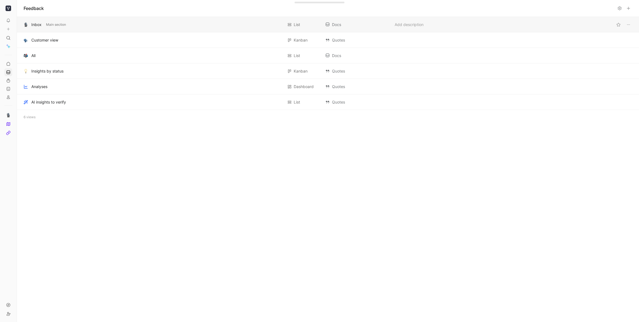
click at [40, 25] on div "Inbox" at bounding box center [36, 24] width 10 height 7
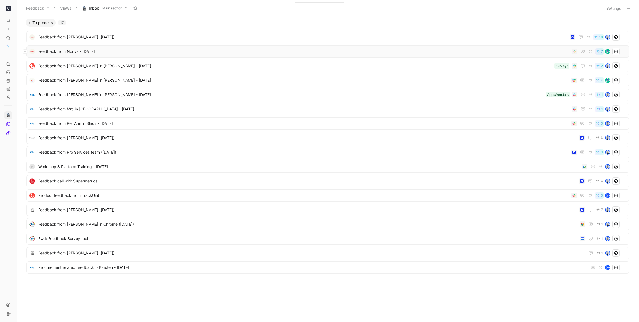
click at [76, 49] on span "Feedback from Norlys - [DATE]" at bounding box center [303, 51] width 531 height 7
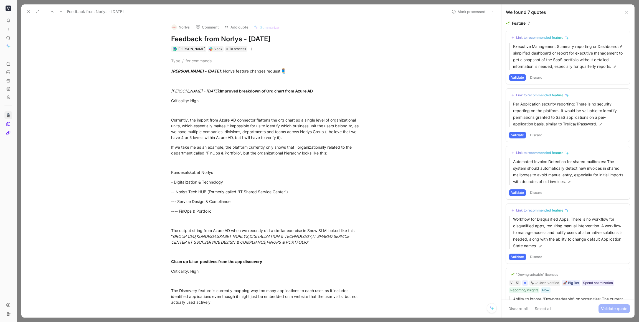
click at [419, 12] on icon at bounding box center [493, 11] width 4 height 4
click at [419, 237] on button "Discard all" at bounding box center [518, 309] width 24 height 9
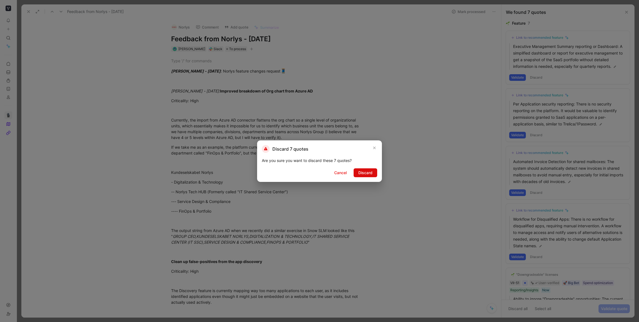
click at [362, 172] on span "Discard" at bounding box center [365, 173] width 14 height 7
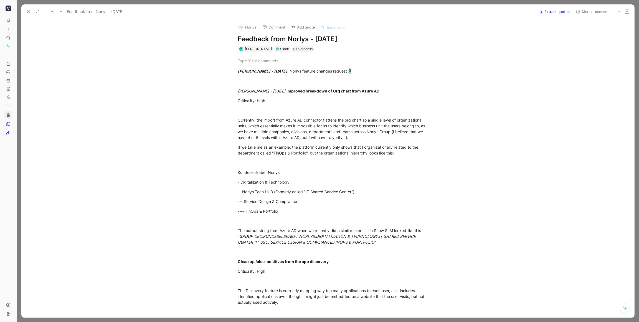
click at [419, 11] on button "Extract quotes" at bounding box center [553, 12] width 35 height 8
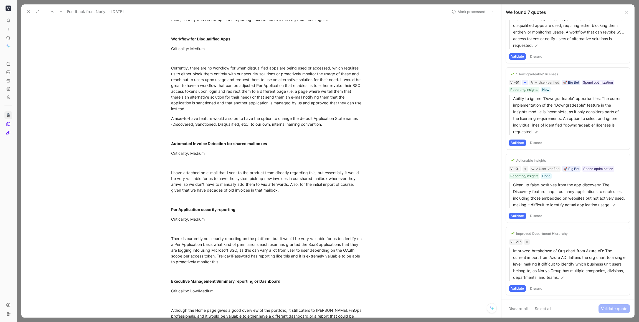
scroll to position [485, 0]
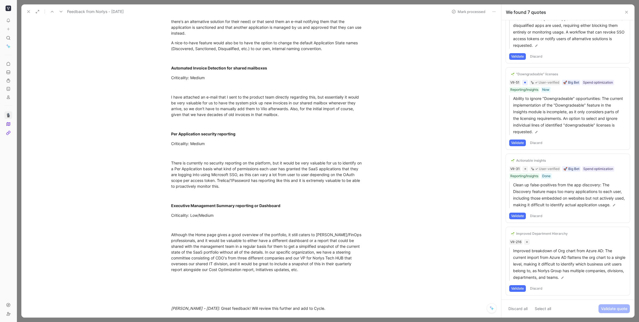
click at [28, 12] on icon at bounding box center [28, 11] width 4 height 4
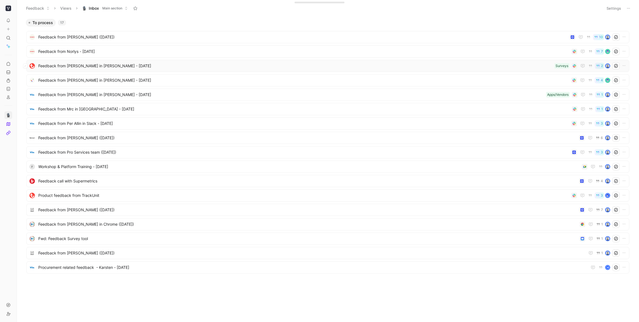
click at [89, 68] on span "Feedback from [PERSON_NAME] in [PERSON_NAME] - [DATE]" at bounding box center [295, 66] width 514 height 7
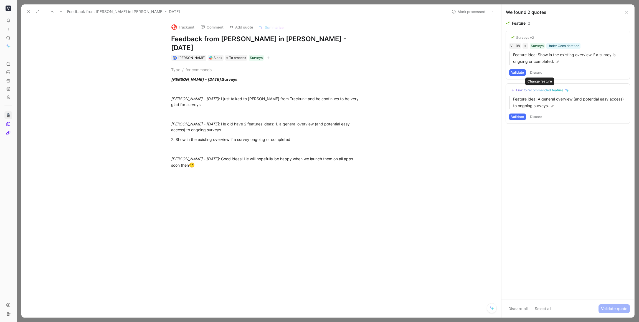
click at [419, 88] on div "Link to recommended feature" at bounding box center [539, 90] width 47 height 4
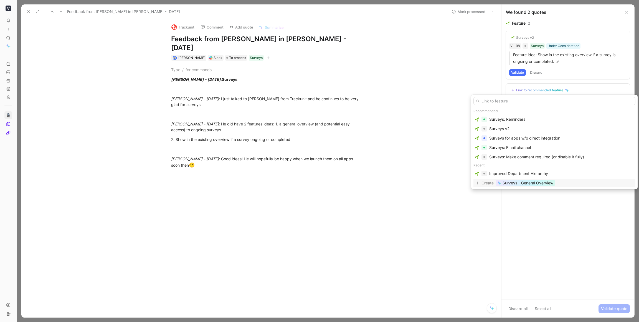
type input "u"
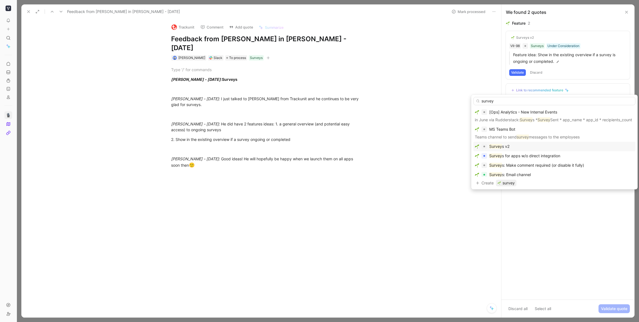
type input "survey"
click at [419, 145] on div "Survey s v2" at bounding box center [554, 146] width 159 height 7
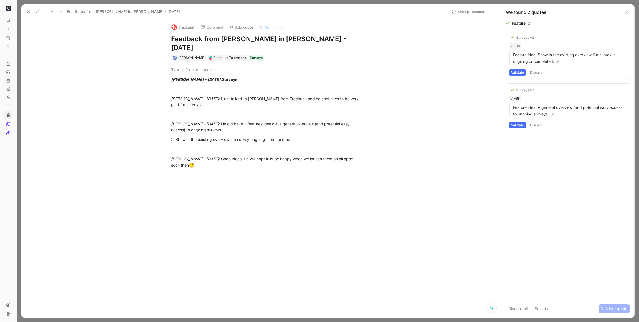
click at [419, 127] on button "Validate" at bounding box center [517, 125] width 17 height 7
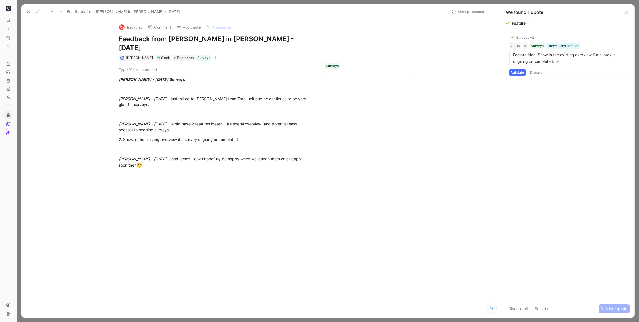
click at [419, 73] on button "Validate" at bounding box center [517, 72] width 17 height 7
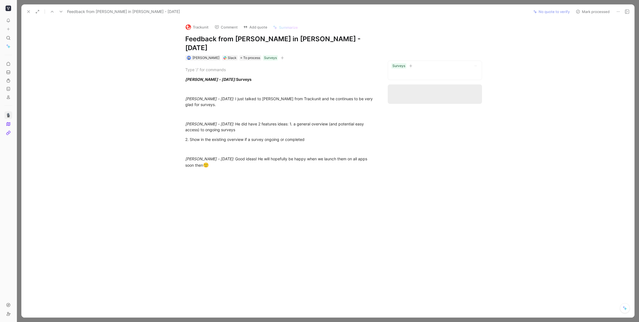
click at [419, 14] on button "Mark processed" at bounding box center [592, 12] width 39 height 8
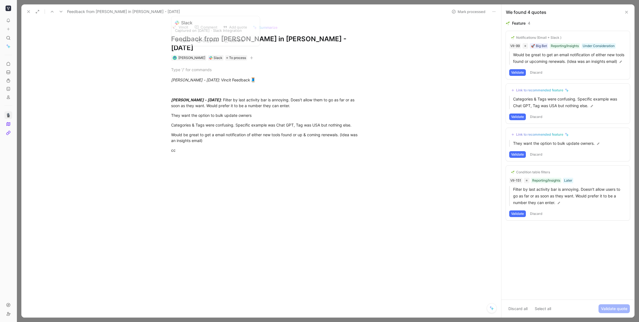
click at [217, 55] on div "Slack" at bounding box center [217, 58] width 9 height 6
click at [183, 39] on button "Open" at bounding box center [183, 39] width 20 height 8
click at [419, 138] on button "Link to recommended feature" at bounding box center [540, 134] width 62 height 7
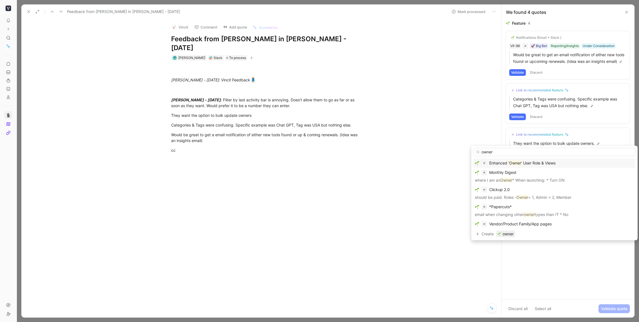
type input "owner"
click at [419, 160] on div "Enhanced ' Owner ' User Role & Views" at bounding box center [522, 163] width 66 height 7
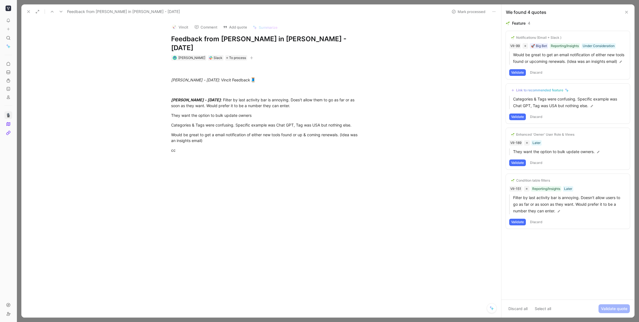
click at [419, 137] on div "Enhanced 'Owner' User Role & Views" at bounding box center [545, 134] width 58 height 4
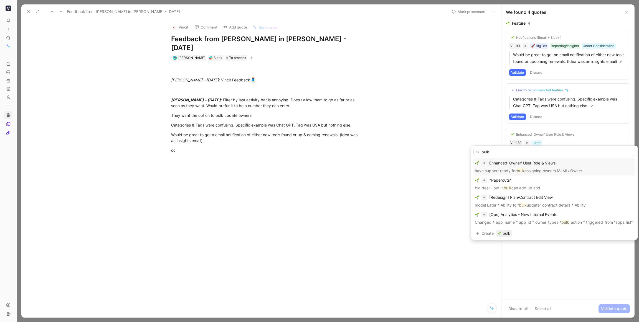
type input "bulk"
click at [419, 170] on p "have support ready for bulk assigning owners MJML: Owner" at bounding box center [554, 171] width 159 height 7
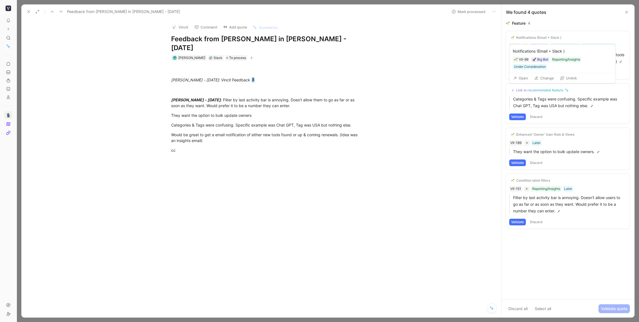
click at [419, 39] on div "Notifications (Email + Slack )" at bounding box center [538, 37] width 45 height 4
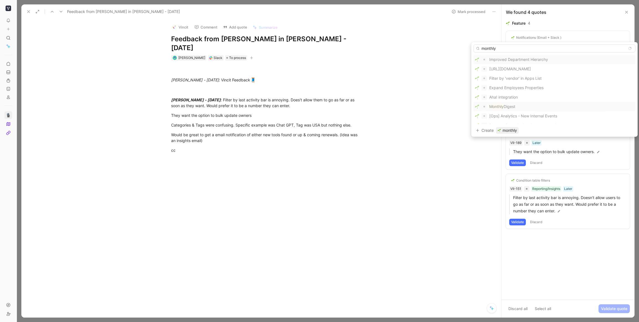
type input "monthly"
click at [419, 105] on span "Digest" at bounding box center [509, 106] width 12 height 5
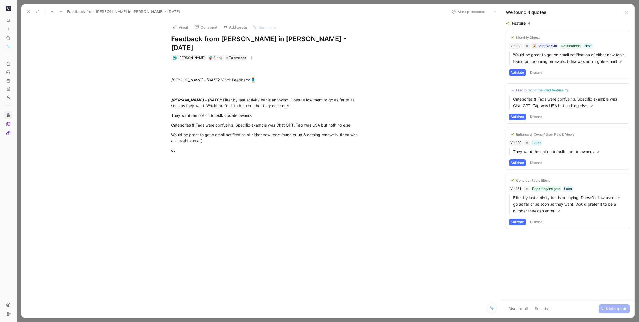
click at [419, 76] on button "Validate" at bounding box center [517, 72] width 17 height 7
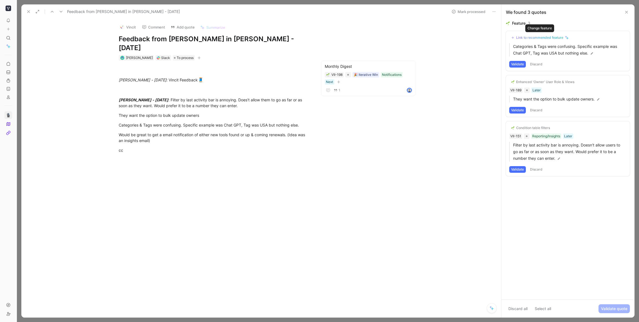
click at [419, 39] on div "Link to recommended feature" at bounding box center [539, 37] width 47 height 4
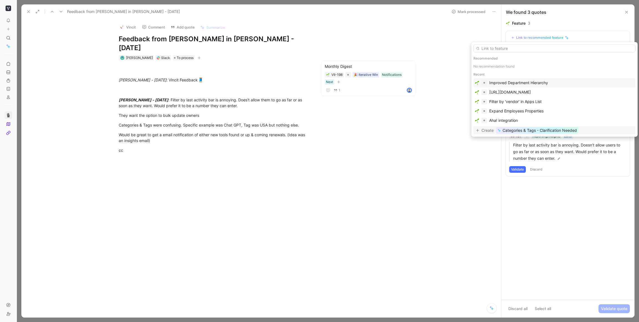
click at [419, 130] on span "Categories & Tags - Clarification Needed" at bounding box center [539, 130] width 74 height 7
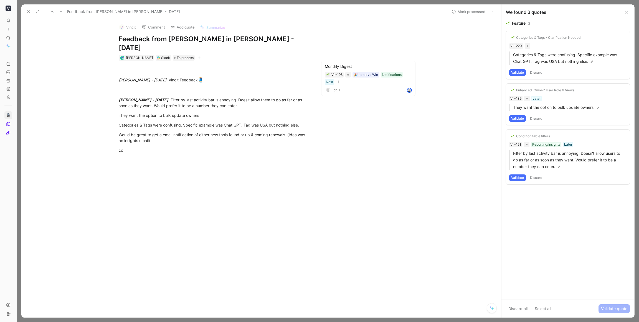
click at [419, 73] on button "Validate" at bounding box center [517, 72] width 17 height 7
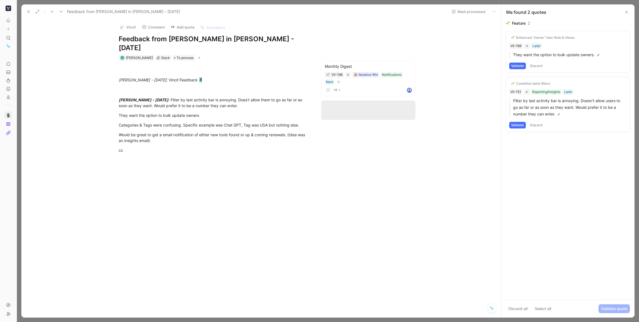
click at [419, 67] on button "Validate" at bounding box center [517, 66] width 17 height 7
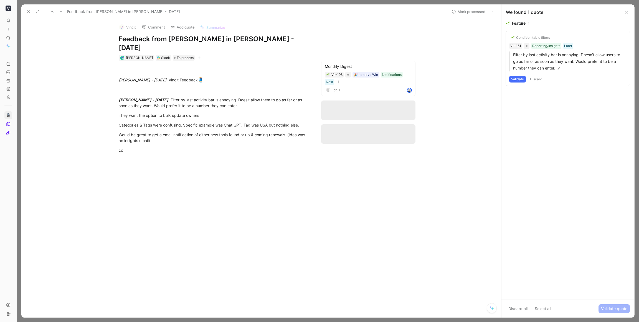
click at [419, 78] on button "Validate" at bounding box center [517, 79] width 17 height 7
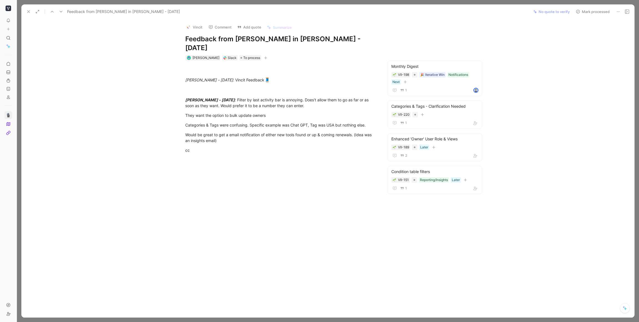
click at [419, 11] on button "Mark processed" at bounding box center [592, 12] width 39 height 8
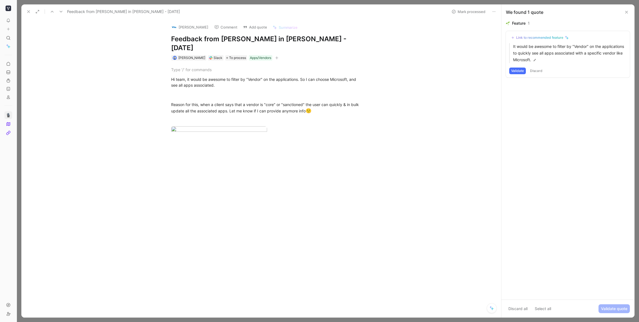
click at [419, 10] on icon at bounding box center [626, 12] width 4 height 4
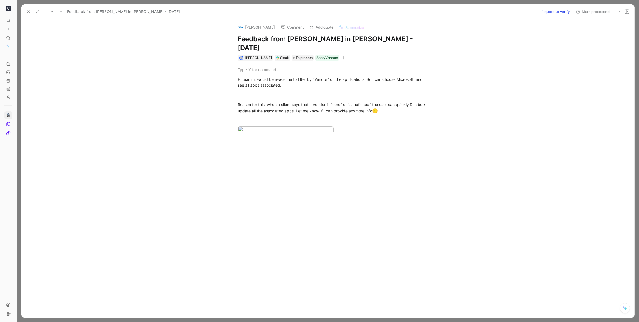
click at [29, 12] on icon at bounding box center [28, 11] width 4 height 4
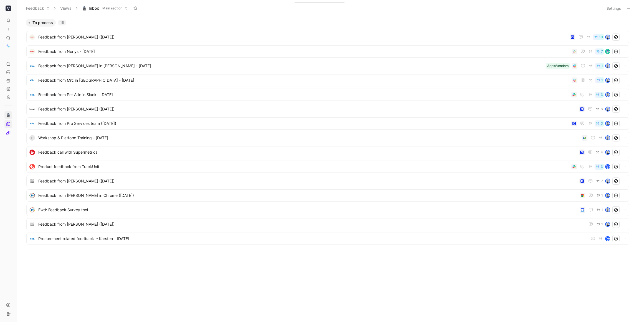
click at [6, 126] on icon at bounding box center [8, 124] width 4 height 4
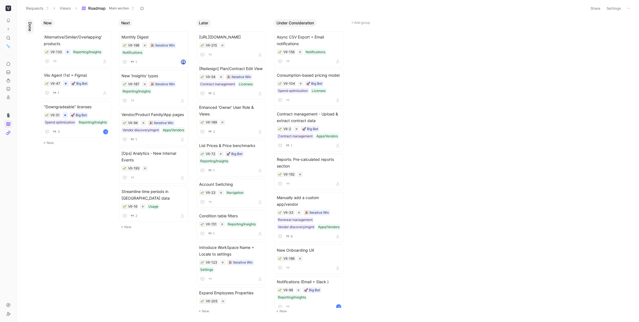
click at [101, 8] on span "Roadmap" at bounding box center [96, 9] width 17 height 6
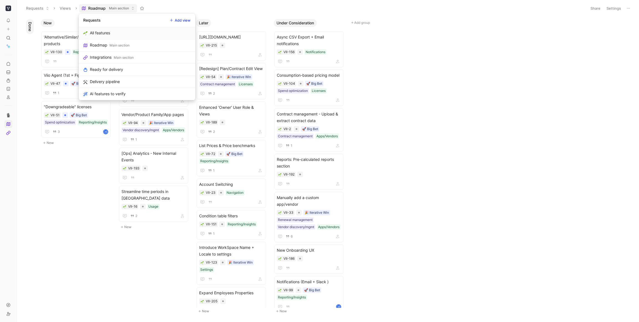
click at [145, 31] on link "All features" at bounding box center [137, 33] width 116 height 12
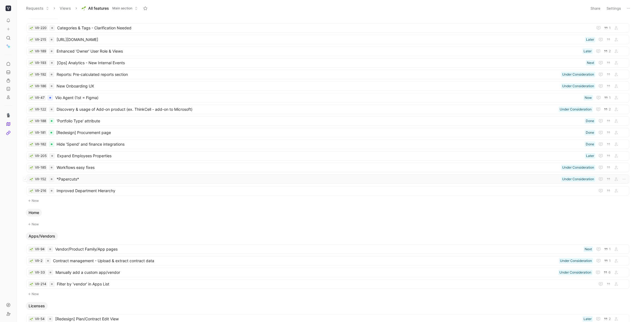
scroll to position [64, 0]
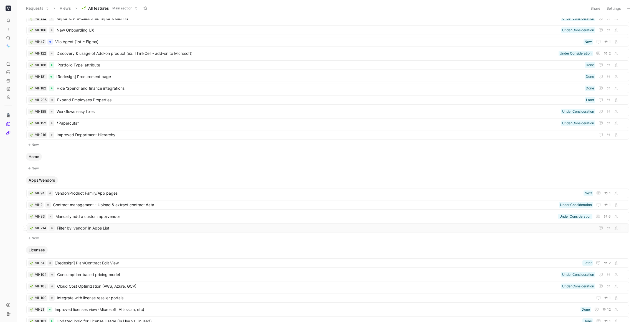
click at [108, 228] on span "Filter by 'vendor' in Apps List" at bounding box center [325, 228] width 536 height 7
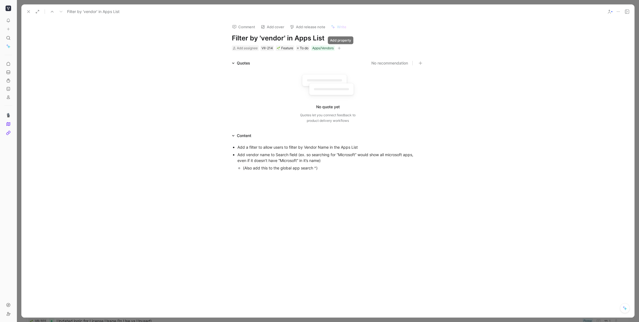
click at [340, 49] on icon "button" at bounding box center [338, 48] width 3 height 3
click at [284, 101] on span "Type" at bounding box center [279, 103] width 9 height 5
click at [340, 47] on icon "button" at bounding box center [338, 48] width 3 height 3
click at [290, 93] on span "Timeline" at bounding box center [282, 95] width 15 height 5
click at [304, 111] on div "Later" at bounding box center [296, 112] width 42 height 7
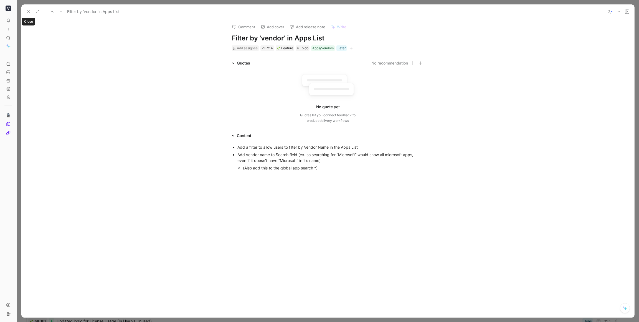
click at [28, 12] on use at bounding box center [28, 12] width 2 height 2
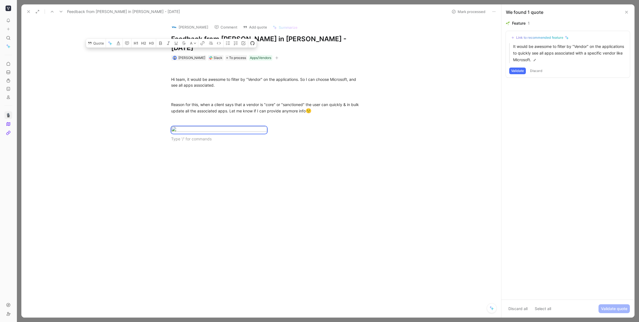
drag, startPoint x: 289, startPoint y: 152, endPoint x: 155, endPoint y: 68, distance: 157.9
click at [155, 68] on div "Quote A Hi team, it would be awesome to filter by "Vendor" on the applications.…" at bounding box center [267, 153] width 468 height 184
click at [419, 38] on div "Link to recommended feature" at bounding box center [539, 37] width 47 height 4
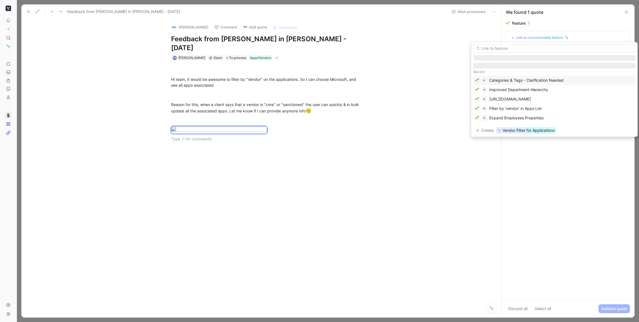
scroll to position [7, 0]
click at [419, 105] on div "Filter by 'vendor' in Apps List" at bounding box center [515, 108] width 52 height 7
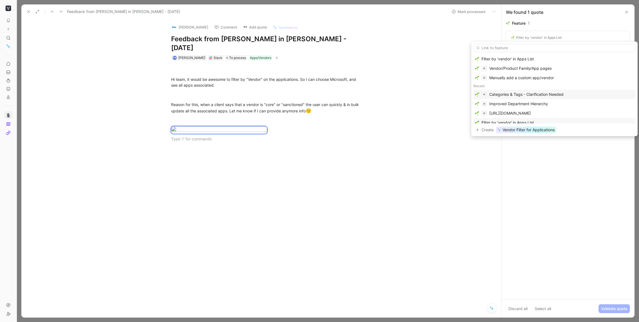
scroll to position [22, 0]
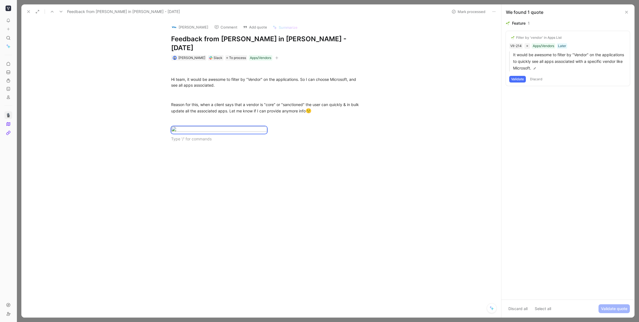
click at [419, 80] on button "Validate" at bounding box center [517, 79] width 17 height 7
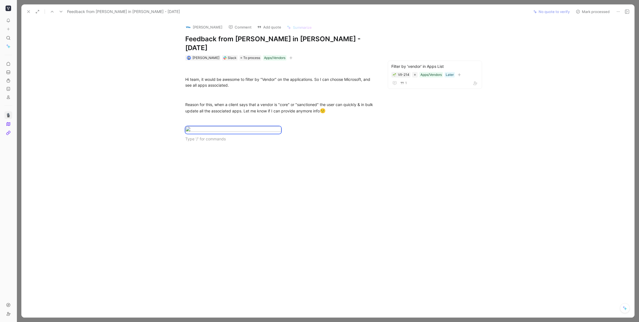
click at [29, 11] on use at bounding box center [28, 12] width 2 height 2
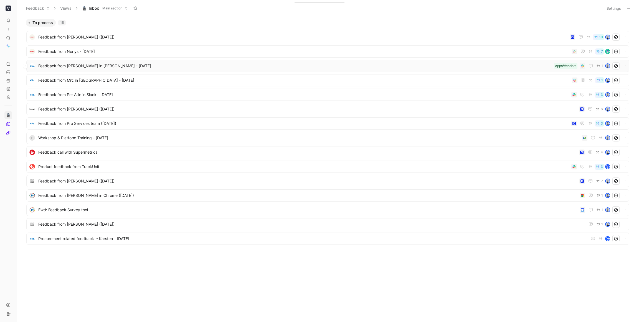
click at [128, 66] on span "Feedback from [PERSON_NAME] in [PERSON_NAME] - [DATE]" at bounding box center [294, 66] width 513 height 7
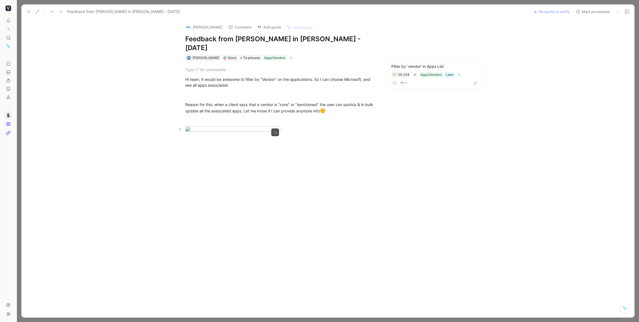
click at [241, 132] on body "To pick up a draggable item, press the space bar. While dragging, use the arrow…" at bounding box center [319, 161] width 639 height 322
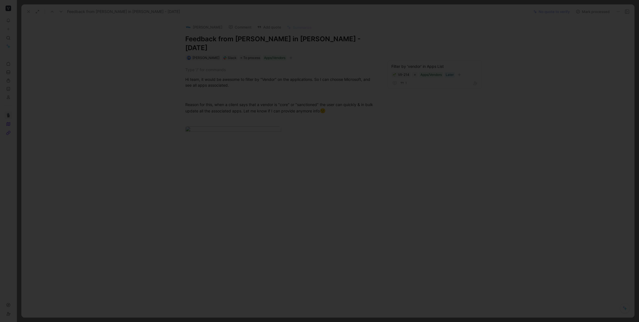
click at [296, 237] on div at bounding box center [319, 322] width 639 height 0
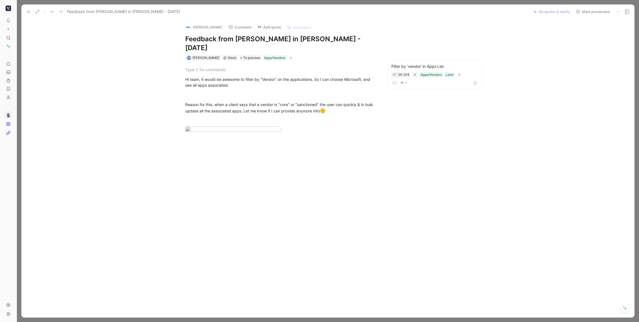
click at [231, 55] on div "Slack" at bounding box center [230, 58] width 16 height 6
click at [233, 55] on div "Slack" at bounding box center [232, 58] width 9 height 6
click at [419, 13] on button "Mark processed" at bounding box center [592, 12] width 39 height 8
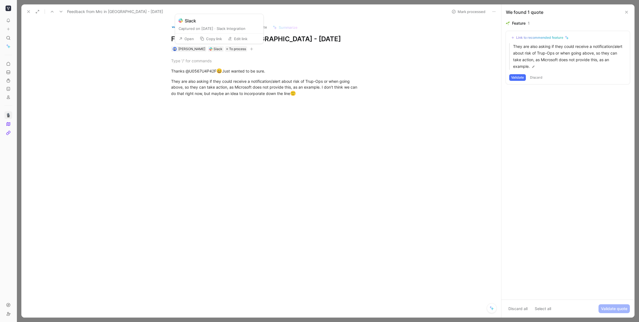
click at [183, 36] on button "Open" at bounding box center [186, 39] width 20 height 8
click at [184, 39] on button "Open" at bounding box center [186, 39] width 20 height 8
click at [191, 26] on button "[PERSON_NAME]" at bounding box center [190, 27] width 42 height 8
type input "interwell"
click at [190, 51] on span "Create company" at bounding box center [188, 53] width 26 height 6
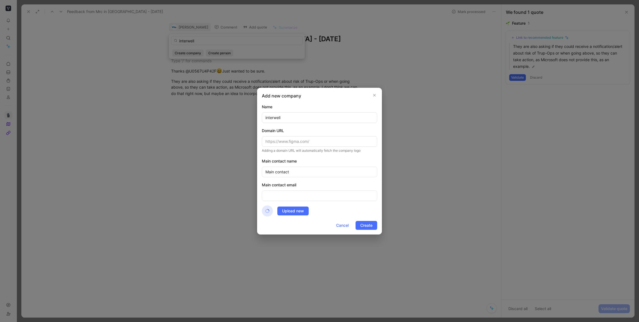
click at [280, 119] on input "interwell" at bounding box center [319, 118] width 115 height 11
type input "Interwell"
click at [277, 141] on input "text" at bounding box center [319, 141] width 115 height 11
paste input "[URL][DOMAIN_NAME]"
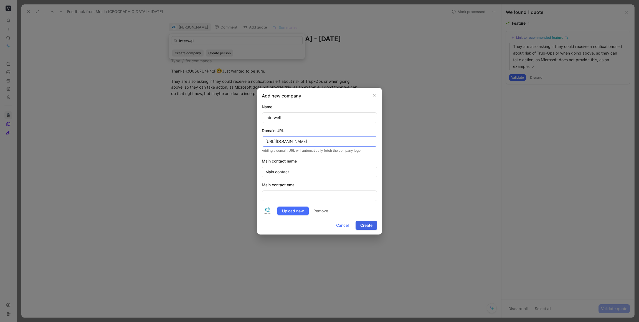
type input "[URL][DOMAIN_NAME]"
click at [369, 227] on span "Create" at bounding box center [366, 225] width 12 height 7
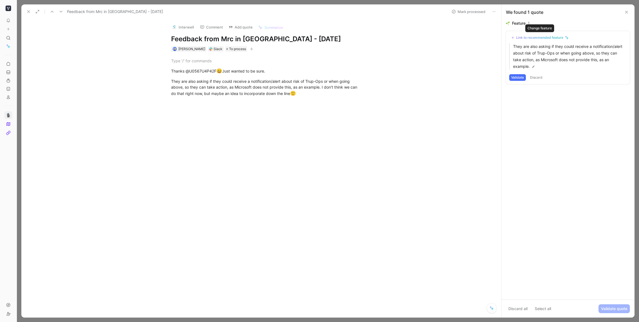
click at [419, 37] on div "Link to recommended feature" at bounding box center [539, 37] width 47 height 4
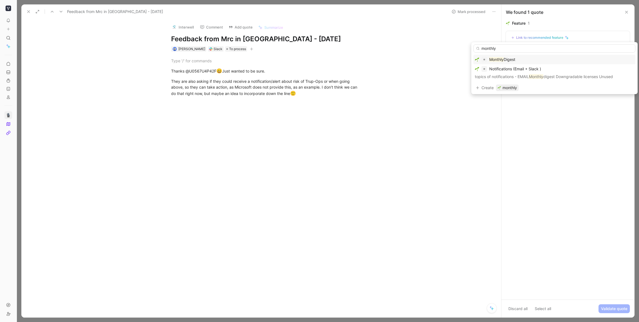
type input "monthly"
click at [419, 58] on div "Monthly Digest" at bounding box center [554, 59] width 159 height 7
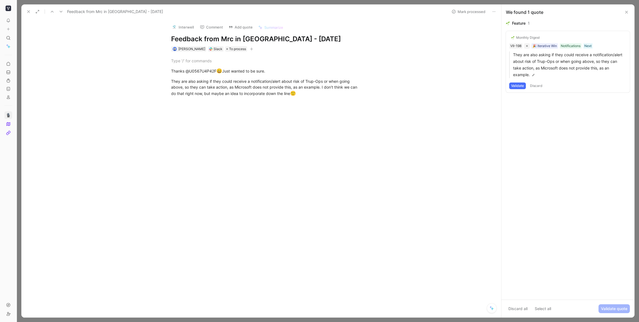
click at [419, 86] on button "Validate" at bounding box center [517, 86] width 17 height 7
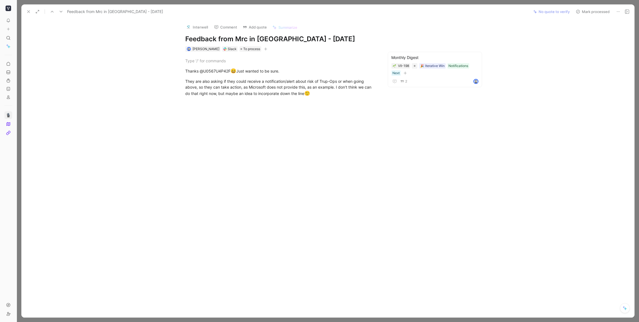
click at [419, 9] on button "Mark processed" at bounding box center [592, 12] width 39 height 8
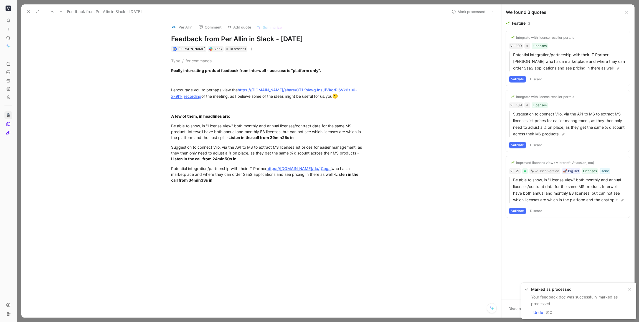
click at [186, 26] on button "Per Allin" at bounding box center [182, 27] width 26 height 8
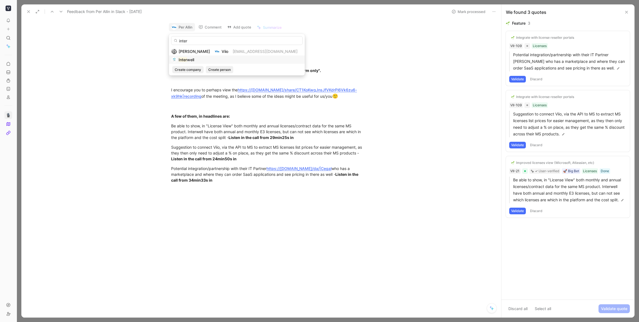
type input "inter"
click at [184, 59] on mark "Inter" at bounding box center [183, 59] width 8 height 5
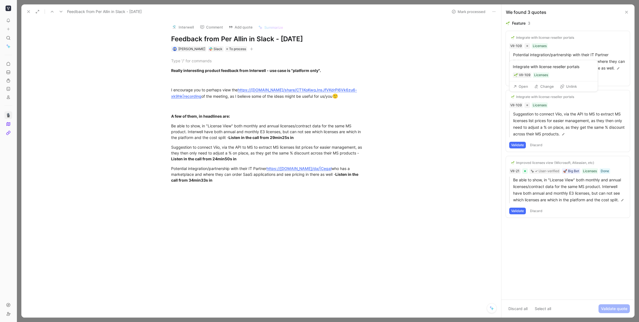
click at [419, 95] on div "Integrate with license reseller portals" at bounding box center [545, 97] width 58 height 4
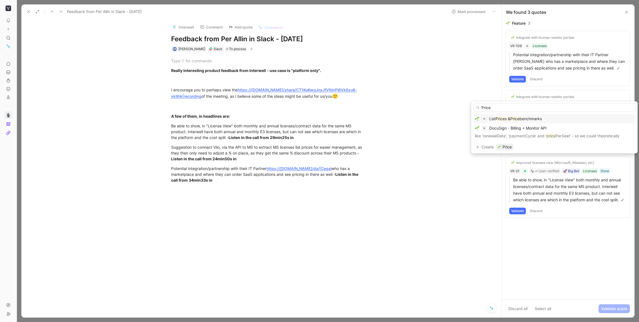
type input "Price"
click at [419, 117] on div "List Price s & Price benchmarks" at bounding box center [554, 119] width 159 height 7
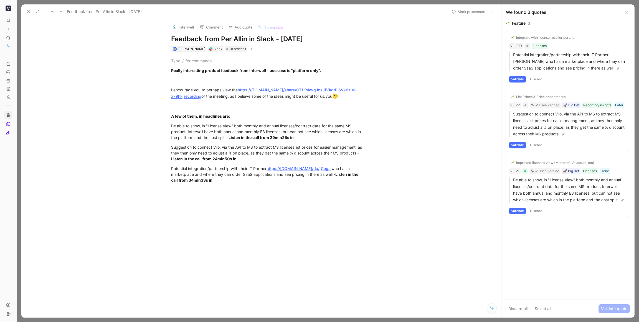
click at [419, 145] on button "Validate" at bounding box center [517, 145] width 17 height 7
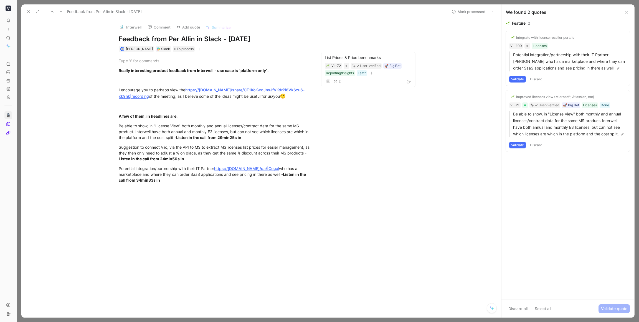
click at [419, 80] on button "Validate" at bounding box center [517, 79] width 17 height 7
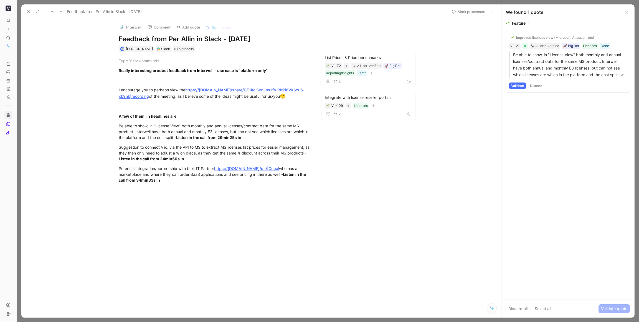
click at [419, 88] on button "Validate" at bounding box center [517, 86] width 17 height 7
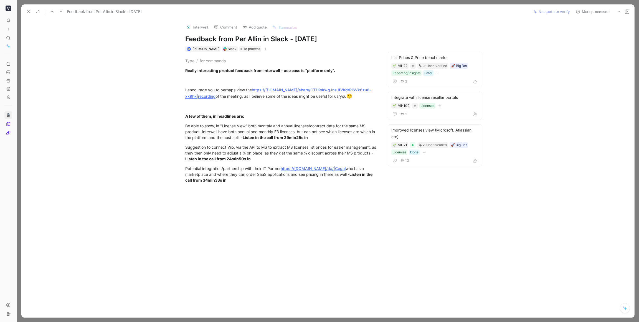
click at [419, 12] on button "Mark processed" at bounding box center [592, 12] width 39 height 8
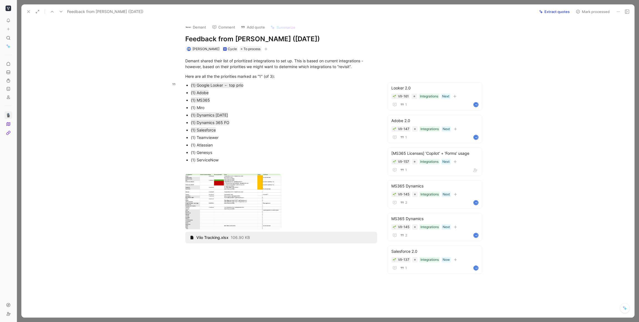
drag, startPoint x: 211, startPoint y: 108, endPoint x: 183, endPoint y: 108, distance: 28.0
click at [183, 108] on ul "(1) Google Looker ← top prio (1) Adobe (1) MS365 (1) Miro (1) Dynamics [DATE] (…" at bounding box center [281, 122] width 213 height 82
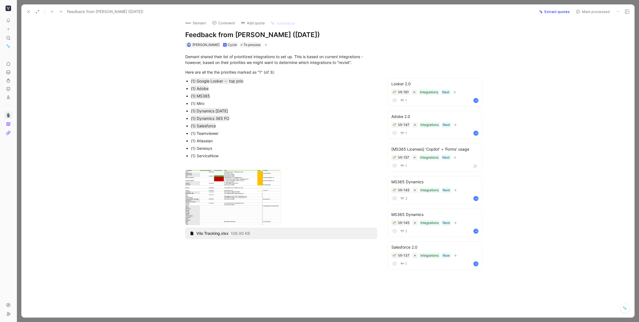
click at [124, 98] on div "Demant shared their list of prioritized integrations to set up. This is based o…" at bounding box center [281, 151] width 496 height 206
drag, startPoint x: 186, startPoint y: 104, endPoint x: 175, endPoint y: 104, distance: 10.8
click at [175, 104] on ul "(1) Google Looker ← top prio (1) Adobe (1) MS365 (1) Miro (1) Dynamics [DATE] (…" at bounding box center [281, 119] width 213 height 82
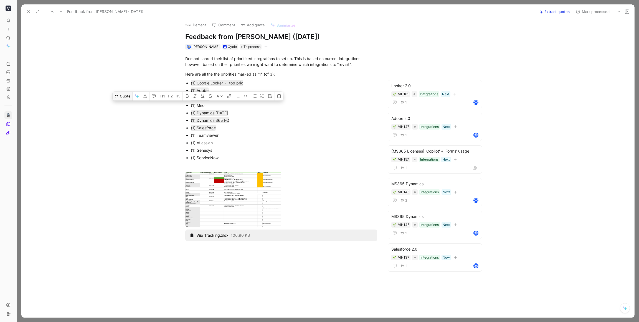
click at [121, 95] on button "Quote" at bounding box center [123, 96] width 20 height 9
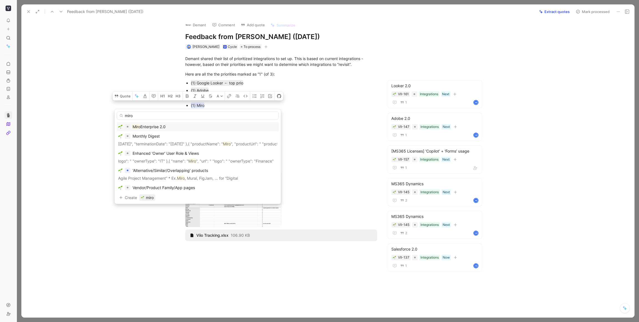
type input "miro"
click at [165, 126] on span "Enterprise 2.0" at bounding box center [152, 126] width 25 height 5
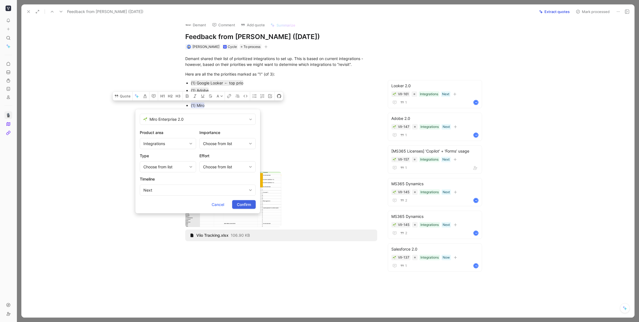
click at [246, 204] on span "Confirm" at bounding box center [244, 205] width 14 height 7
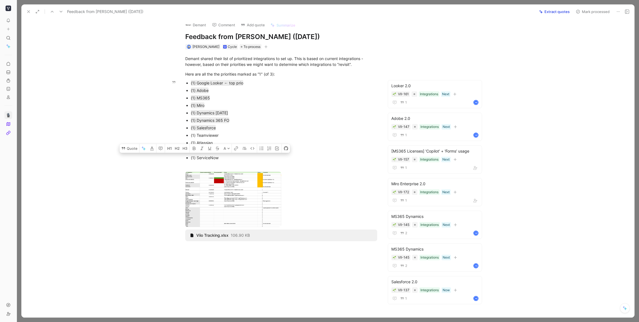
drag, startPoint x: 216, startPoint y: 158, endPoint x: 190, endPoint y: 157, distance: 26.6
click at [190, 157] on ul "(1) Google Looker ← top prio (1) Adobe (1) MS365 (1) Miro (1) Dynamics [DATE] (…" at bounding box center [281, 120] width 213 height 82
click at [133, 149] on button "Quote" at bounding box center [129, 148] width 20 height 9
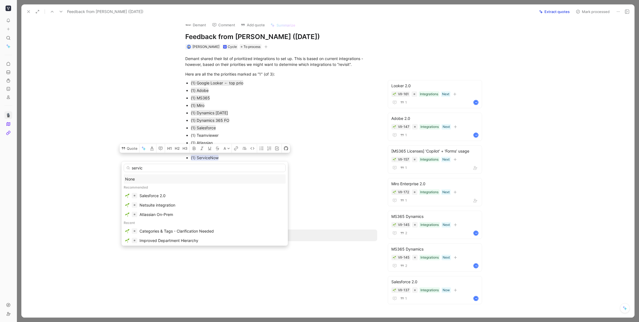
type input "service"
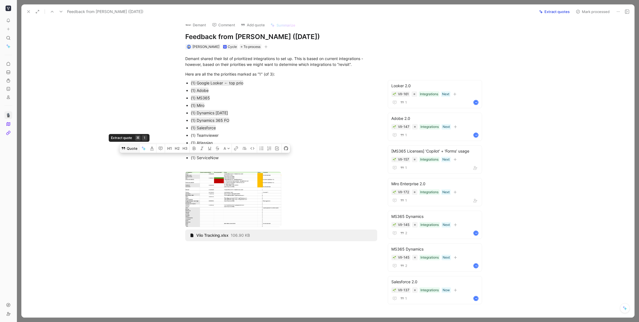
click at [123, 149] on icon at bounding box center [123, 148] width 3 height 3
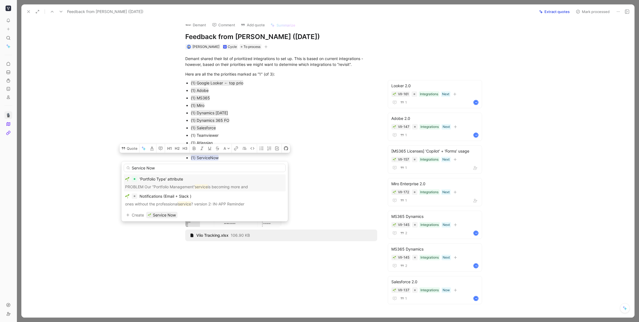
scroll to position [0, 0]
type input "Service Now 2.0"
click at [166, 218] on span "Service Now 2.0" at bounding box center [168, 215] width 30 height 7
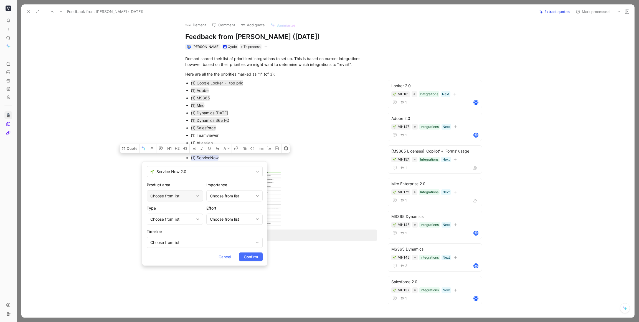
click at [179, 193] on div "Choose from list" at bounding box center [172, 196] width 44 height 7
type input "inte"
click at [174, 174] on div "Inte grations" at bounding box center [170, 175] width 42 height 7
click at [182, 217] on div "Choose from list" at bounding box center [172, 219] width 44 height 7
click at [231, 218] on div "Choose from list" at bounding box center [232, 219] width 44 height 7
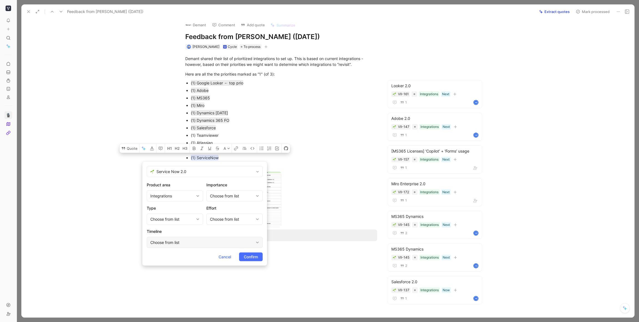
click at [173, 237] on div "Choose from list" at bounding box center [201, 242] width 103 height 7
click at [171, 237] on span "Under Consideration" at bounding box center [174, 299] width 37 height 5
click at [248, 237] on span "Confirm" at bounding box center [251, 257] width 14 height 7
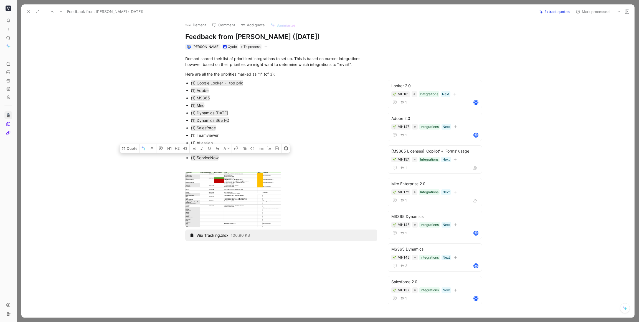
click at [231, 237] on div at bounding box center [281, 304] width 496 height 97
click at [28, 11] on use at bounding box center [28, 12] width 2 height 2
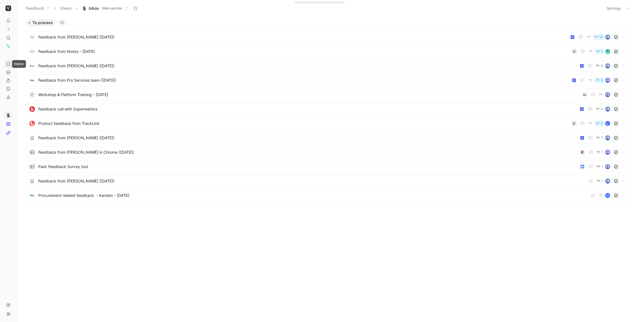
click at [9, 67] on link at bounding box center [8, 64] width 8 height 8
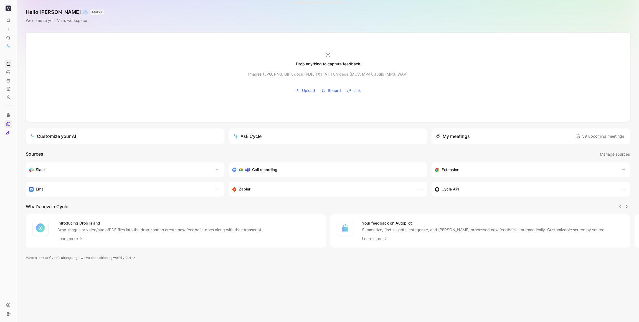
click at [11, 124] on link at bounding box center [8, 124] width 8 height 8
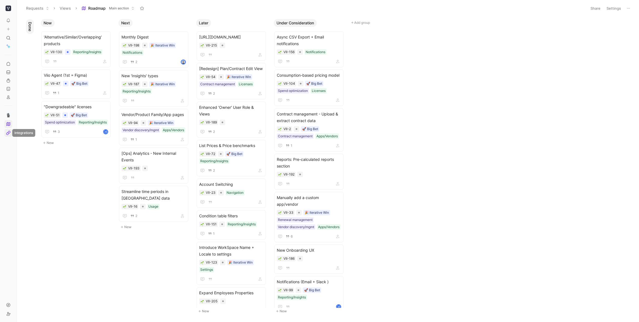
click at [6, 131] on icon at bounding box center [8, 133] width 4 height 4
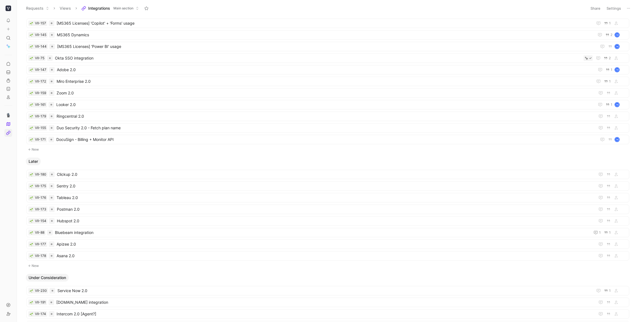
scroll to position [187, 0]
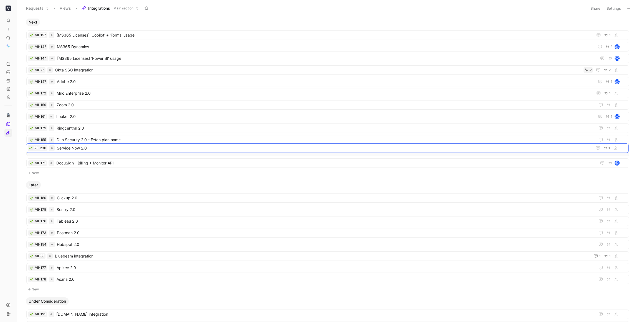
drag, startPoint x: 83, startPoint y: 301, endPoint x: 82, endPoint y: 146, distance: 154.7
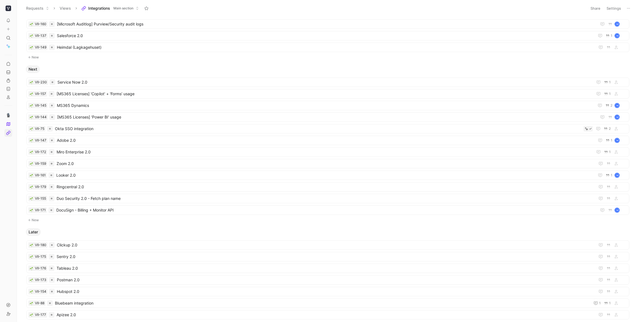
scroll to position [78, 0]
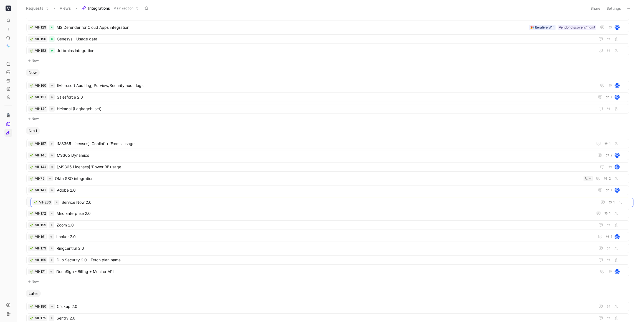
drag, startPoint x: 93, startPoint y: 145, endPoint x: 97, endPoint y: 204, distance: 58.6
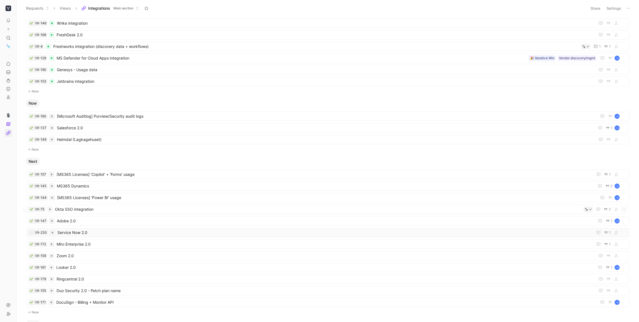
scroll to position [46, 0]
click at [73, 223] on span "Adobe 2.0" at bounding box center [324, 223] width 535 height 7
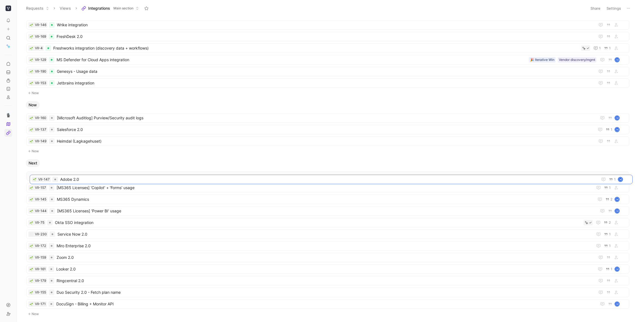
drag, startPoint x: 85, startPoint y: 222, endPoint x: 88, endPoint y: 179, distance: 43.4
click at [85, 234] on span "Service Now 2.0" at bounding box center [323, 234] width 533 height 7
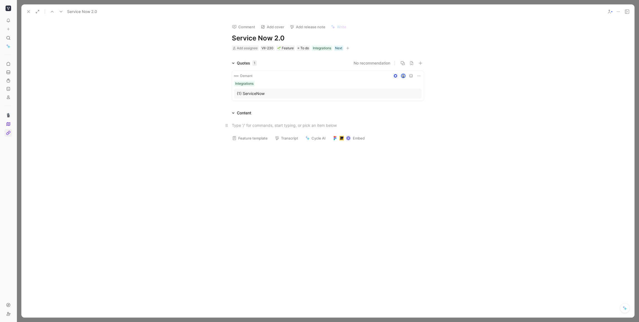
click at [260, 125] on div at bounding box center [328, 126] width 192 height 6
click at [396, 237] on div at bounding box center [327, 196] width 613 height 97
click at [274, 123] on div "Competitor example: [URL][DOMAIN_NAME]" at bounding box center [330, 125] width 186 height 6
click at [344, 135] on div "[URL][DOMAIN_NAME]" at bounding box center [333, 132] width 181 height 6
click at [332, 190] on div at bounding box center [327, 211] width 613 height 97
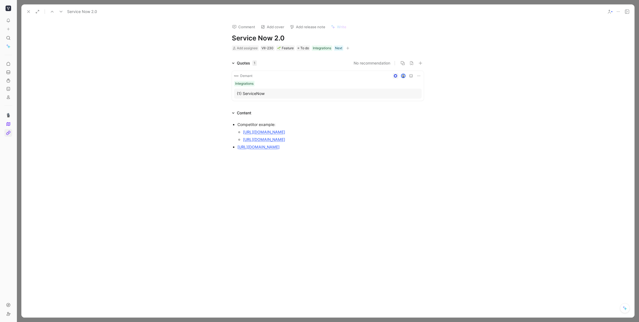
click at [28, 12] on use at bounding box center [28, 12] width 2 height 2
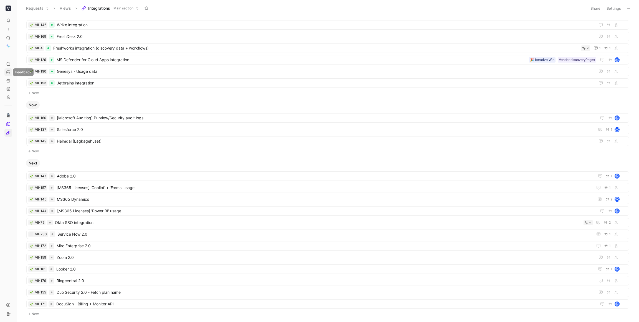
click at [11, 73] on link at bounding box center [8, 72] width 8 height 8
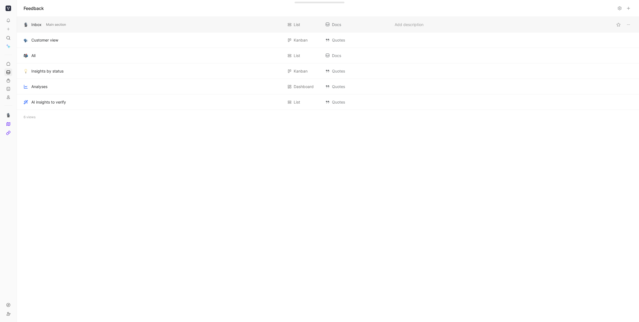
click at [32, 25] on div "Inbox" at bounding box center [36, 24] width 10 height 7
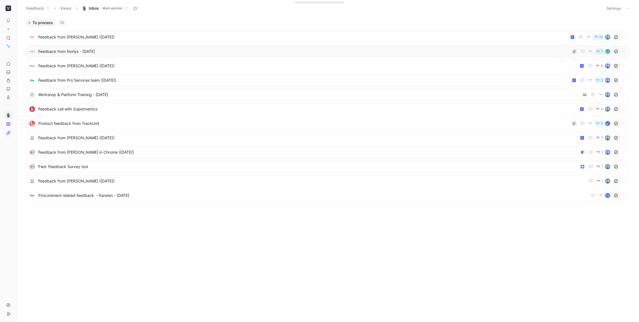
click at [64, 51] on span "Feedback from Norlys - [DATE]" at bounding box center [303, 51] width 531 height 7
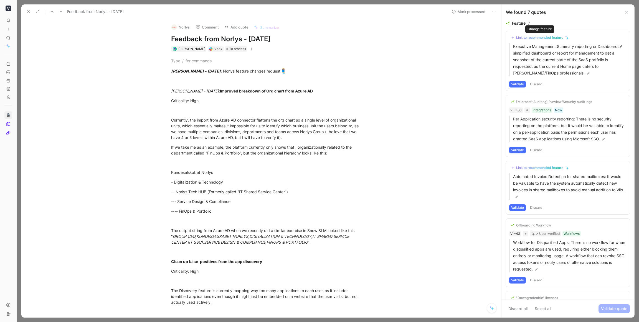
click at [419, 38] on div "Link to recommended feature" at bounding box center [539, 37] width 47 height 4
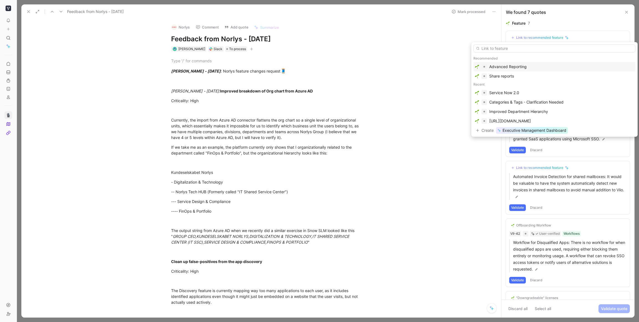
click at [419, 69] on div "Advanced Reporting" at bounding box center [507, 66] width 37 height 7
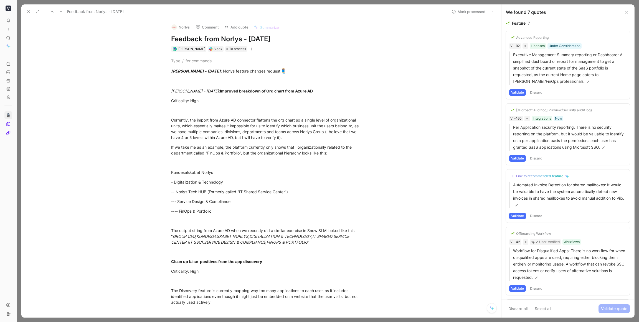
click at [419, 93] on button "Validate" at bounding box center [517, 92] width 17 height 7
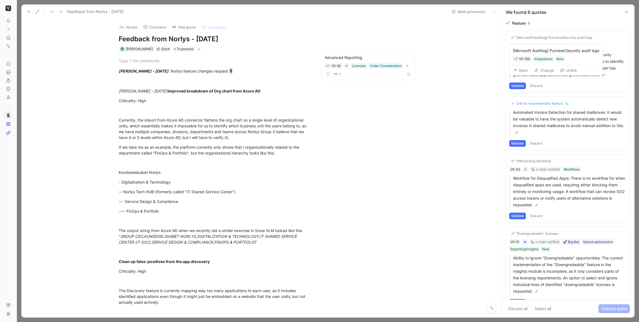
click at [419, 36] on div "[Microsoft Auditlog] Purview/Security audit logs" at bounding box center [554, 37] width 76 height 4
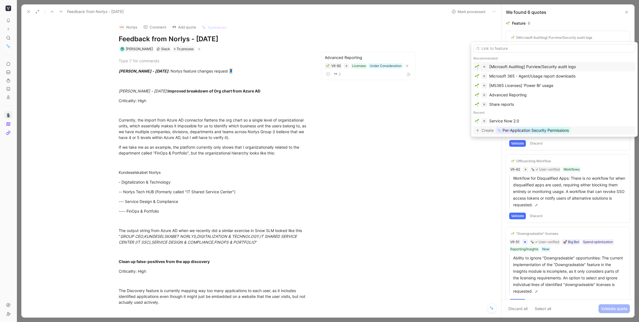
click at [419, 131] on span "Per-Application Security Permissions" at bounding box center [535, 130] width 66 height 7
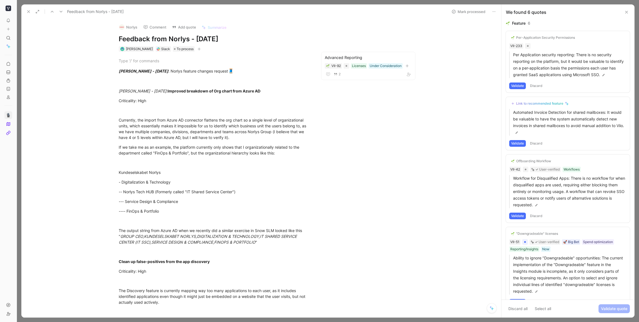
click at [419, 38] on div "Per-Application Security Permissions" at bounding box center [545, 37] width 59 height 4
click at [419, 70] on button "Open" at bounding box center [520, 70] width 20 height 8
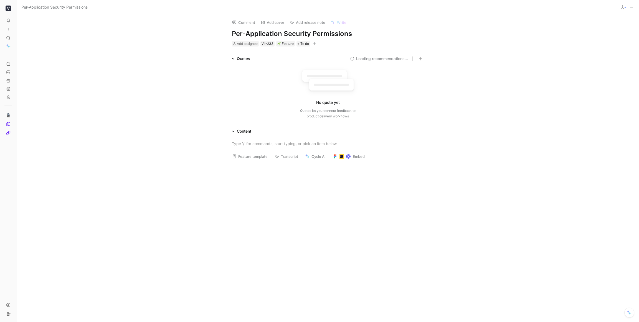
click at [352, 33] on h1 "Per-Application Security Permissions" at bounding box center [328, 33] width 192 height 9
click at [239, 141] on p at bounding box center [327, 143] width 213 height 9
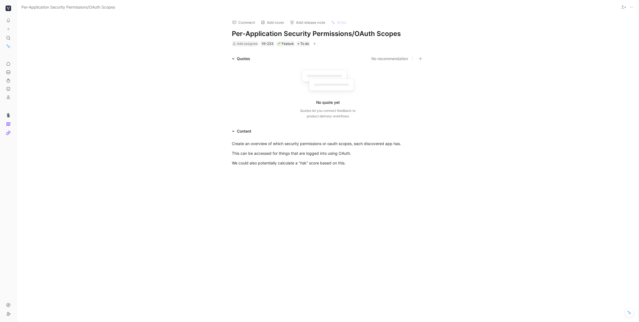
click at [253, 192] on div at bounding box center [327, 220] width 621 height 97
click at [306, 43] on span "To do" at bounding box center [304, 44] width 9 height 6
click at [315, 43] on icon "button" at bounding box center [314, 43] width 3 height 3
click at [280, 88] on div "Product area" at bounding box center [282, 90] width 66 height 7
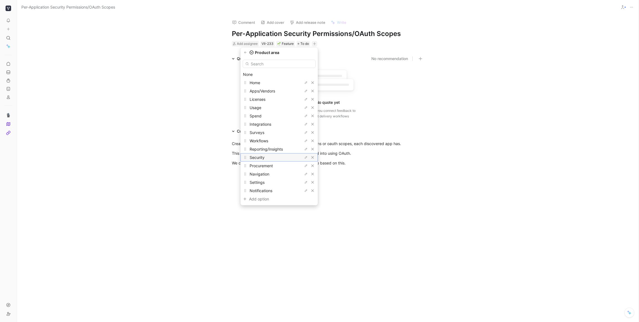
click at [264, 156] on span "Security" at bounding box center [256, 157] width 15 height 5
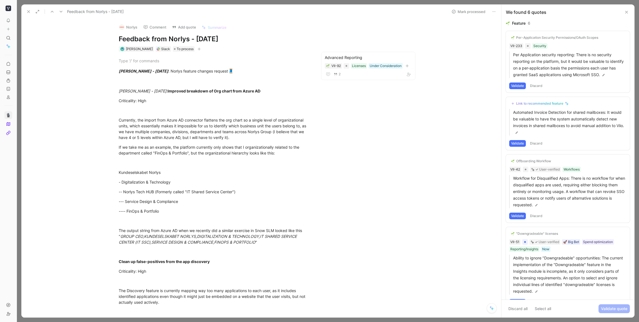
click at [419, 85] on button "Validate" at bounding box center [517, 86] width 17 height 7
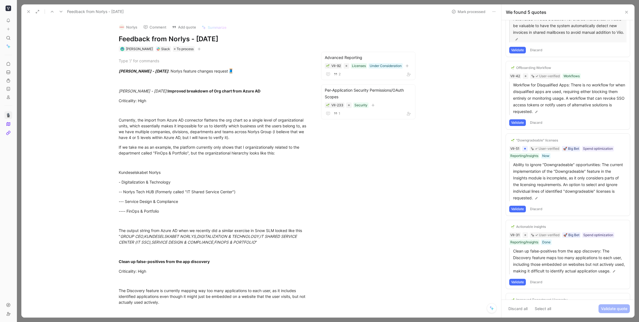
scroll to position [29, 0]
click at [419, 66] on div "Offboarding Workflow" at bounding box center [533, 66] width 35 height 4
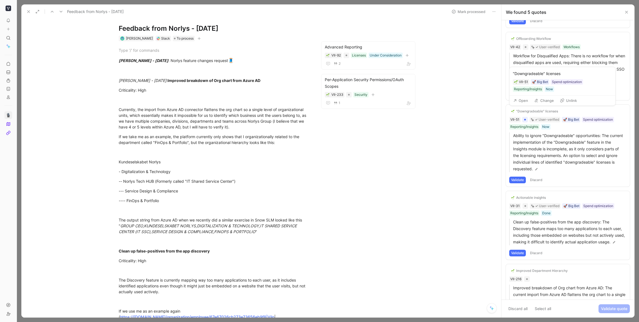
scroll to position [101, 0]
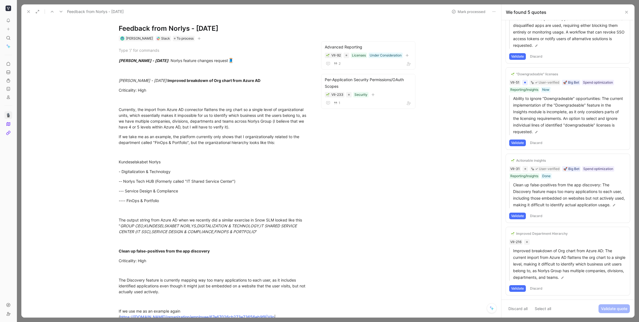
click at [419, 237] on button "Validate" at bounding box center [517, 289] width 17 height 7
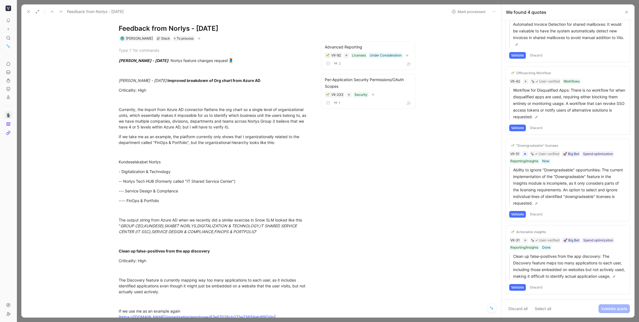
scroll to position [28, 0]
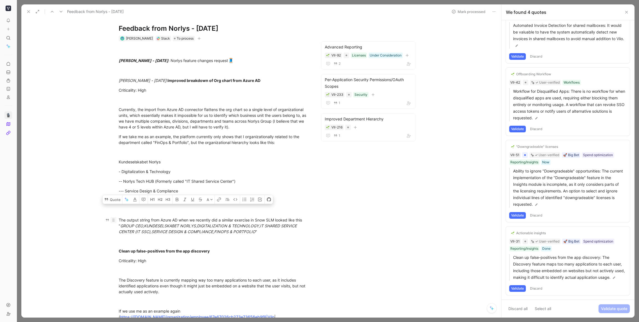
drag, startPoint x: 260, startPoint y: 232, endPoint x: 111, endPoint y: 222, distance: 149.4
click at [111, 222] on p "The output string from Azure AD when we recently did a similar exercise in Snow…" at bounding box center [214, 226] width 213 height 21
click at [113, 204] on button "Quote" at bounding box center [113, 199] width 20 height 9
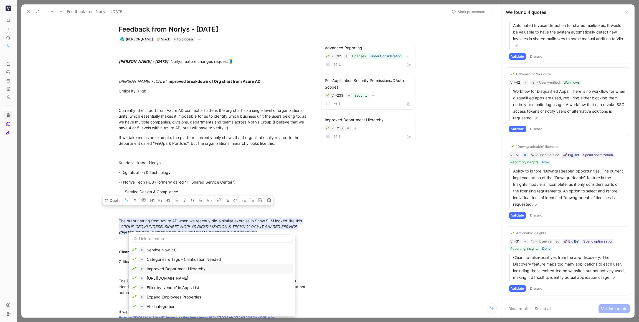
scroll to position [55, 0]
click at [167, 237] on div "Expand Employees Properties" at bounding box center [174, 284] width 54 height 7
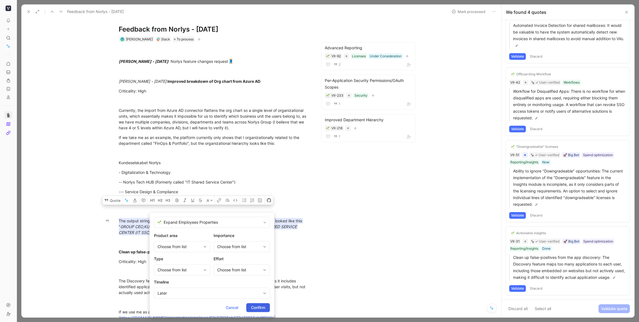
click at [254, 237] on span "Confirm" at bounding box center [258, 308] width 14 height 7
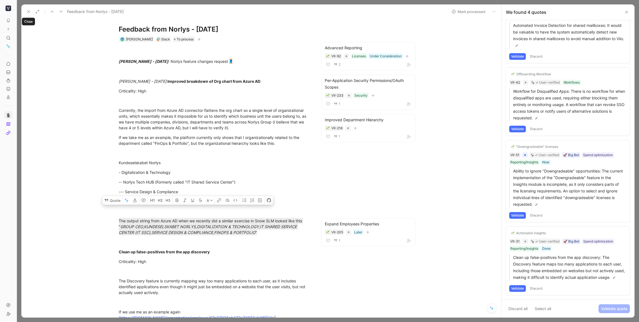
click at [28, 10] on icon at bounding box center [28, 11] width 4 height 4
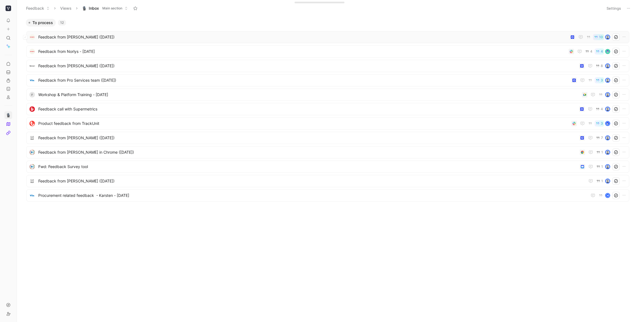
click at [65, 41] on div "Feedback from [PERSON_NAME] ([DATE]) 10" at bounding box center [327, 37] width 603 height 12
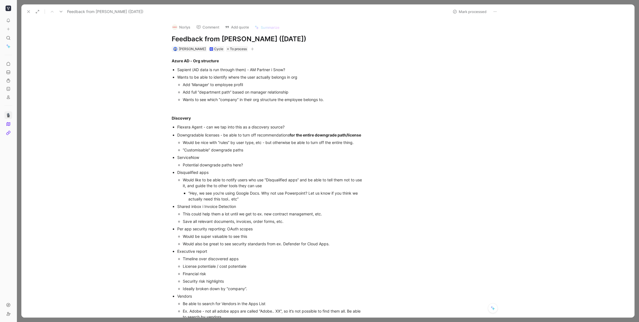
click at [29, 11] on use at bounding box center [28, 12] width 2 height 2
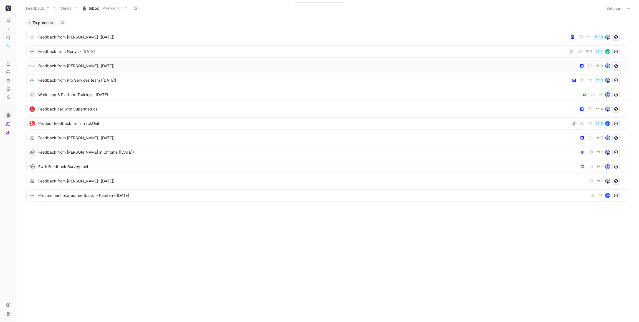
click at [64, 68] on span "Feedback from [PERSON_NAME] ([DATE])" at bounding box center [307, 66] width 538 height 7
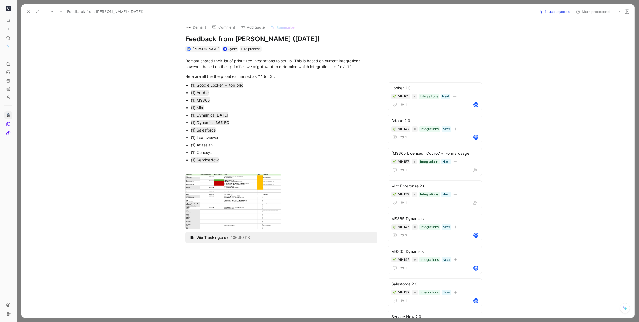
click at [419, 14] on button "Mark processed" at bounding box center [592, 12] width 39 height 8
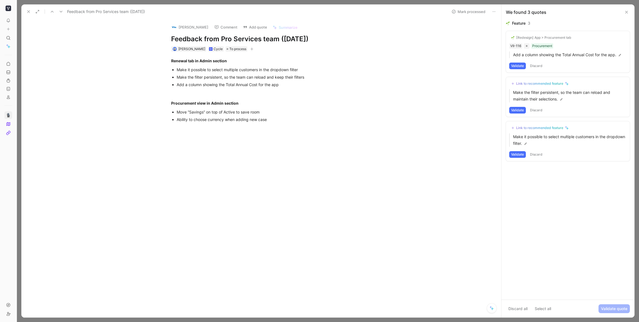
click at [29, 11] on icon at bounding box center [28, 11] width 4 height 4
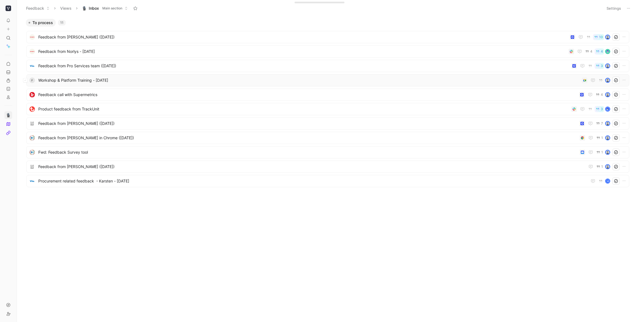
click at [124, 79] on span "Workshop & Platform Training - [DATE]" at bounding box center [308, 80] width 541 height 7
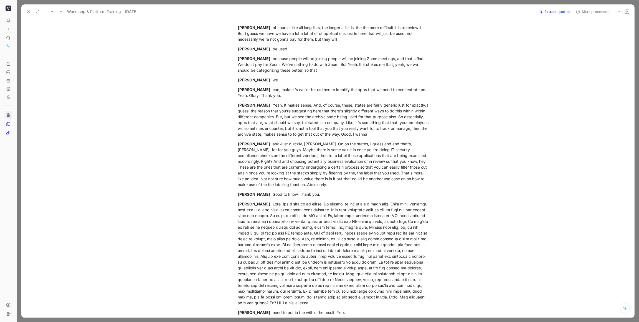
scroll to position [692, 0]
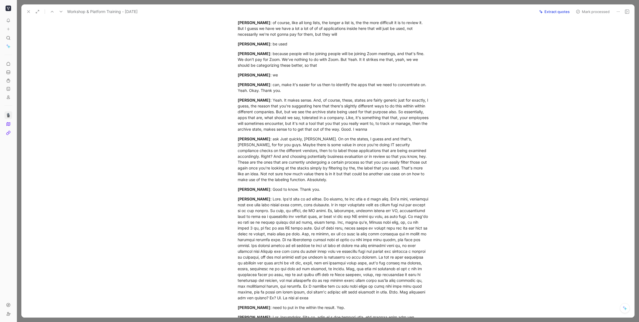
click at [551, 10] on button "Extract quotes" at bounding box center [553, 12] width 35 height 8
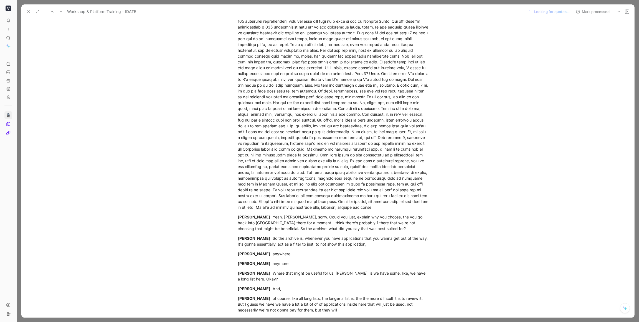
scroll to position [0, 0]
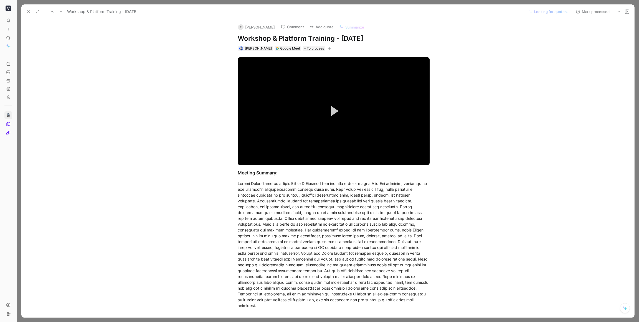
click at [618, 11] on icon at bounding box center [618, 11] width 4 height 4
click at [625, 307] on icon at bounding box center [624, 308] width 4 height 4
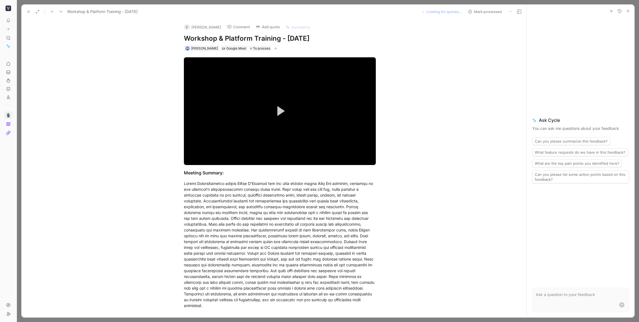
click at [554, 142] on button "Can you please summarize this feedback?" at bounding box center [571, 141] width 78 height 8
click at [622, 303] on use "submit" at bounding box center [621, 305] width 5 height 5
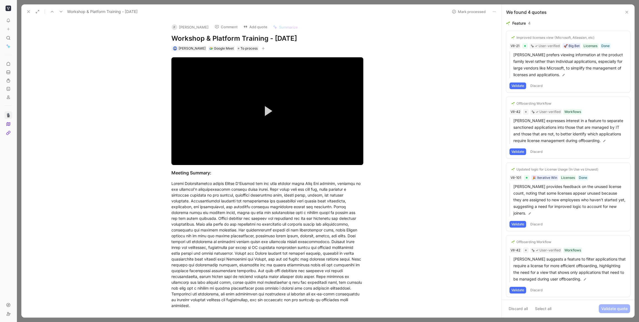
click at [549, 37] on div "Improved licenses view (Microsoft, Atlassian, etc)" at bounding box center [555, 37] width 78 height 4
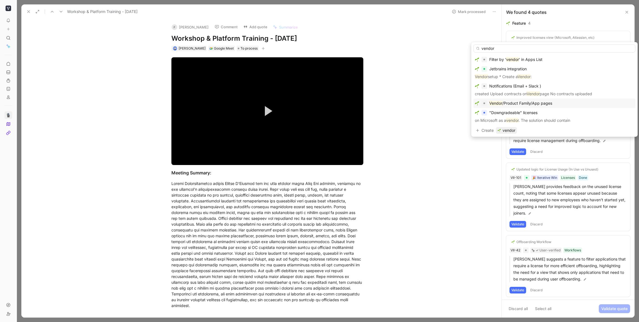
type input "vendor"
click at [538, 103] on span "/Product Family/App pages" at bounding box center [527, 103] width 50 height 5
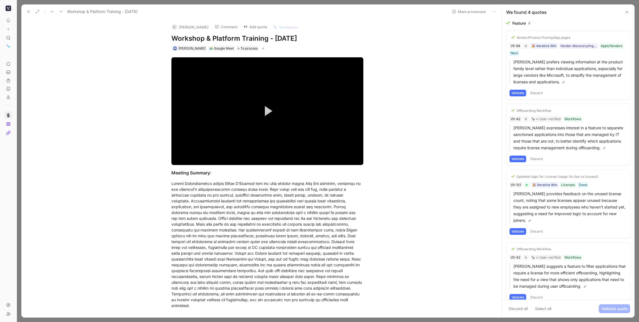
click at [517, 94] on button "Validate" at bounding box center [517, 93] width 17 height 7
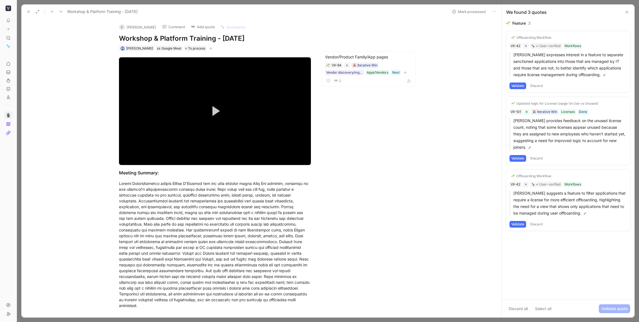
click at [563, 102] on div "Updated logic for License Usage (In Use vs Unused)" at bounding box center [557, 103] width 82 height 4
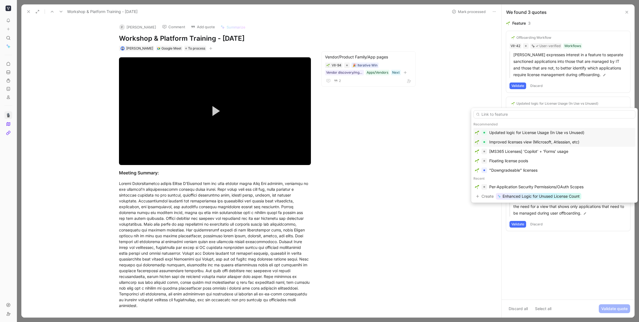
click at [533, 141] on div "Improved licenses view (Microsoft, Atlassian, etc)" at bounding box center [534, 142] width 90 height 7
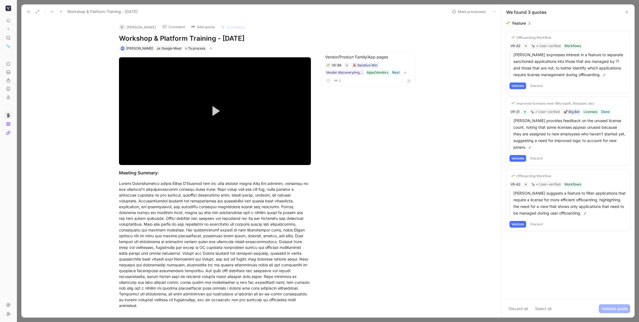
click at [513, 159] on button "Validate" at bounding box center [517, 158] width 17 height 7
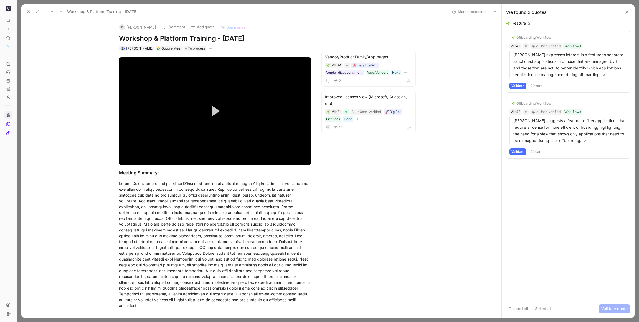
click at [533, 104] on div "Offboarding Workflow" at bounding box center [533, 103] width 35 height 4
click at [518, 153] on button "Validate" at bounding box center [517, 152] width 17 height 7
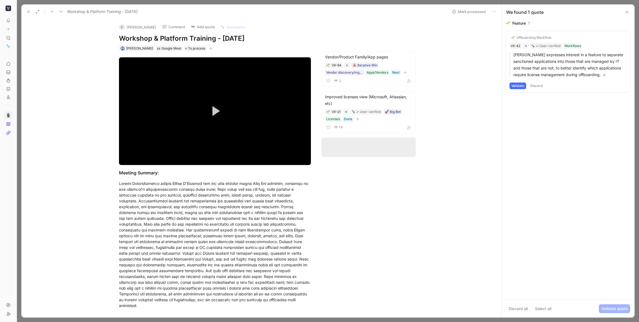
click at [531, 36] on div "Offboarding Workflow" at bounding box center [533, 37] width 35 height 4
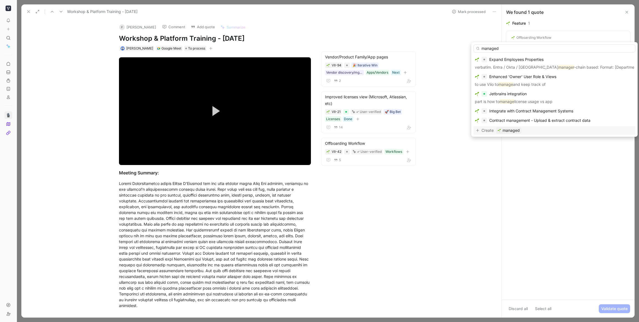
click at [525, 50] on input "managed" at bounding box center [554, 48] width 162 height 8
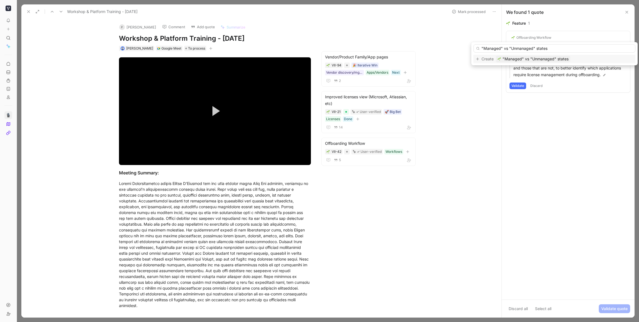
type input ""Managed" vs "Unmanaged" states"
click at [525, 57] on span ""Managed" vs "Unmanaged" states" at bounding box center [535, 59] width 66 height 7
click at [517, 85] on button "Validate" at bounding box center [517, 86] width 17 height 7
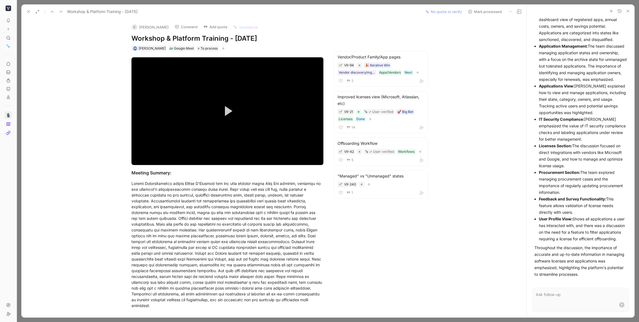
click at [493, 12] on button "Mark processed" at bounding box center [484, 12] width 39 height 8
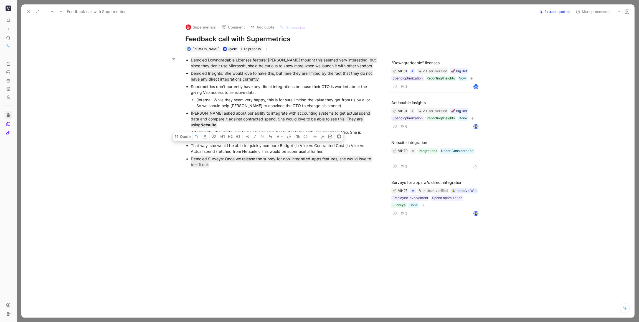
drag, startPoint x: 337, startPoint y: 147, endPoint x: 188, endPoint y: 141, distance: 148.7
click at [191, 142] on li "That way, she would be able to quickly compare Budget (in Viio) vs Contracted C…" at bounding box center [284, 148] width 186 height 13
click at [184, 132] on button "Quote" at bounding box center [183, 136] width 20 height 9
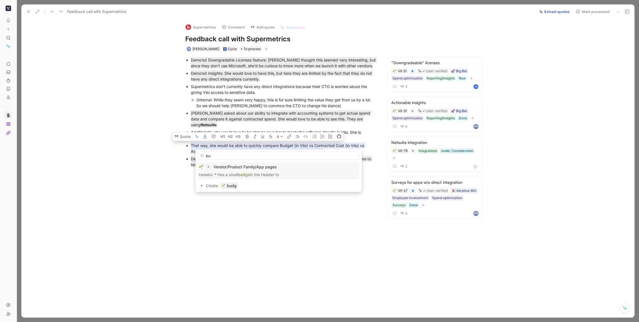
type input "b"
type input "c"
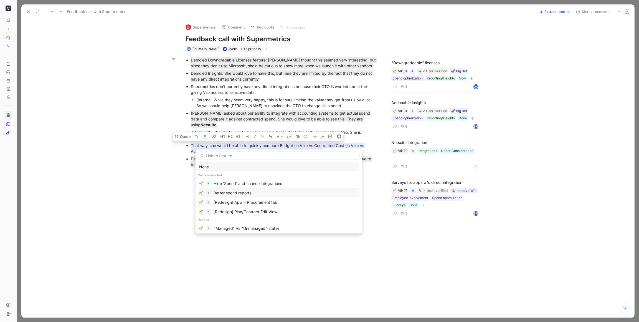
click at [243, 193] on div "Better spend reports" at bounding box center [232, 193] width 38 height 7
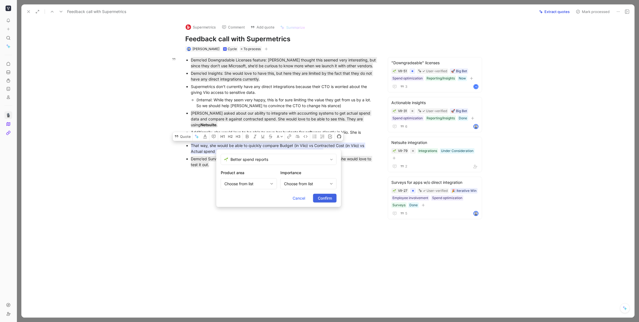
click at [325, 199] on span "Confirm" at bounding box center [325, 198] width 14 height 7
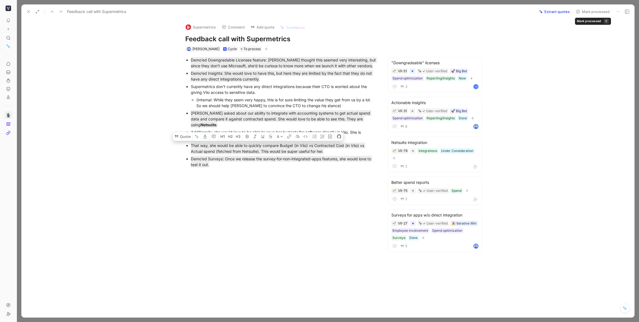
click at [595, 13] on button "Mark processed" at bounding box center [592, 12] width 39 height 8
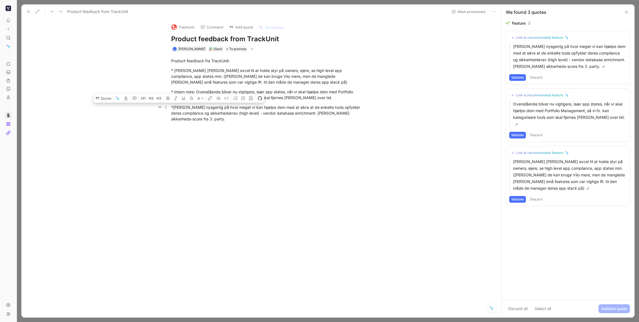
drag, startPoint x: 192, startPoint y: 118, endPoint x: 171, endPoint y: 105, distance: 24.9
click at [171, 105] on div "*Han er nysgerrig på hvor meget vi kan hjælpe dem med at sikre at de enkelte to…" at bounding box center [267, 113] width 192 height 17
click at [529, 37] on div "Link to recommended feature" at bounding box center [539, 37] width 47 height 4
click at [538, 151] on div "Link to recommended feature" at bounding box center [539, 153] width 47 height 4
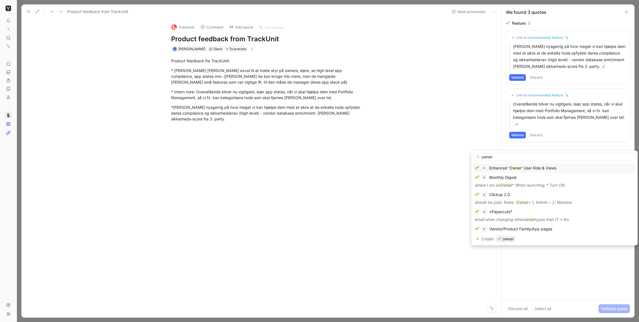
type input "owner"
click at [548, 169] on span "' User Role & Views" at bounding box center [538, 168] width 35 height 5
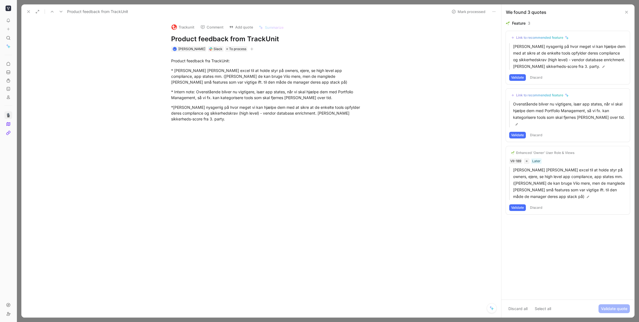
click at [514, 205] on button "Validate" at bounding box center [517, 208] width 17 height 7
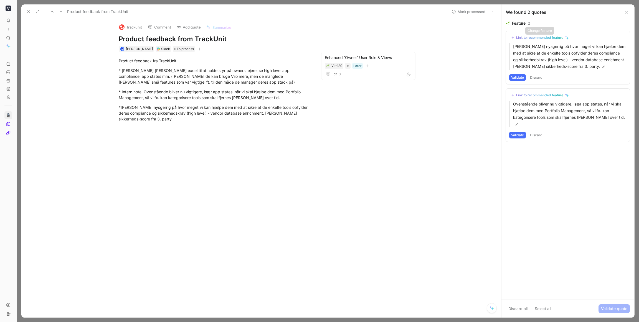
click at [546, 38] on div "Link to recommended feature" at bounding box center [539, 37] width 47 height 4
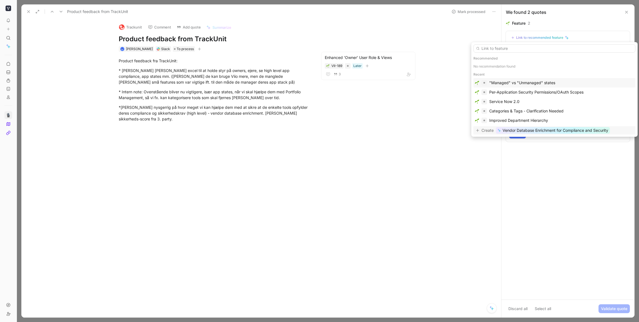
click at [517, 131] on span "Vendor Database Enrichment for Compliance and Security" at bounding box center [555, 130] width 106 height 7
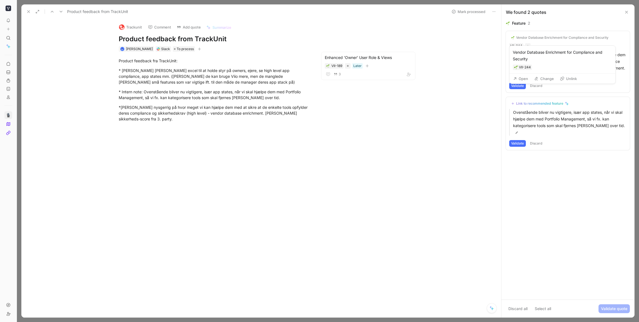
click at [537, 38] on div "Vendor Database Enrichment for Compliance and Security" at bounding box center [562, 37] width 92 height 4
click at [522, 75] on button "Open" at bounding box center [520, 77] width 20 height 8
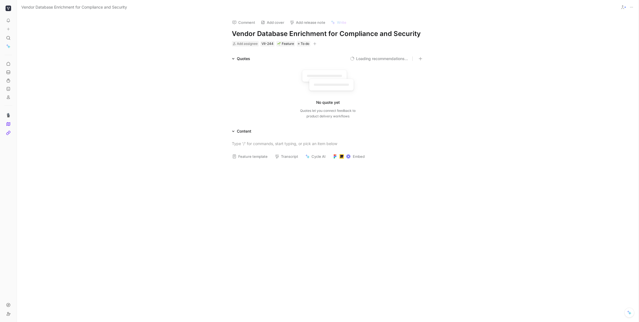
click at [256, 36] on h1 "Vendor Database Enrichment for Compliance and Security" at bounding box center [328, 33] width 192 height 9
drag, startPoint x: 289, startPoint y: 34, endPoint x: 223, endPoint y: 33, distance: 66.8
click at [223, 33] on div "Comment Add cover Add release note Write Vendor Database Enrichment for Complia…" at bounding box center [327, 31] width 213 height 32
click at [323, 36] on h1 "Vendor Database Enrichment for Compliance and Security" at bounding box center [328, 33] width 192 height 9
click at [211, 32] on div "Comment Add cover Add release note Write Vendor Database Enrichment for Complia…" at bounding box center [327, 169] width 621 height 308
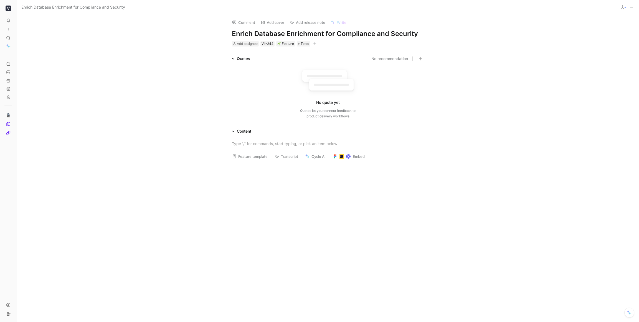
drag, startPoint x: 337, startPoint y: 35, endPoint x: 208, endPoint y: 32, distance: 128.1
click at [208, 32] on div "Comment Add cover Add release note Write Enrich Database Enrichment for Complia…" at bounding box center [327, 169] width 621 height 308
click at [240, 141] on div at bounding box center [328, 144] width 192 height 6
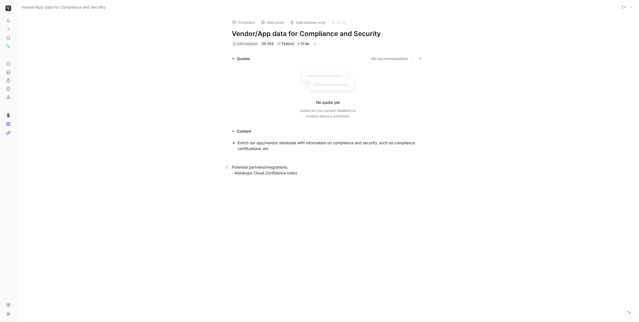
click at [236, 173] on div "Potential partners/integrations: - Netskope Cloud Confidence Index" at bounding box center [328, 170] width 192 height 12
click at [328, 177] on div "Netskope Cloud Confidence Index" at bounding box center [330, 176] width 186 height 6
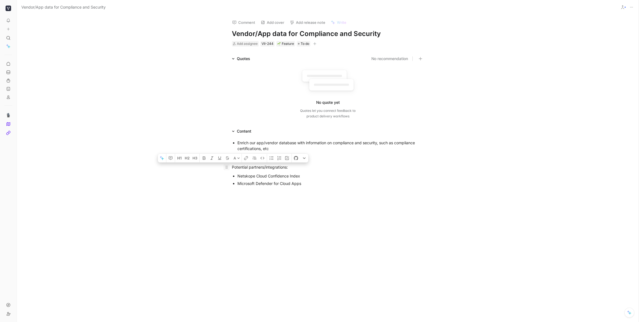
drag, startPoint x: 246, startPoint y: 170, endPoint x: 228, endPoint y: 170, distance: 17.5
click at [227, 169] on p "Potential partners/integrations:" at bounding box center [327, 167] width 213 height 9
click at [305, 170] on div "Potential partners/integrations:" at bounding box center [328, 167] width 192 height 6
drag, startPoint x: 275, startPoint y: 167, endPoint x: 230, endPoint y: 167, distance: 44.4
click at [230, 167] on p "Potential partners/integrations:" at bounding box center [327, 167] width 213 height 9
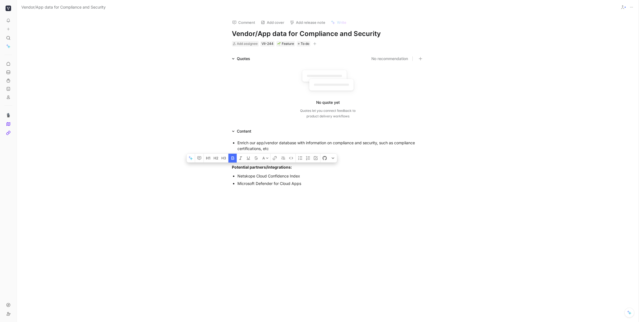
click at [342, 190] on div "Enrich our app/vendor database with information on compliance and security, suc…" at bounding box center [327, 163] width 621 height 57
